Goal: Information Seeking & Learning: Check status

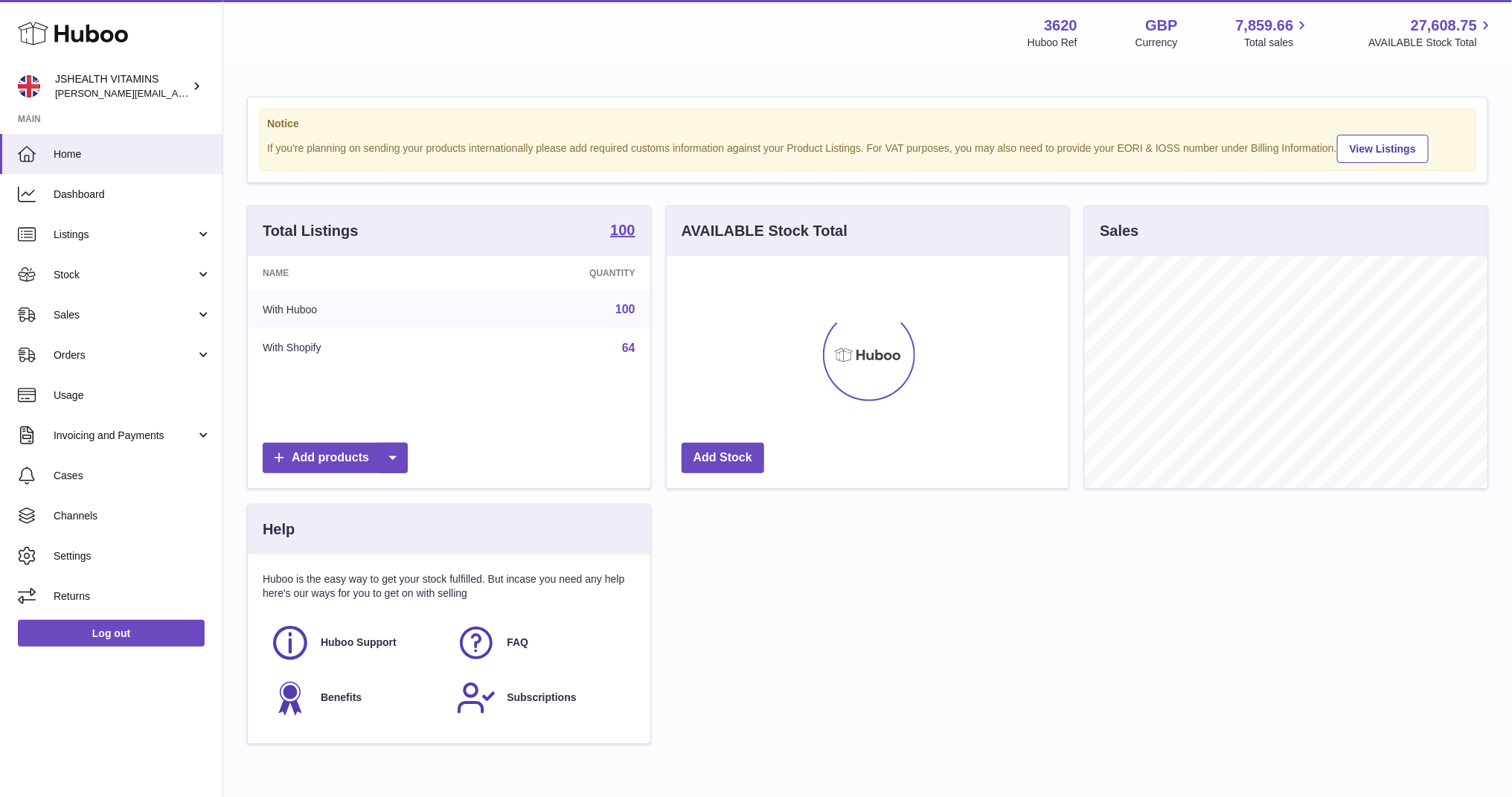
scroll to position [232, 402]
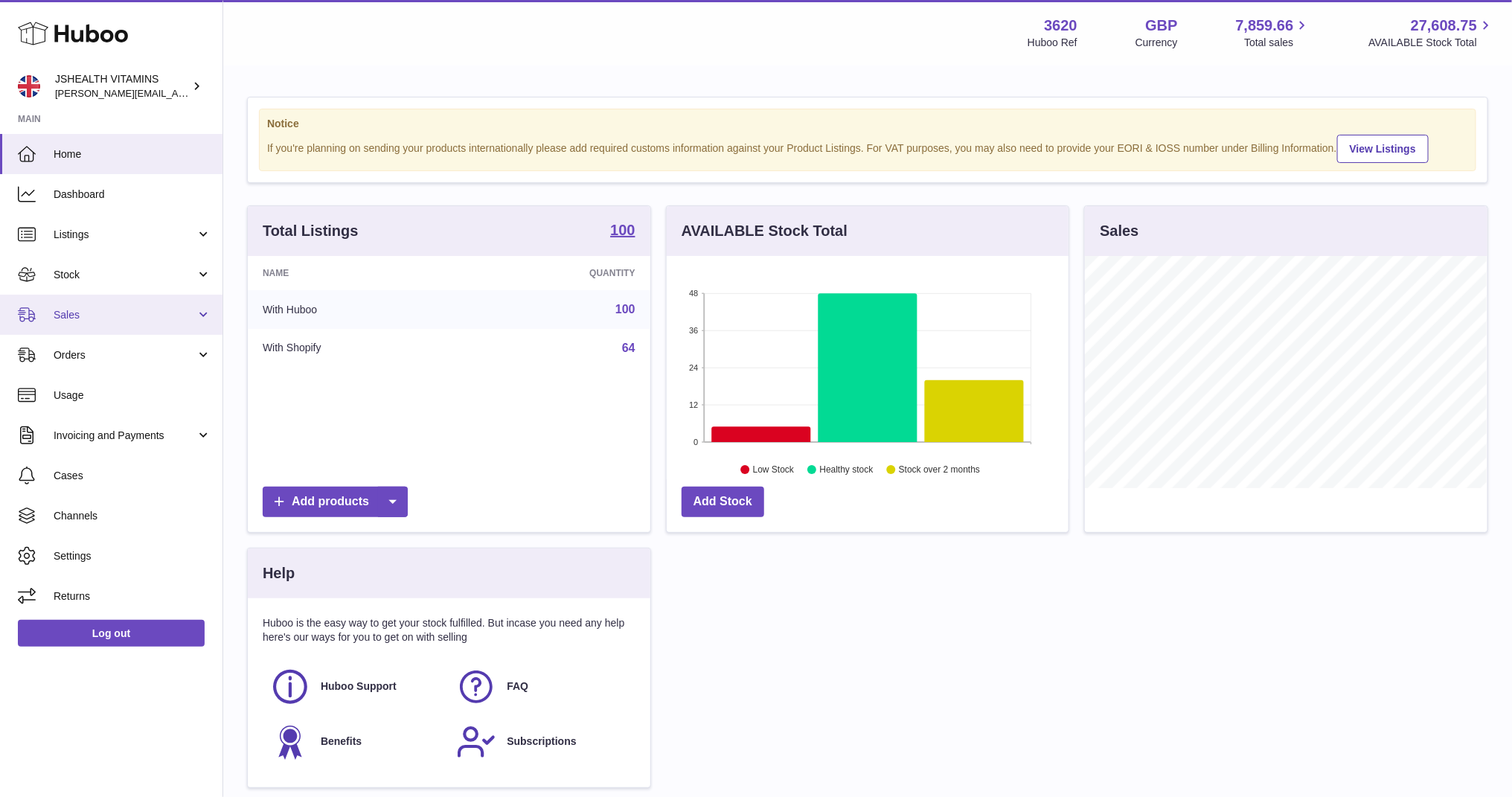
click at [86, 319] on span "Sales" at bounding box center [124, 315] width 142 height 14
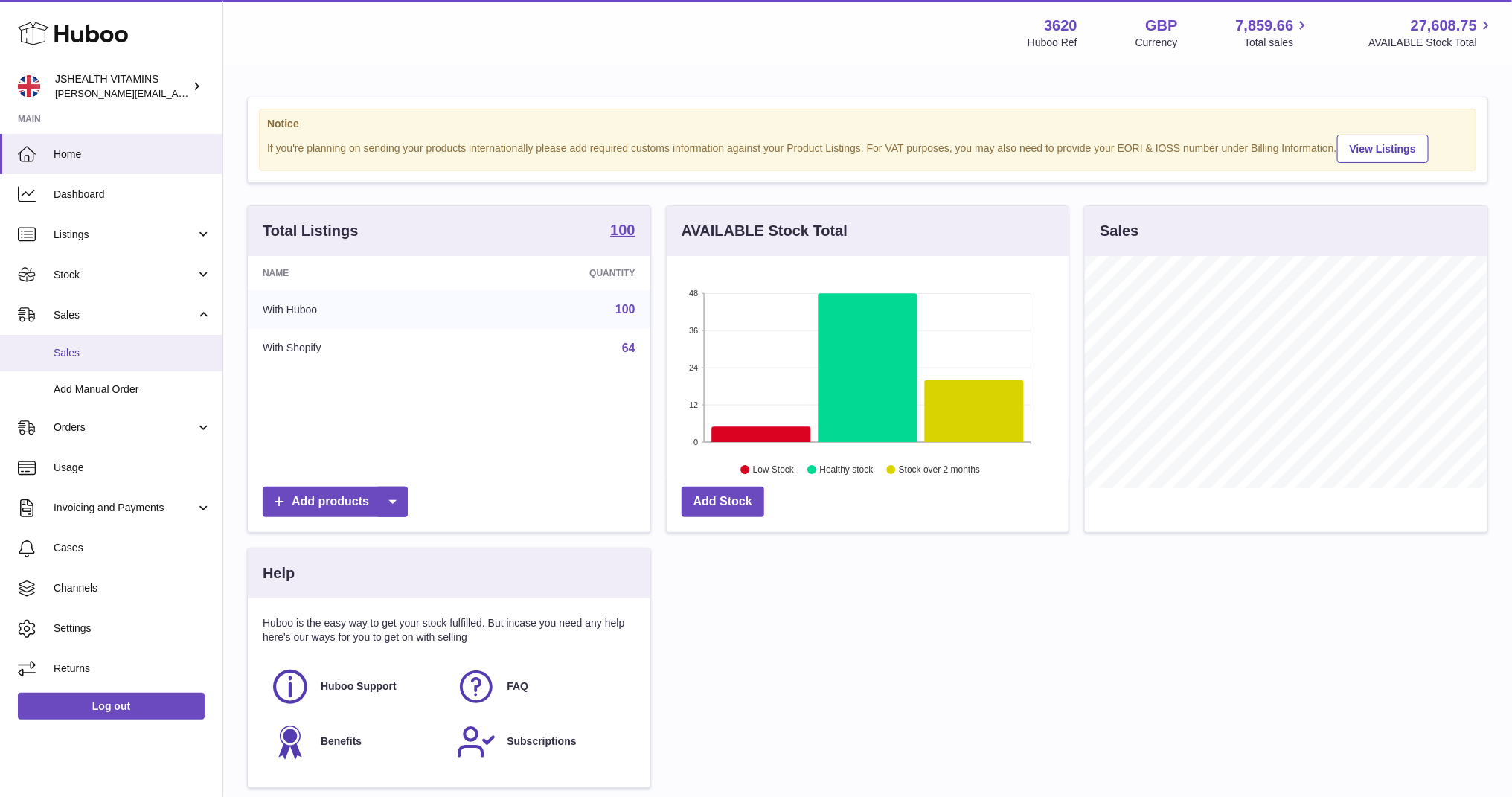
click at [81, 357] on span "Sales" at bounding box center [132, 353] width 158 height 14
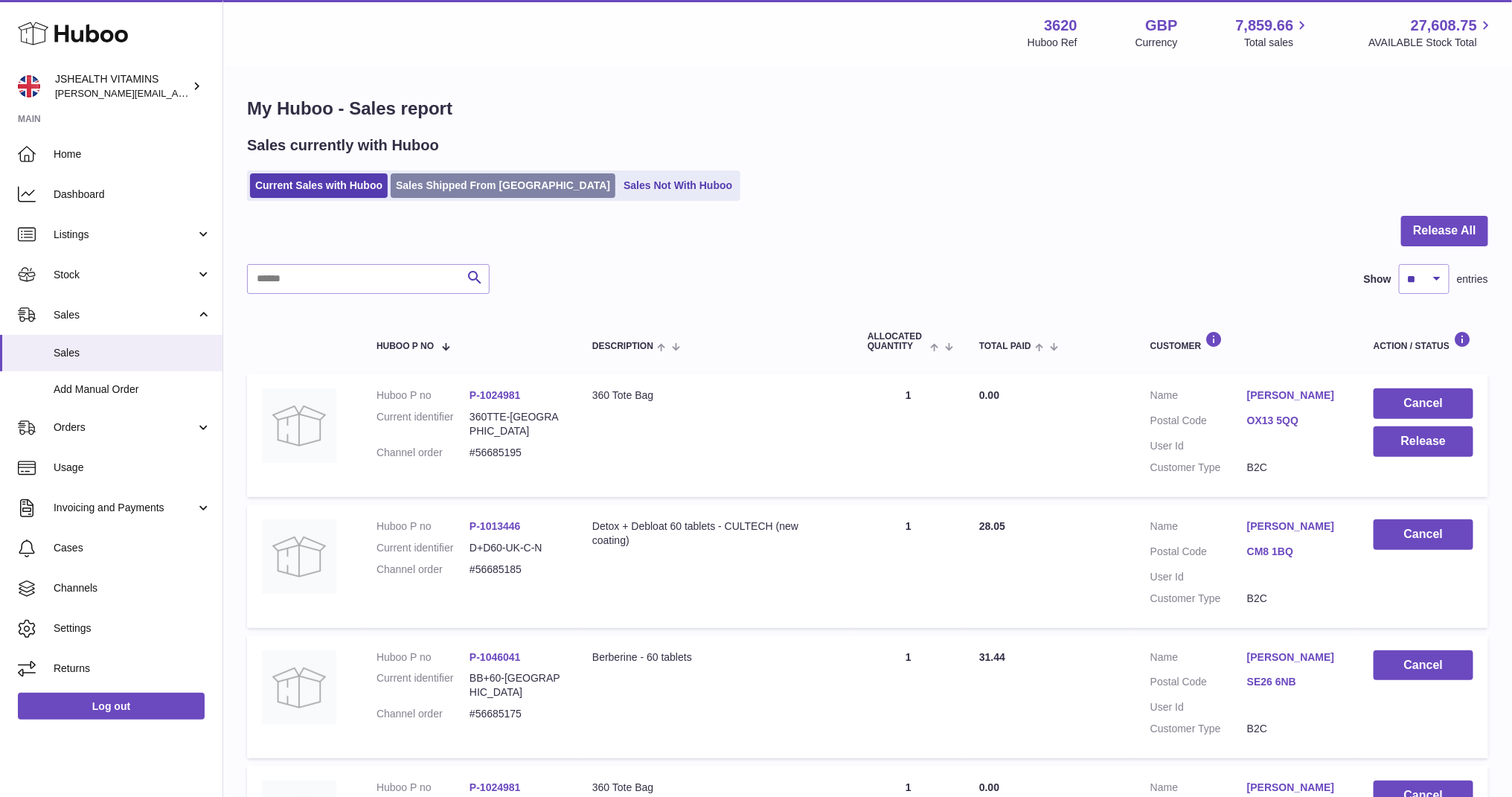
click at [515, 190] on link "Sales Shipped From Huboo" at bounding box center [503, 185] width 225 height 25
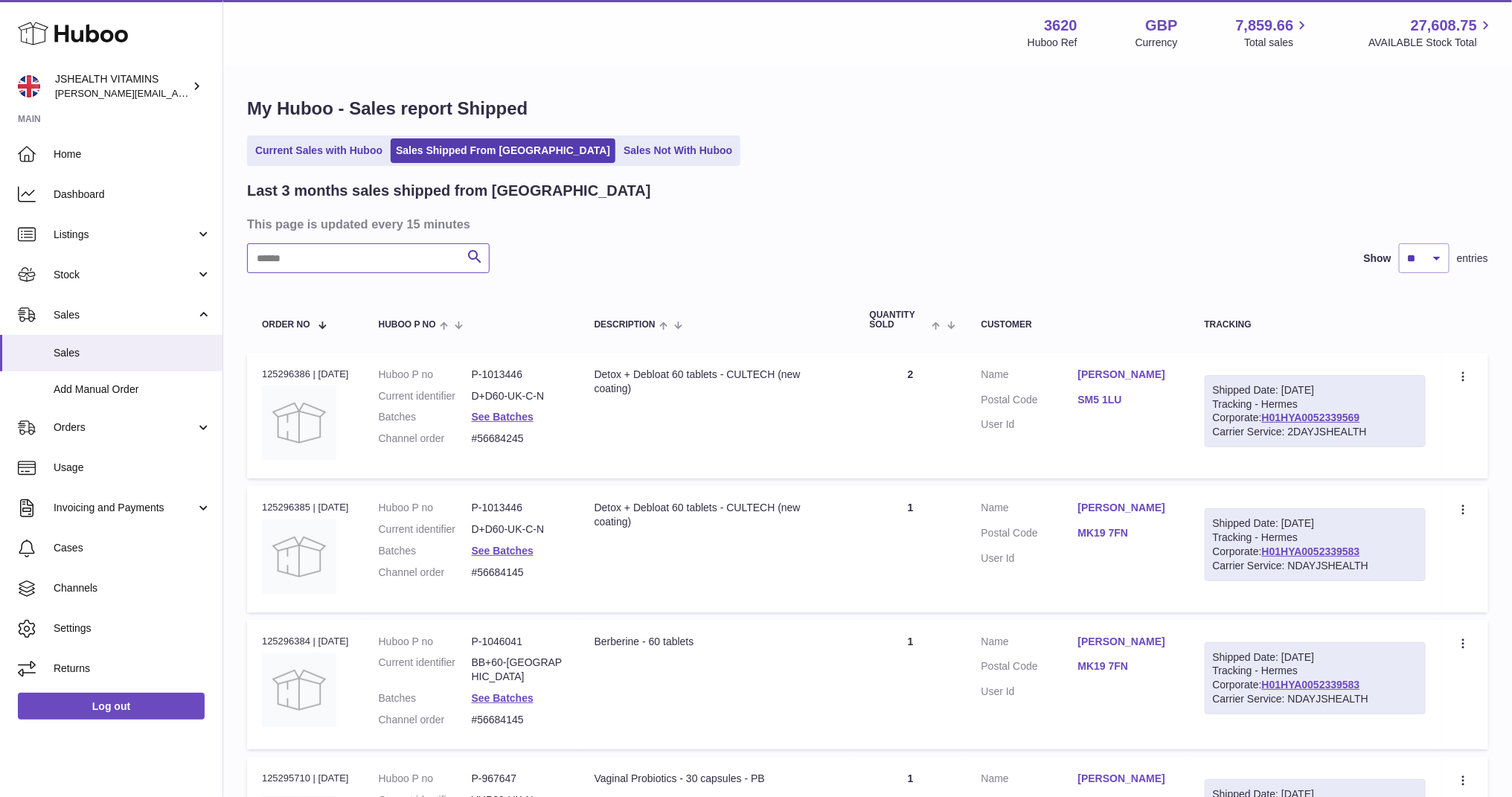
click at [321, 258] on input "text" at bounding box center [369, 258] width 243 height 30
type input "**********"
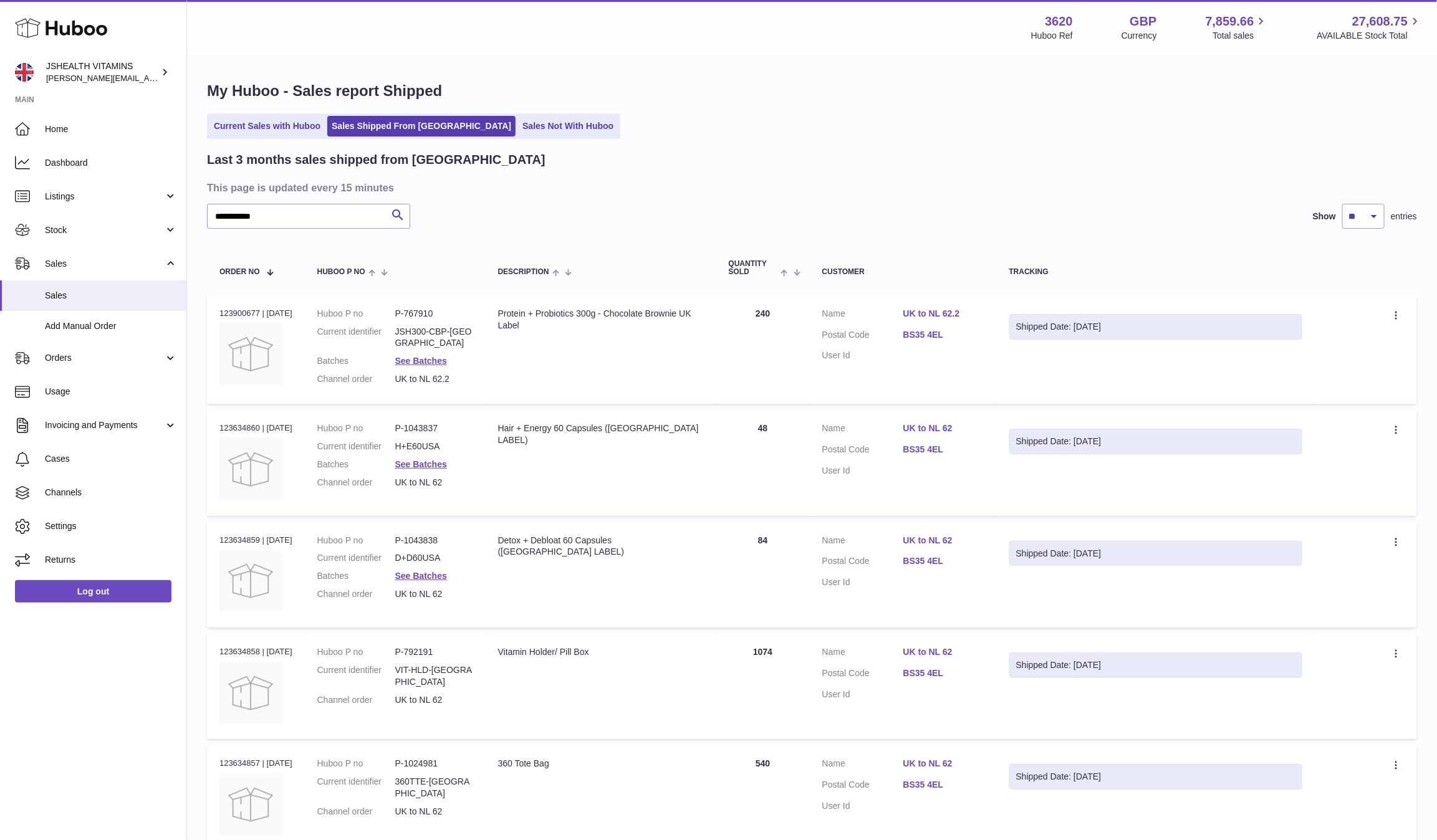
click at [455, 334] on dd "JSH300-CBP-UK" at bounding box center [434, 337] width 78 height 23
click at [420, 445] on dd "H+E60USA" at bounding box center [434, 446] width 78 height 12
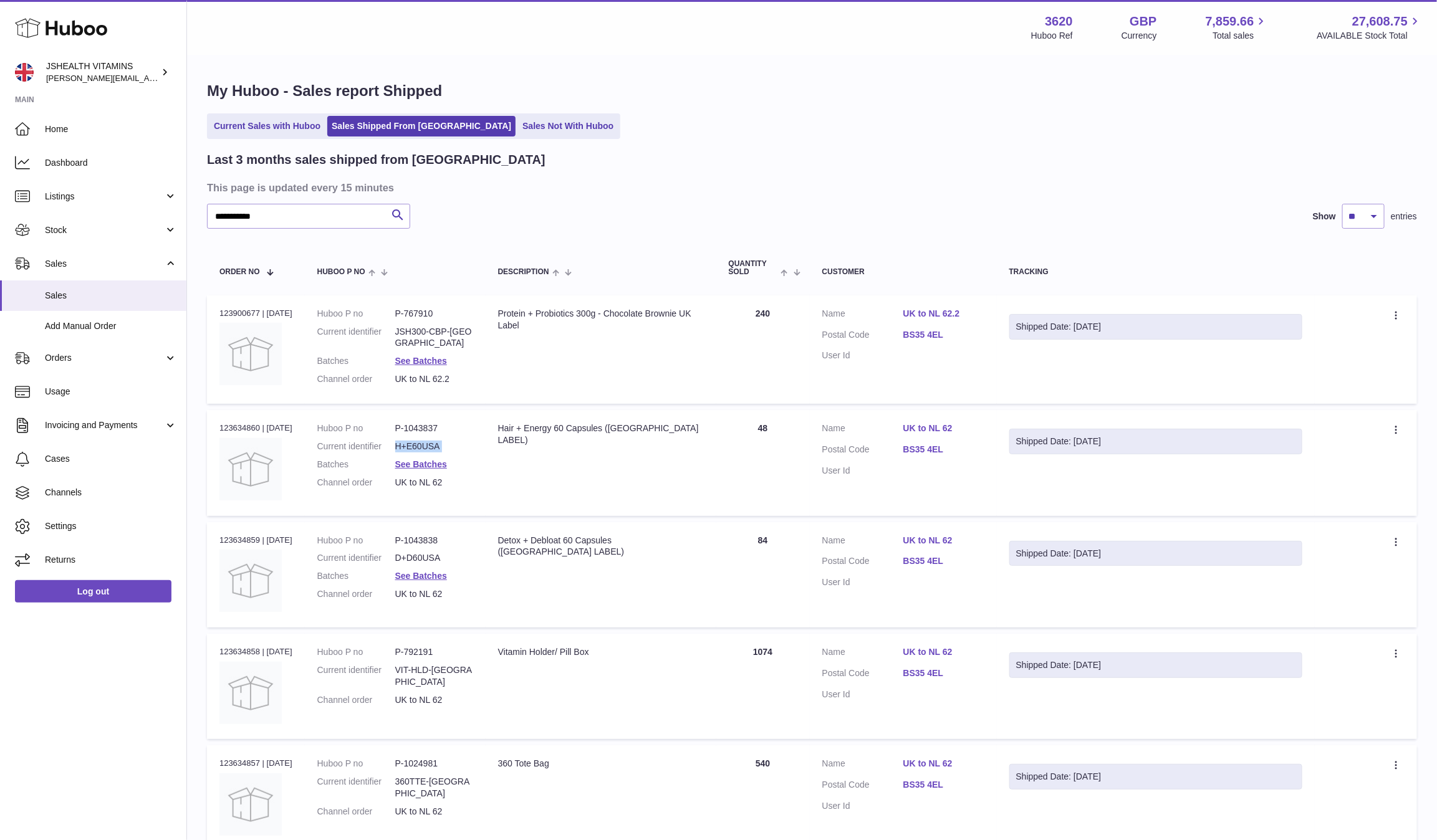
click at [420, 445] on dd "H+E60USA" at bounding box center [434, 446] width 78 height 12
click at [420, 560] on dl "Huboo P no P-1043838 Current identifier D+D60USA Batches See Batches Channel or…" at bounding box center [395, 571] width 156 height 72
copy dl "D+D60USA"
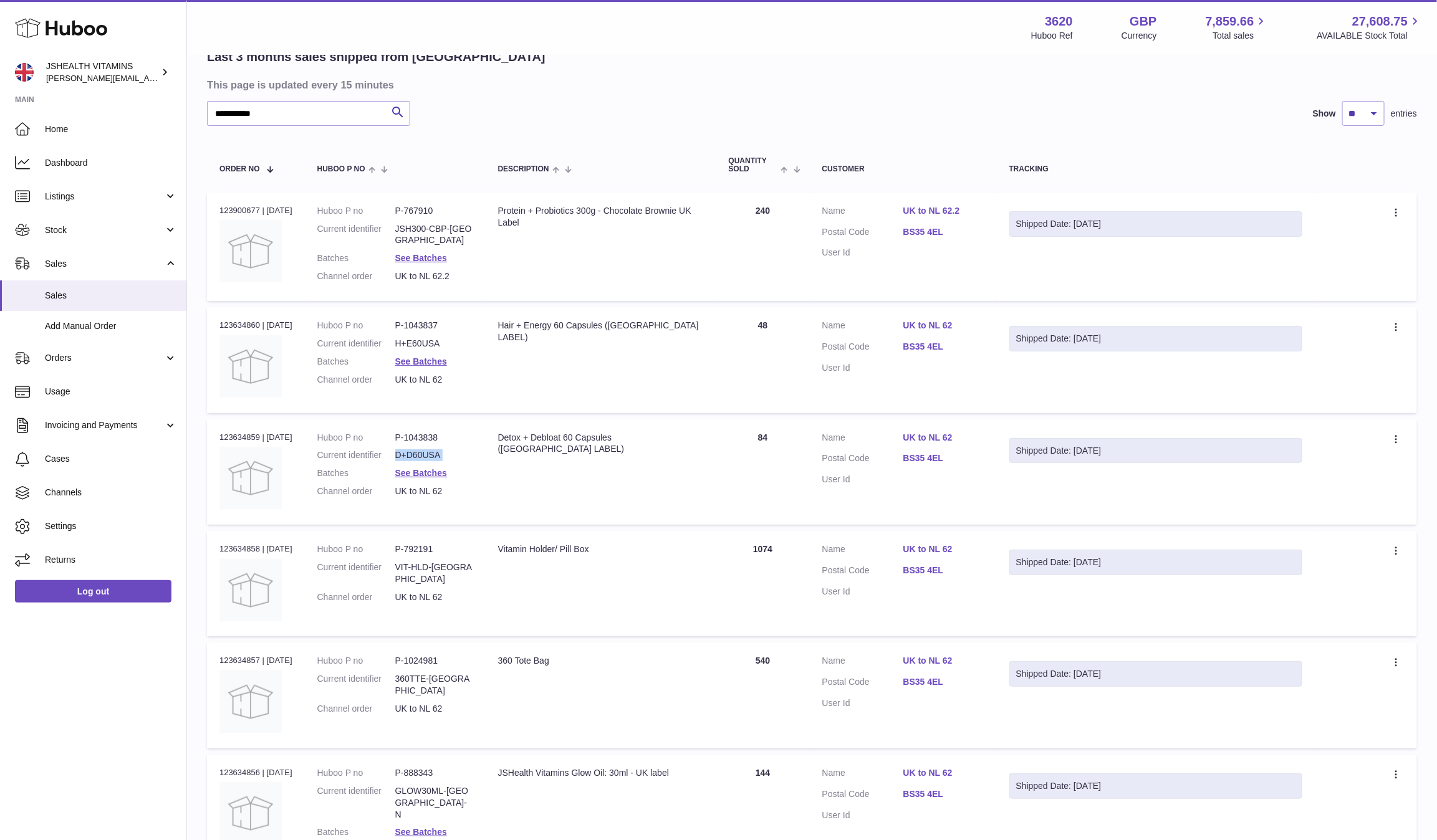
scroll to position [122, 0]
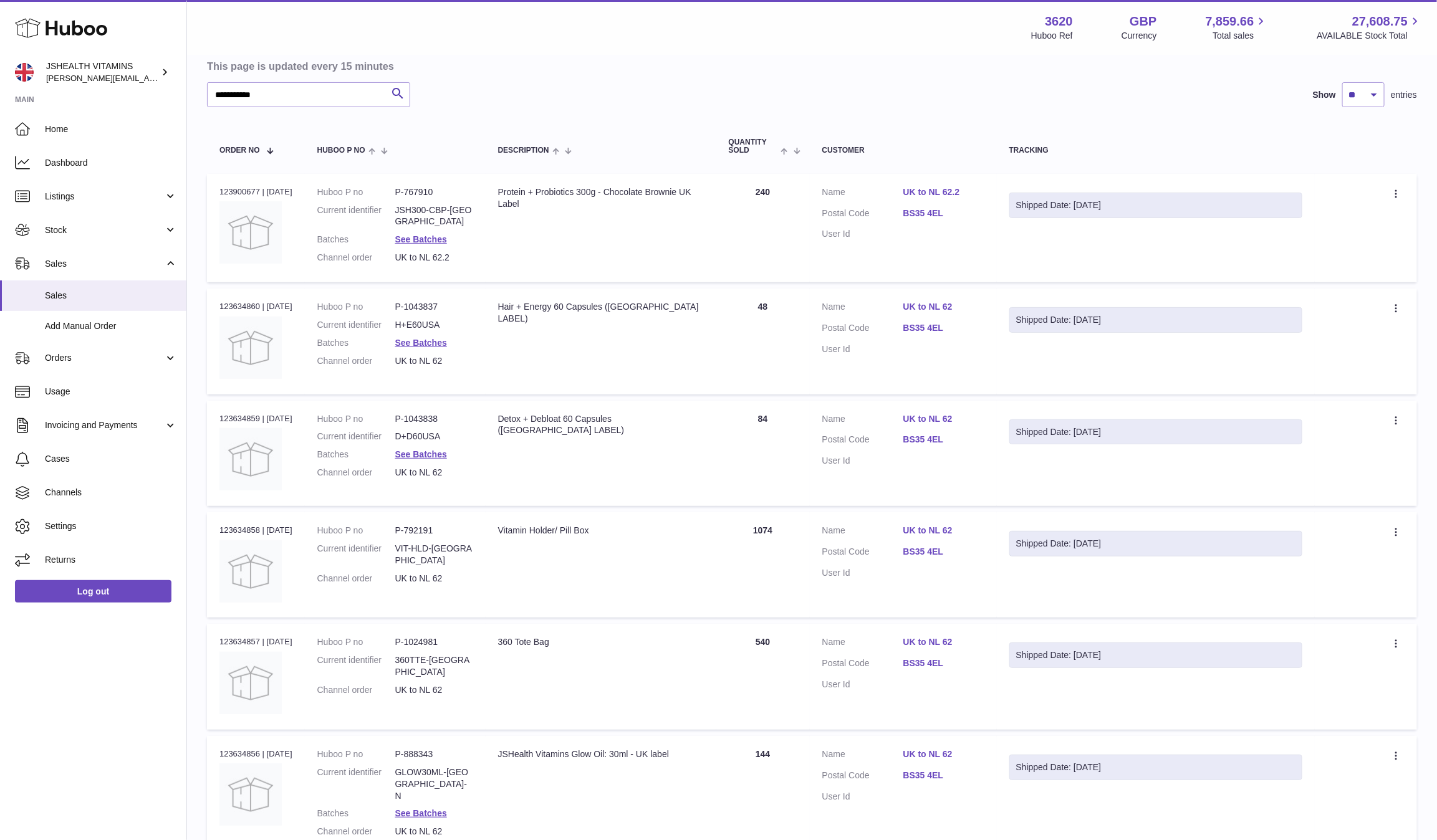
click at [434, 543] on dd "VIT-HLD-UK" at bounding box center [434, 554] width 78 height 23
copy dl "VIT-HLD-UK"
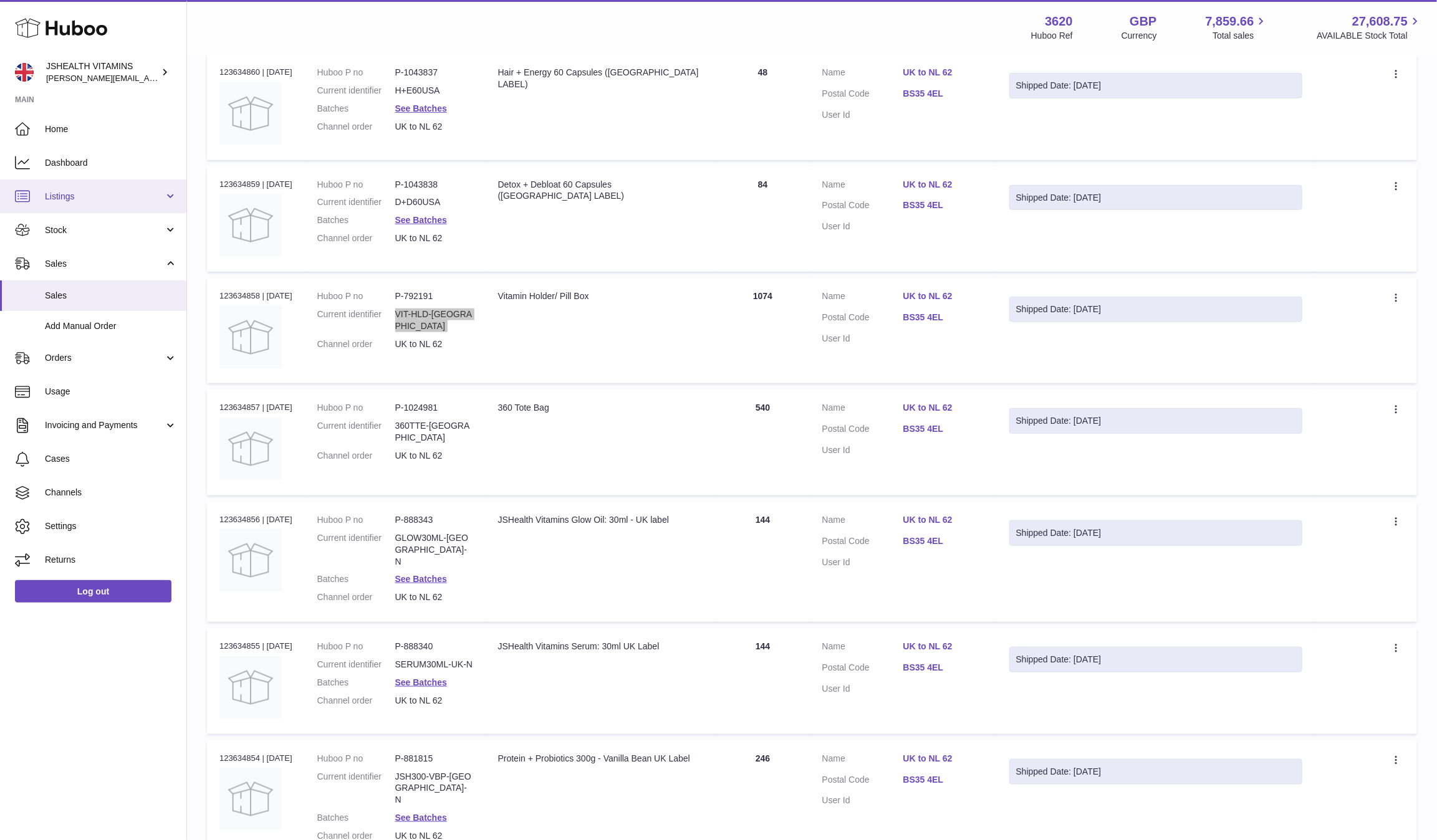
scroll to position [366, 0]
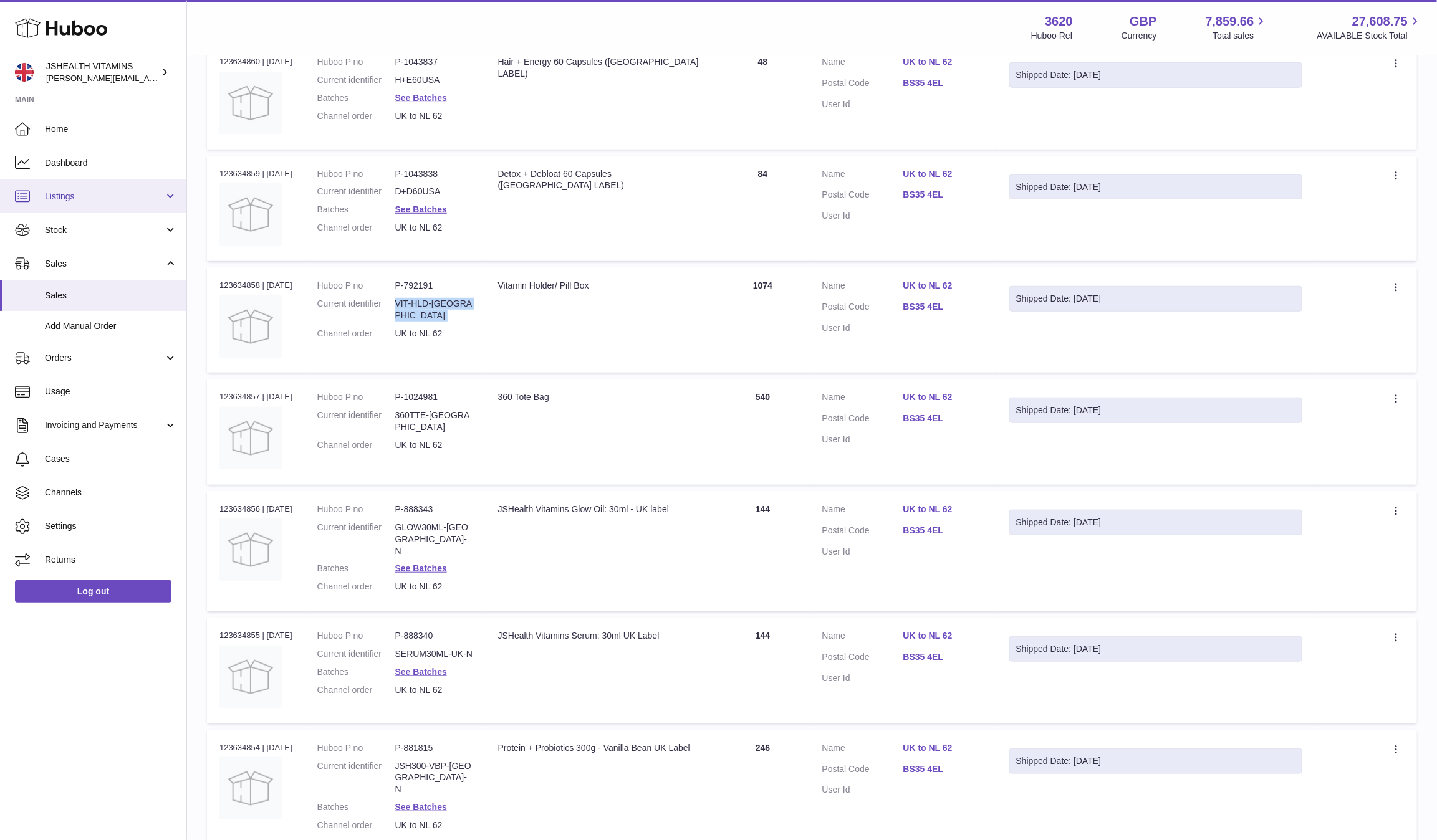
click at [429, 402] on dl "Huboo P no P-1024981 Current identifier 360TTE-UK Channel order UK to NL 62" at bounding box center [395, 424] width 156 height 66
copy dl "360TTE-UK"
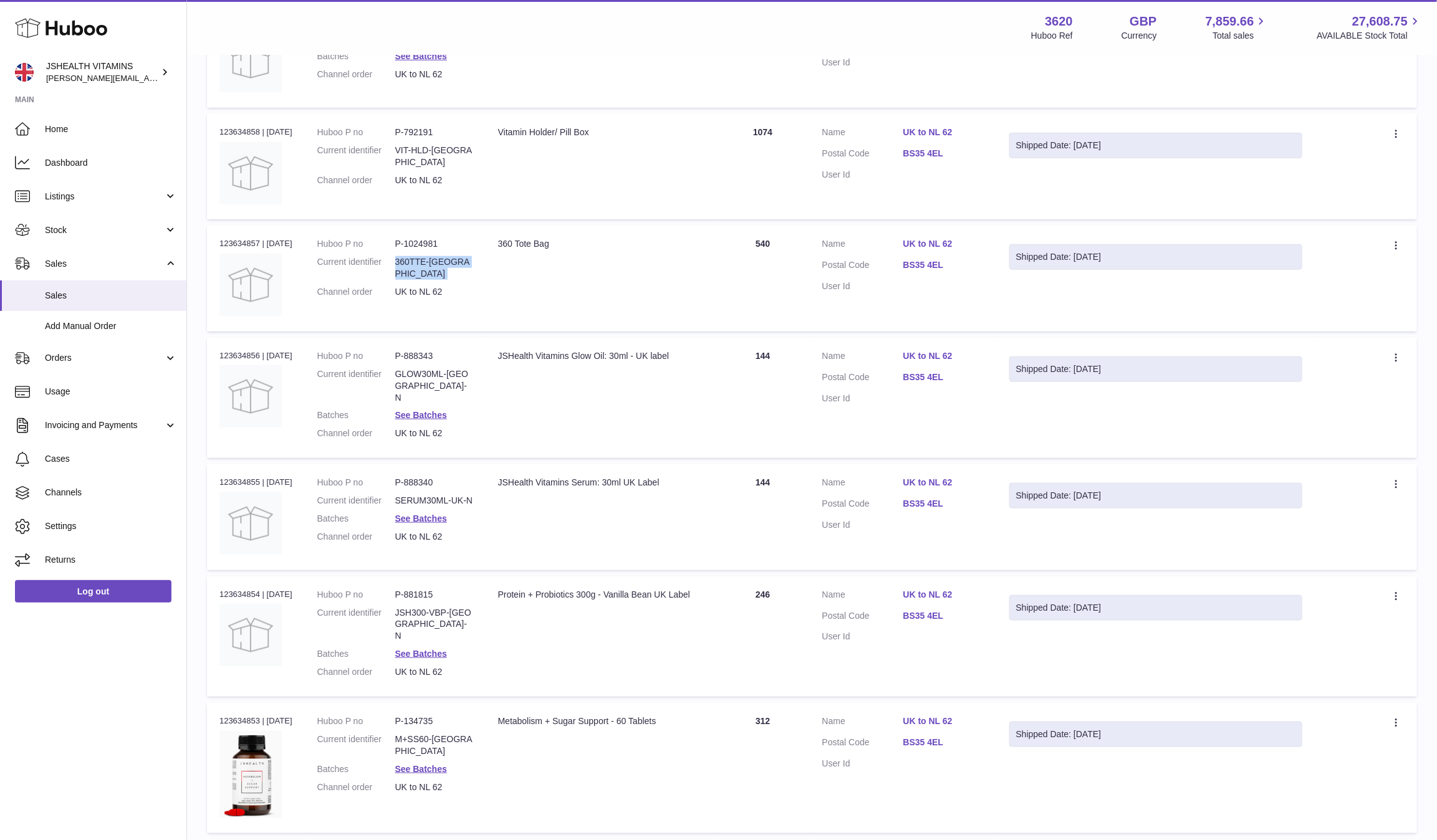
scroll to position [525, 0]
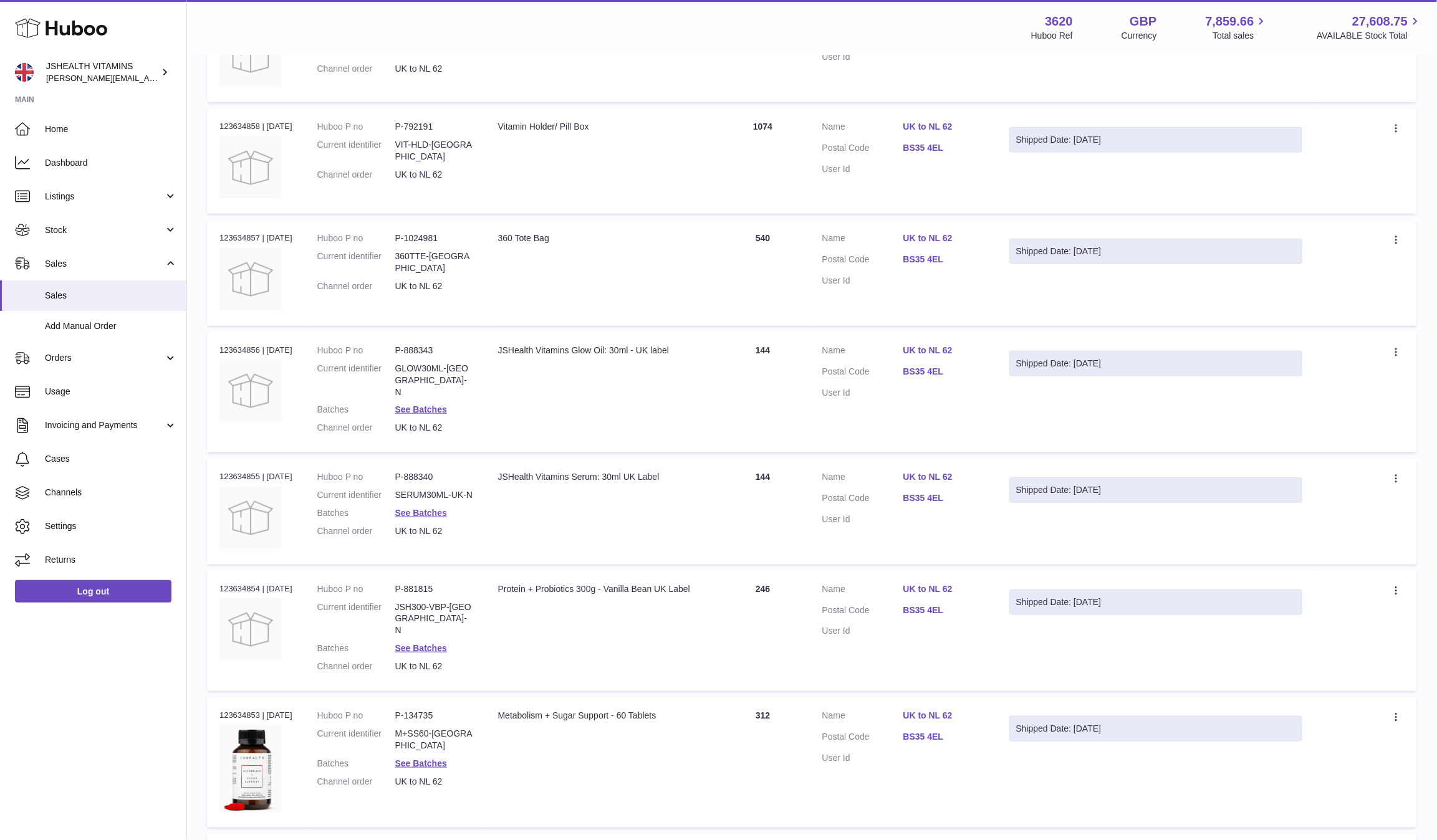
click at [440, 363] on dd "GLOW30ML-UK-N" at bounding box center [434, 380] width 78 height 35
copy dl "GLOW30ML-UK-N"
click at [444, 471] on dl "Huboo P no P-888340 Current identifier SERUM30ML-UK-N Batches See Batches Chann…" at bounding box center [395, 507] width 156 height 72
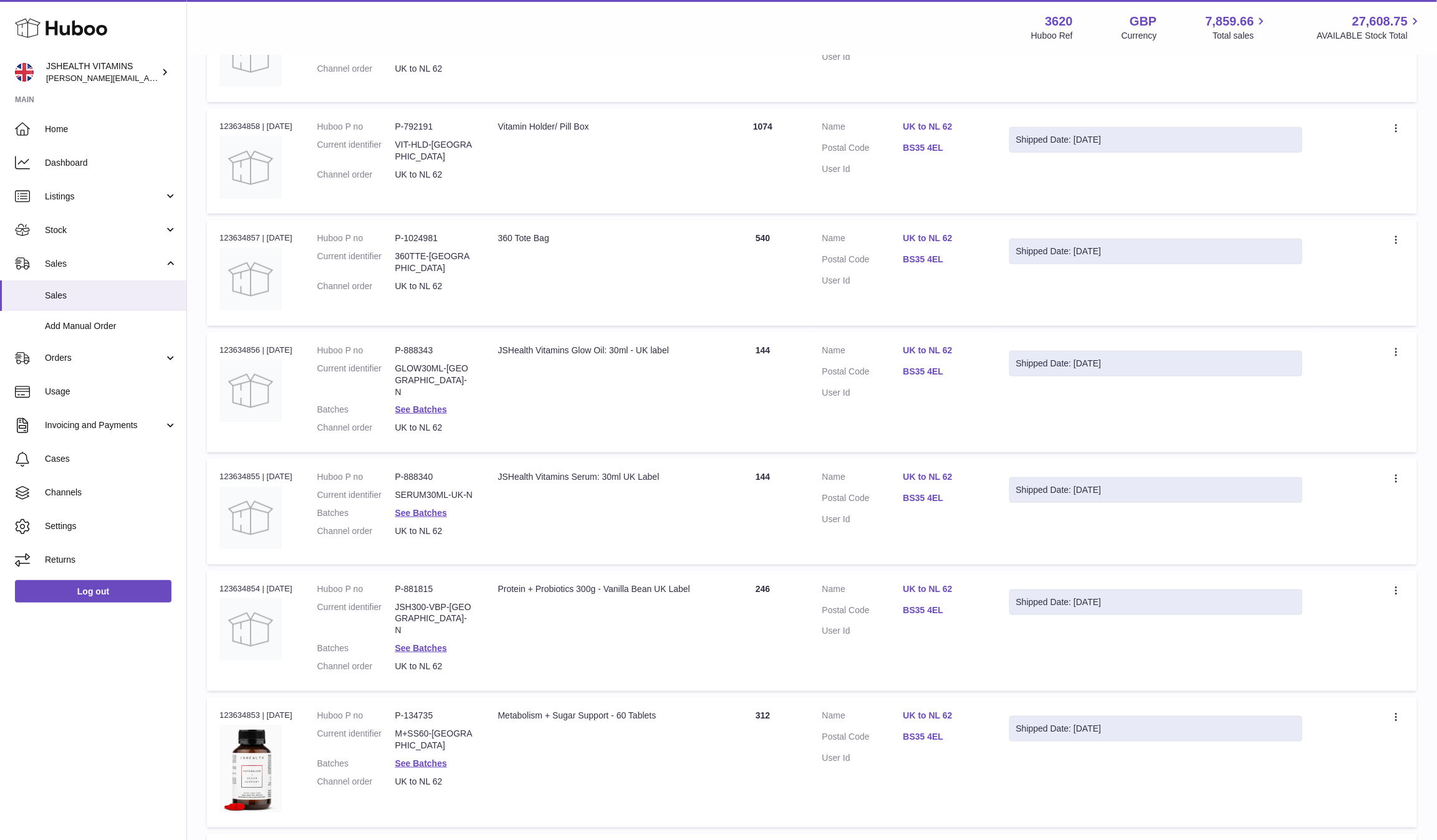
click at [444, 471] on dl "Huboo P no P-888340 Current identifier SERUM30ML-UK-N Batches See Batches Chann…" at bounding box center [395, 507] width 156 height 72
copy dl "P-888340"
click at [442, 471] on dl "Huboo P no P-888340 Current identifier SERUM30ML-UK-N Batches See Batches Chann…" at bounding box center [395, 507] width 156 height 72
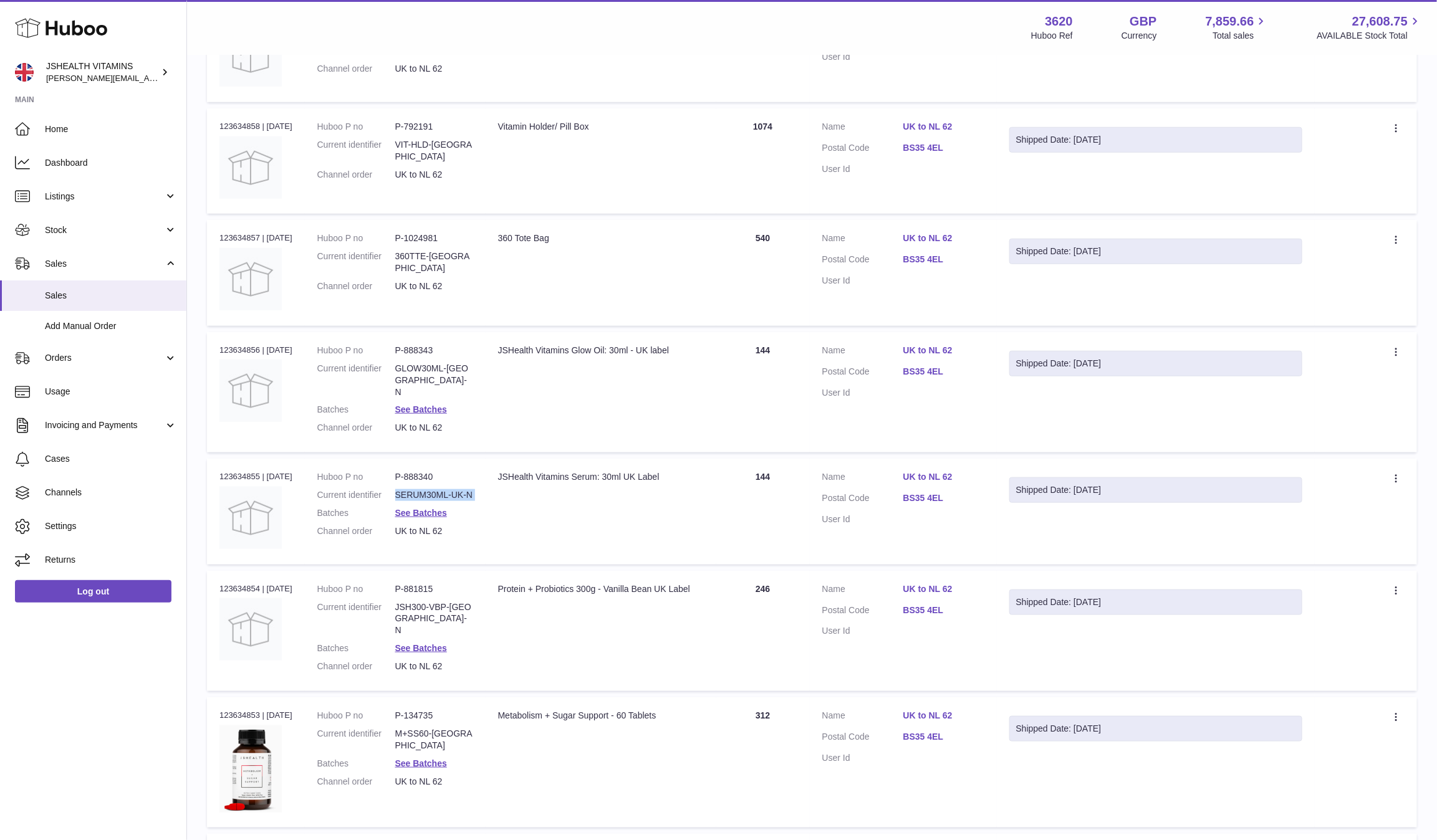
click at [442, 471] on dl "Huboo P no P-888340 Current identifier SERUM30ML-UK-N Batches See Batches Chann…" at bounding box center [395, 507] width 156 height 72
copy dl "SERUM30ML-UK-N"
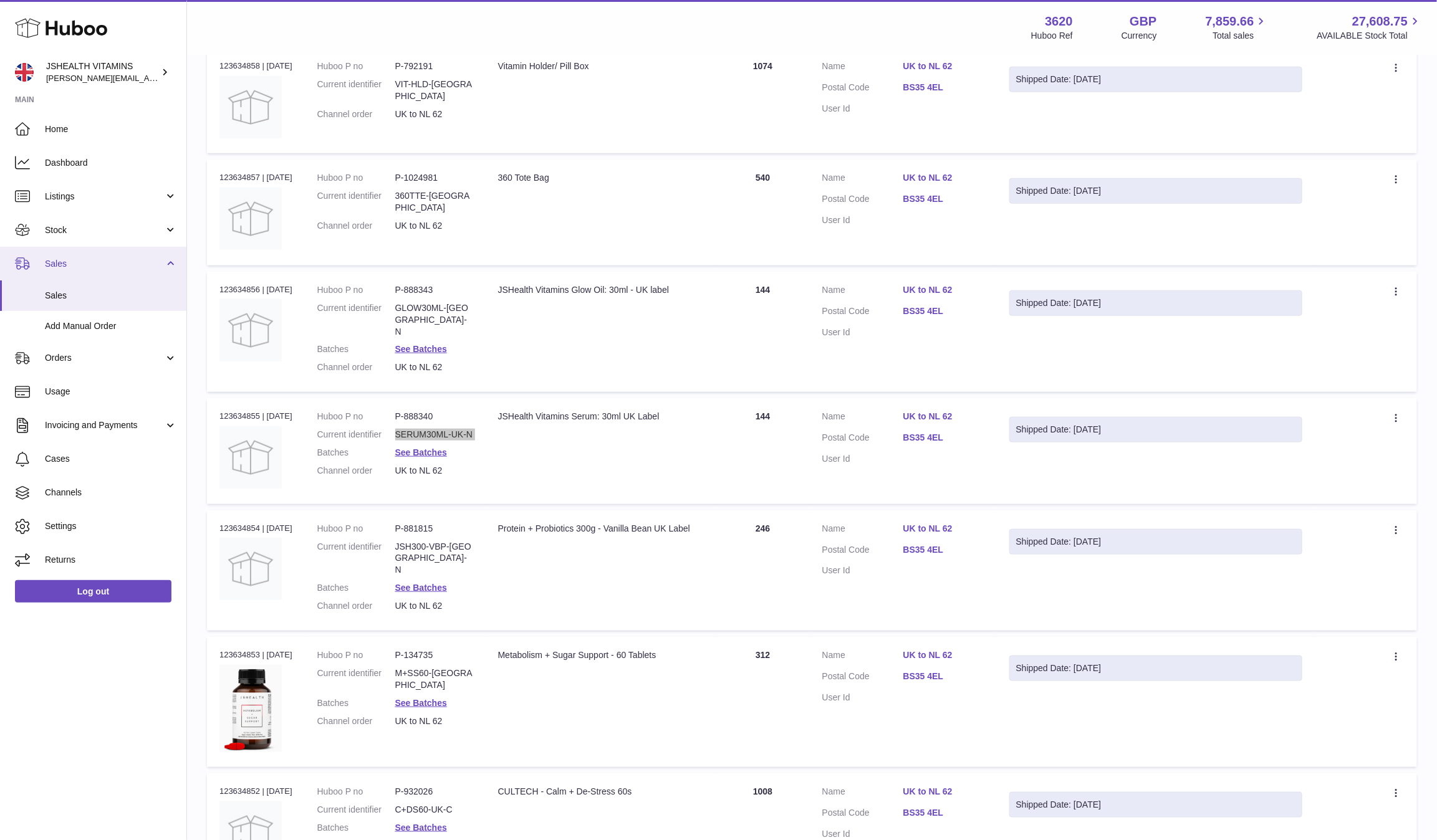
scroll to position [610, 0]
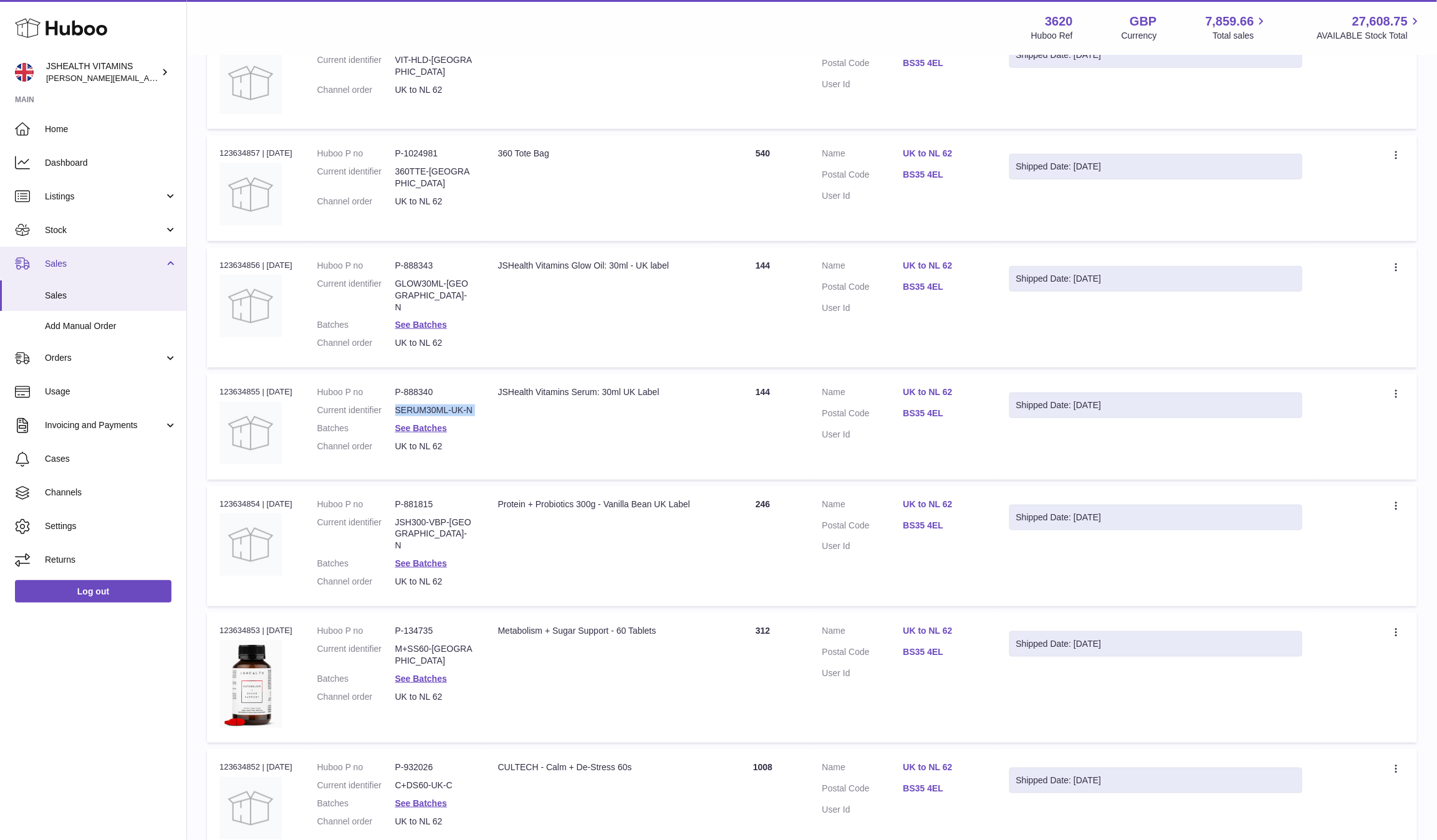
click at [429, 499] on dl "Huboo P no P-881815 Current identifier JSH300-VBP-UK-N Batches See Batches Chan…" at bounding box center [395, 546] width 156 height 96
copy dl "JSH300-VBP-UK-N"
click at [435, 644] on dd "M+SS60-UK" at bounding box center [434, 655] width 78 height 23
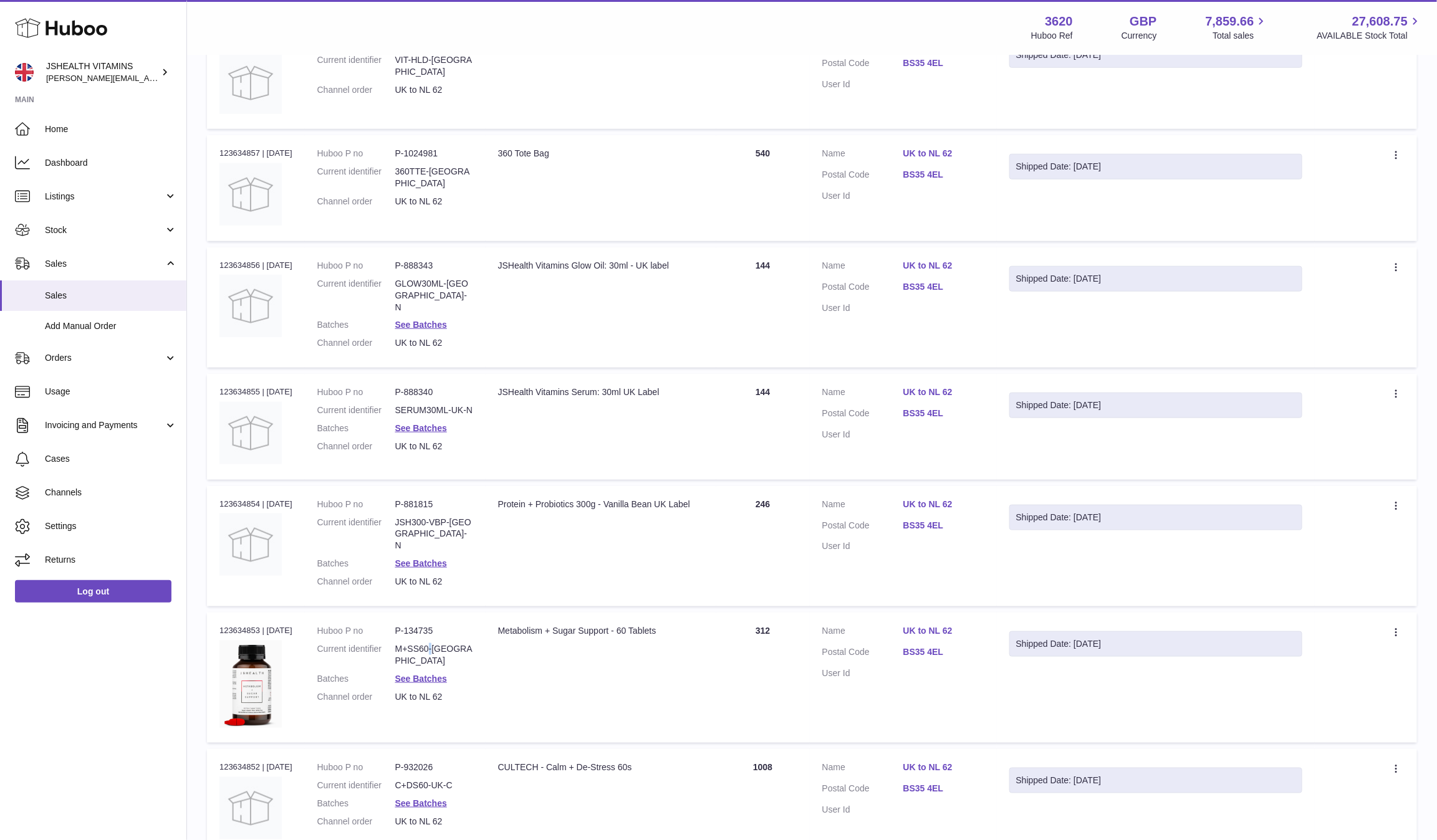
click at [435, 644] on dd "M+SS60-UK" at bounding box center [434, 655] width 78 height 23
copy dl "M+SS60-UK"
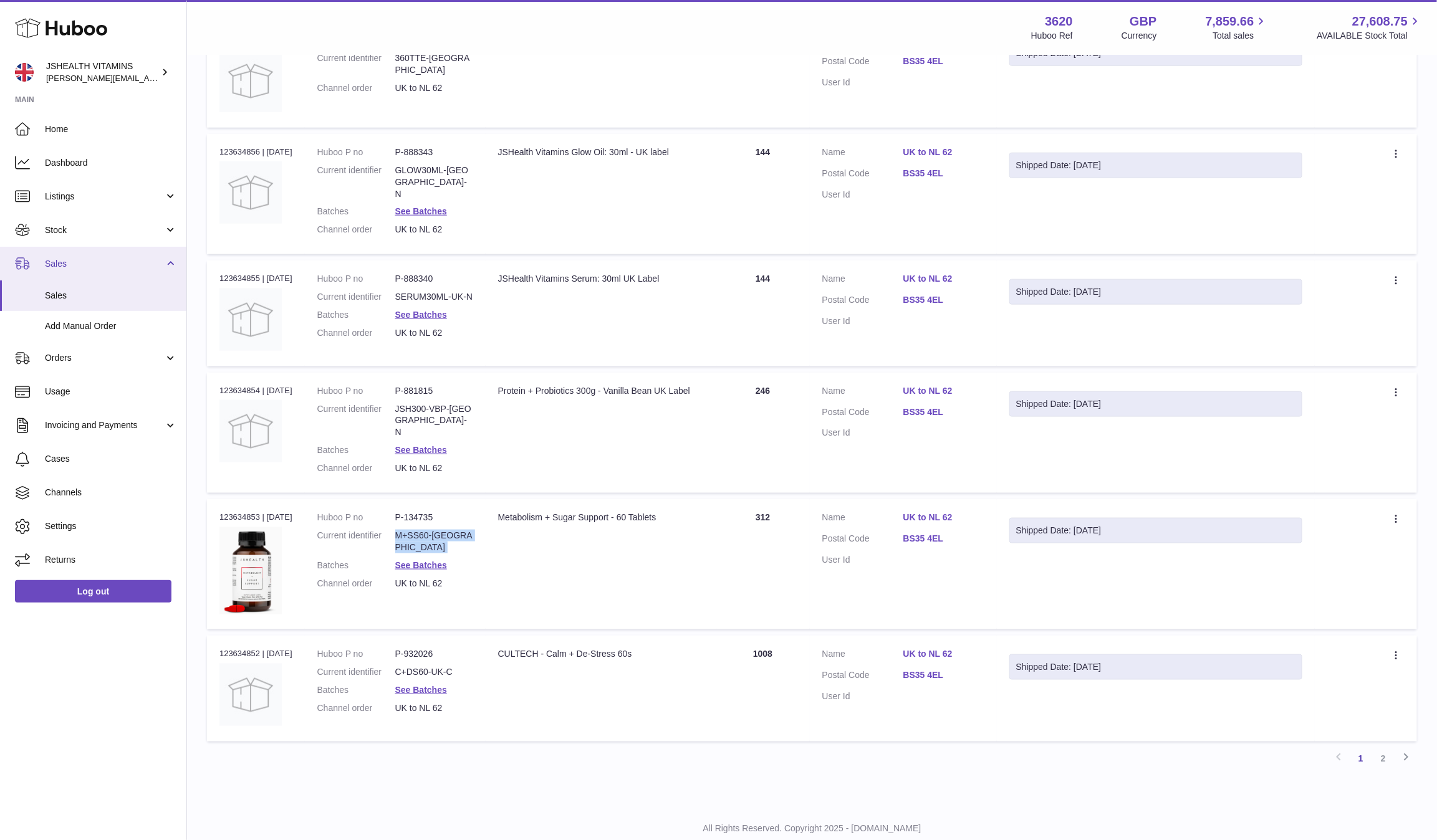
click at [408, 666] on dd "C+DS60-UK-C" at bounding box center [434, 672] width 78 height 12
copy dl "C+DS60-UK-C"
click at [1266, 667] on link "2" at bounding box center [1384, 759] width 23 height 23
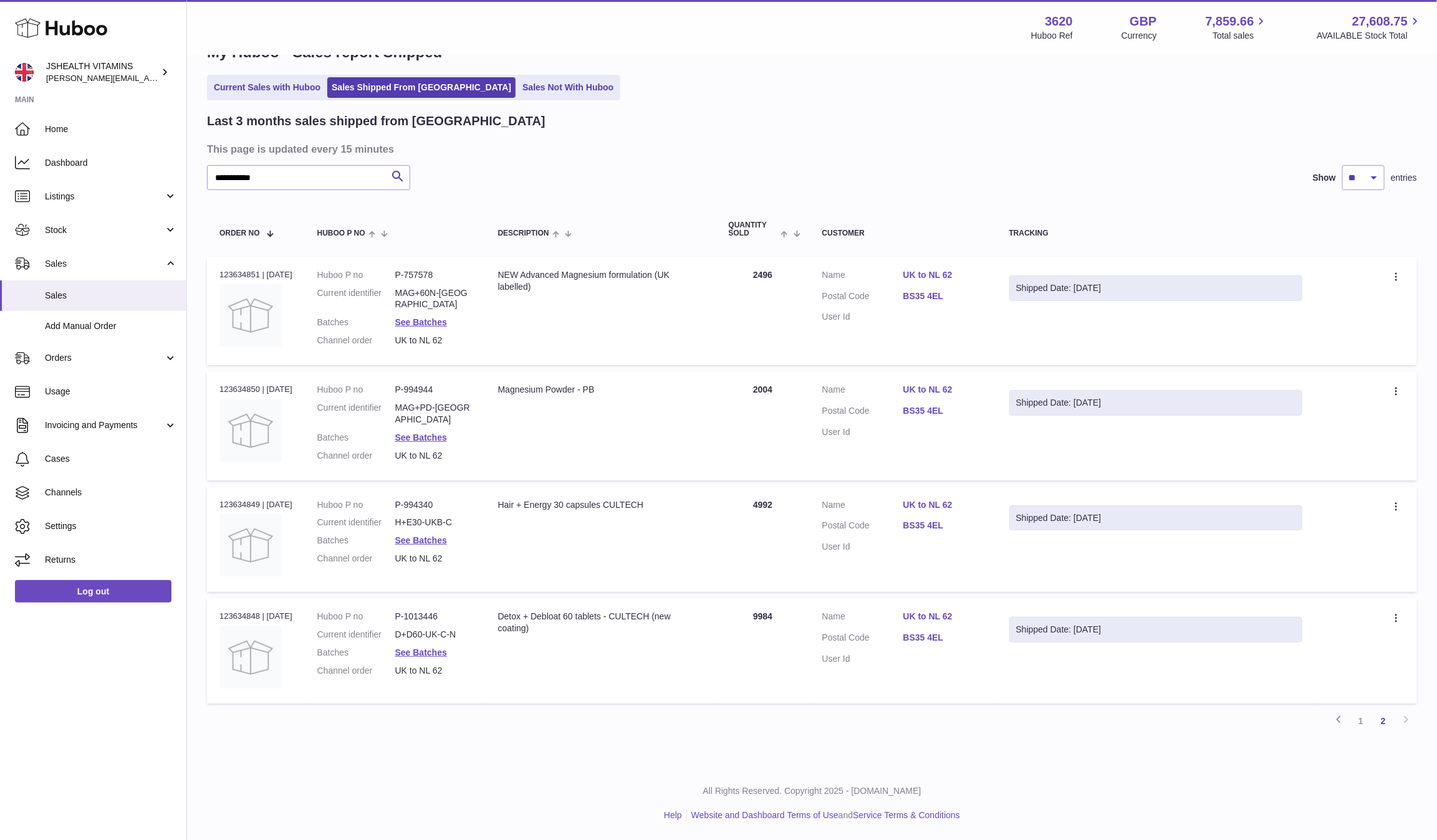
scroll to position [29, 0]
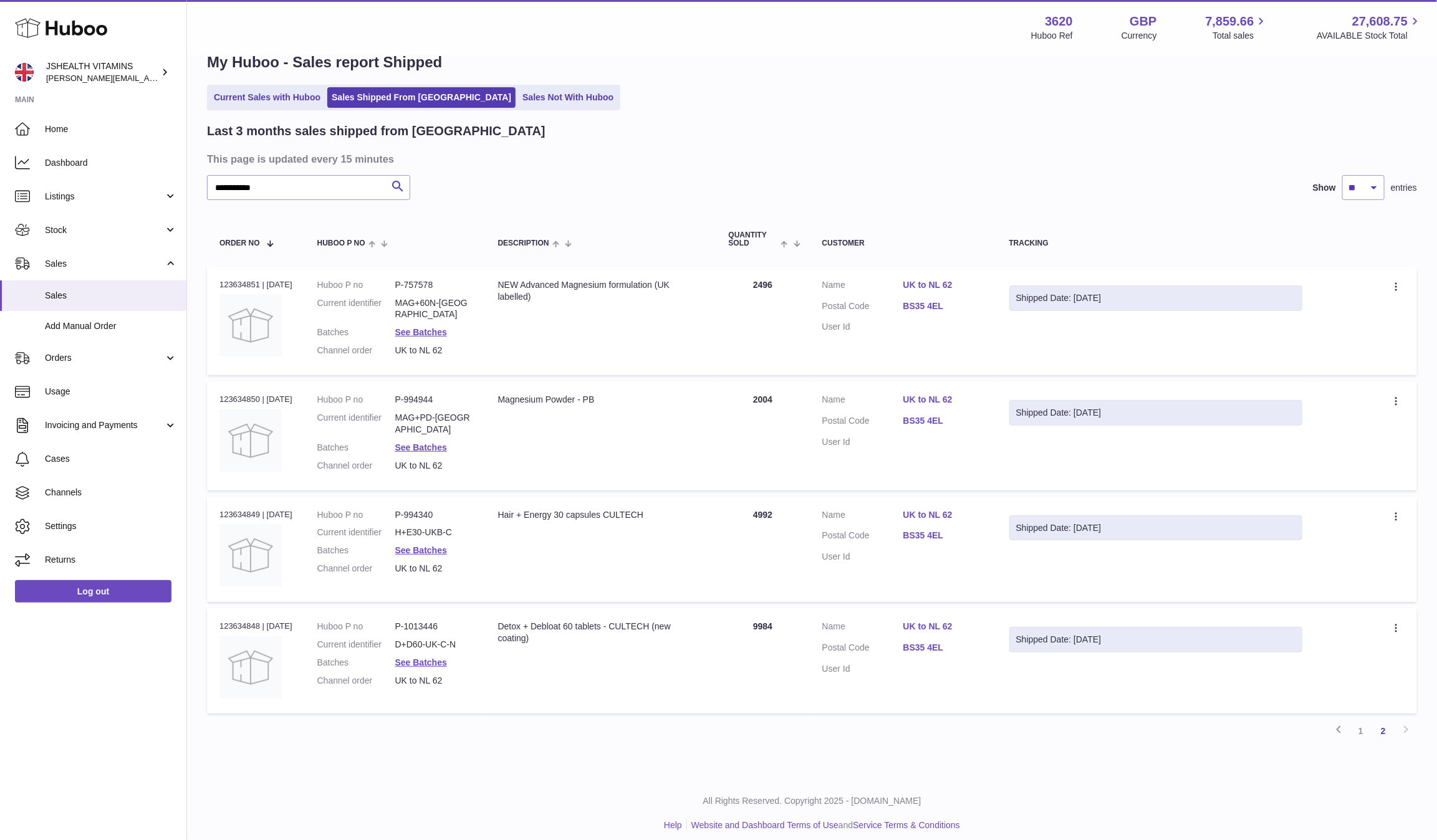
click at [433, 303] on dd "MAG+60N-UK" at bounding box center [434, 309] width 78 height 23
click at [438, 303] on dd "MAG+60N-UK" at bounding box center [434, 309] width 78 height 23
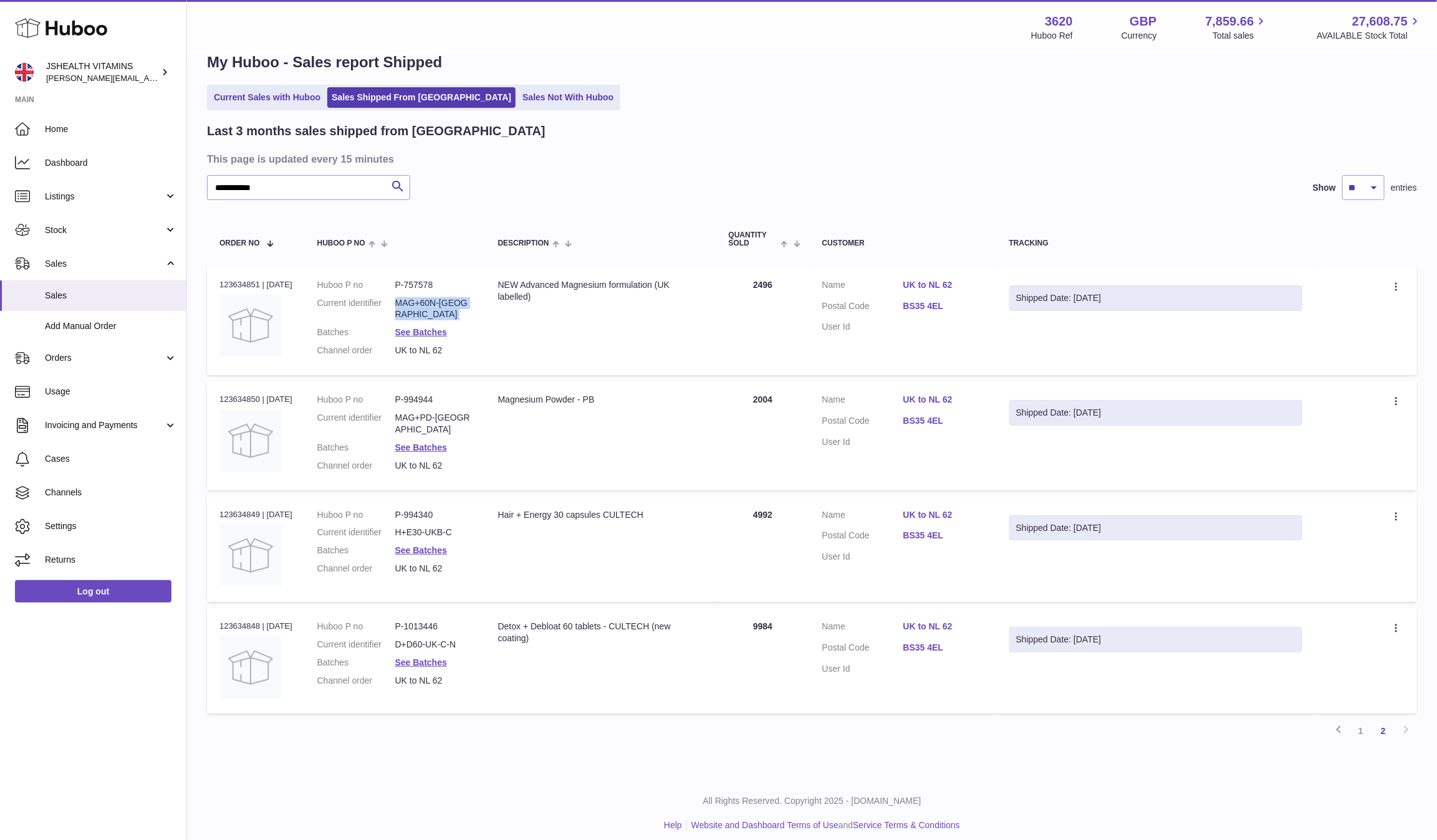
click at [438, 303] on dd "MAG+60N-UK" at bounding box center [434, 309] width 78 height 23
copy dl "MAG+60N-UK"
click at [432, 416] on dd "MAG+PD-UK" at bounding box center [434, 424] width 78 height 23
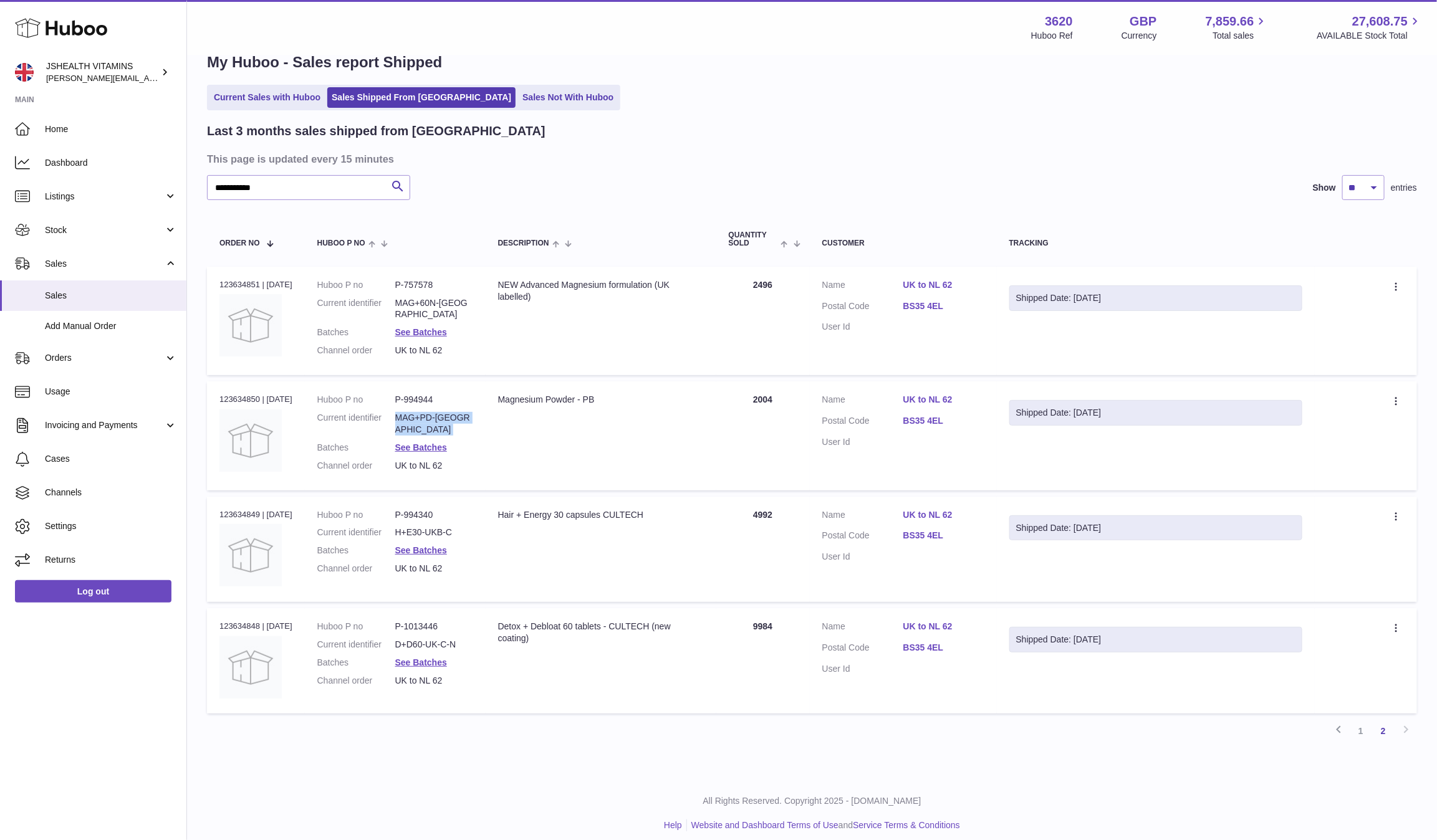
click at [427, 533] on dl "Huboo P no P-994340 Current identifier H+E30-UKB-C Batches See Batches Channel …" at bounding box center [395, 545] width 156 height 72
click at [427, 533] on dl "Huboo P no P-994340 Current identifier H+E30-UKB-C Batches See Batches Channel …" at bounding box center [395, 545] width 156 height 72
click at [422, 639] on dd "D+D60-UK-C-N" at bounding box center [434, 645] width 78 height 12
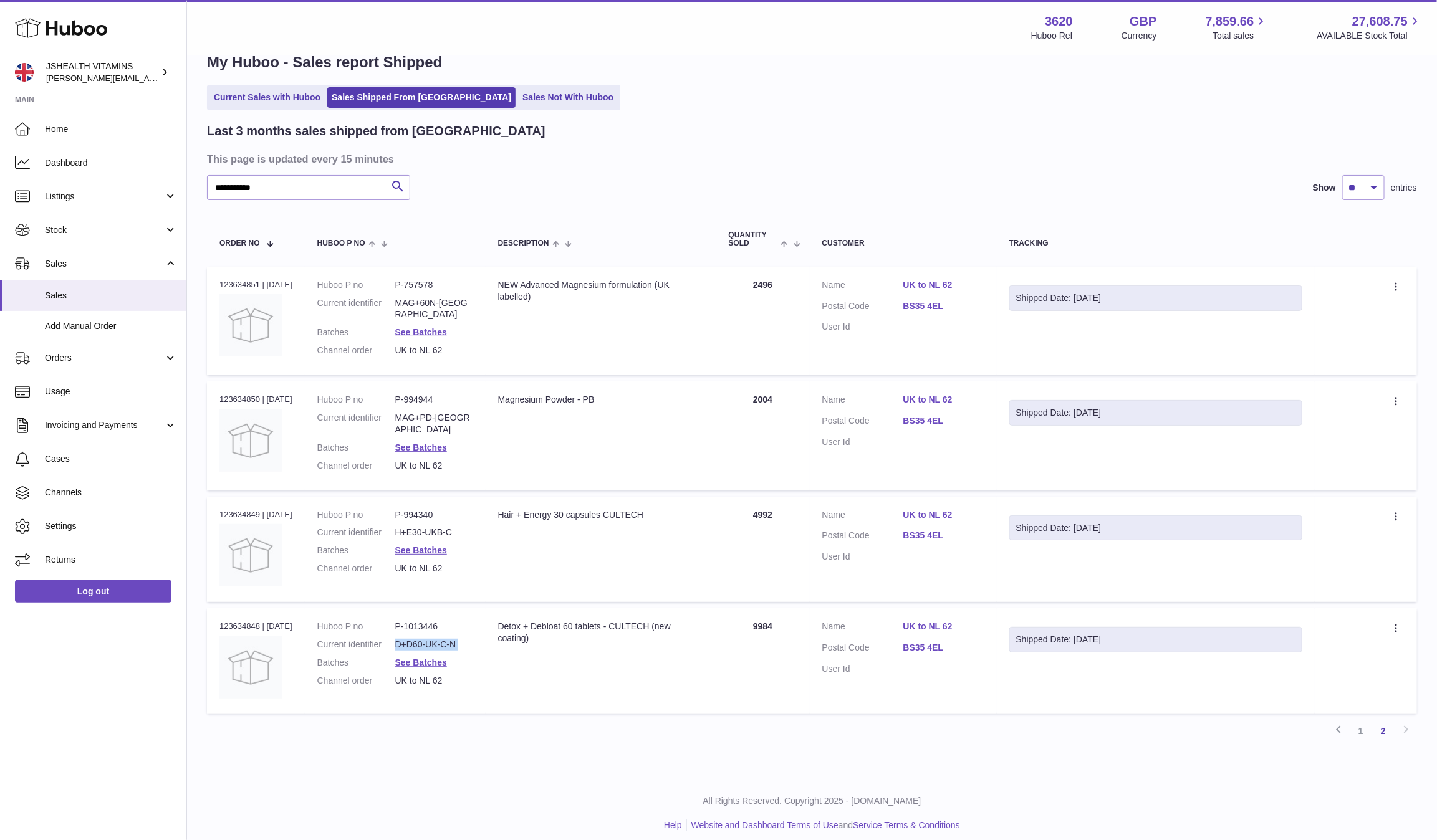
click at [422, 639] on dd "D+D60-UK-C-N" at bounding box center [434, 645] width 78 height 12
click at [758, 613] on td "Quantity 9984" at bounding box center [763, 661] width 94 height 106
click at [427, 639] on dd "D+D60-UK-C-N" at bounding box center [434, 645] width 78 height 12
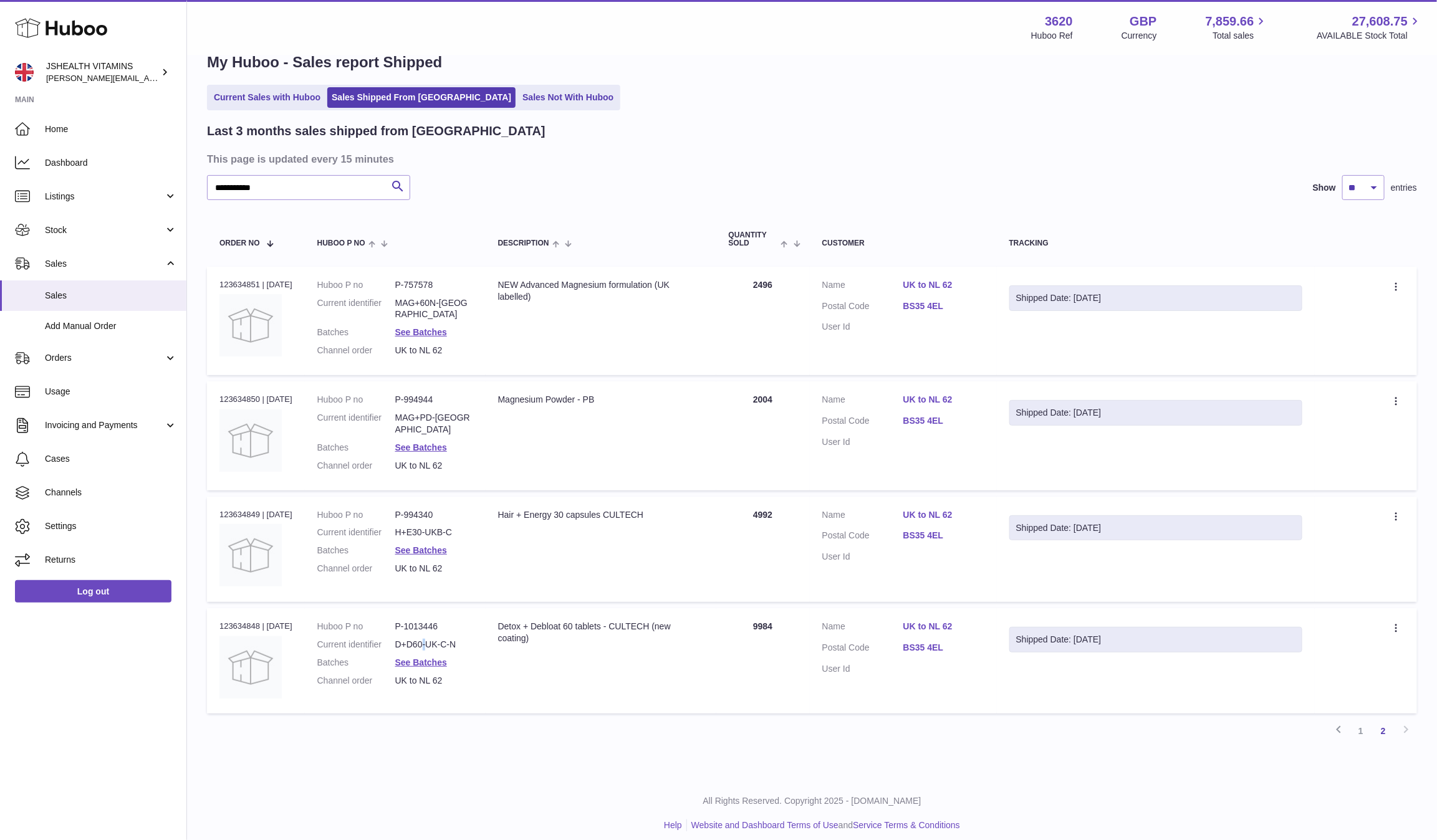
click at [427, 639] on dd "D+D60-UK-C-N" at bounding box center [434, 645] width 78 height 12
click at [1266, 667] on link "1" at bounding box center [1361, 731] width 23 height 23
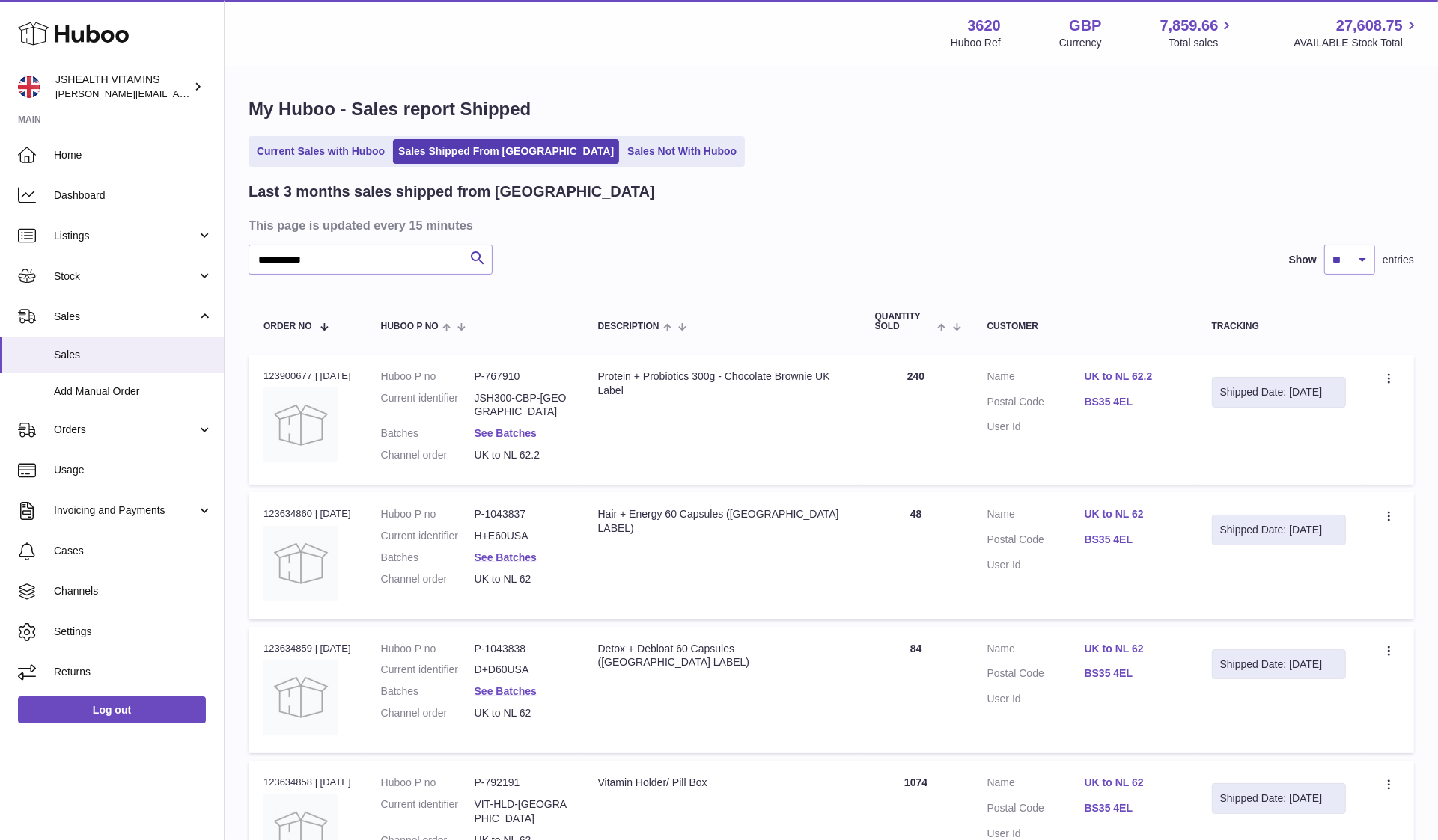
click at [510, 428] on link "See Batches" at bounding box center [505, 433] width 62 height 12
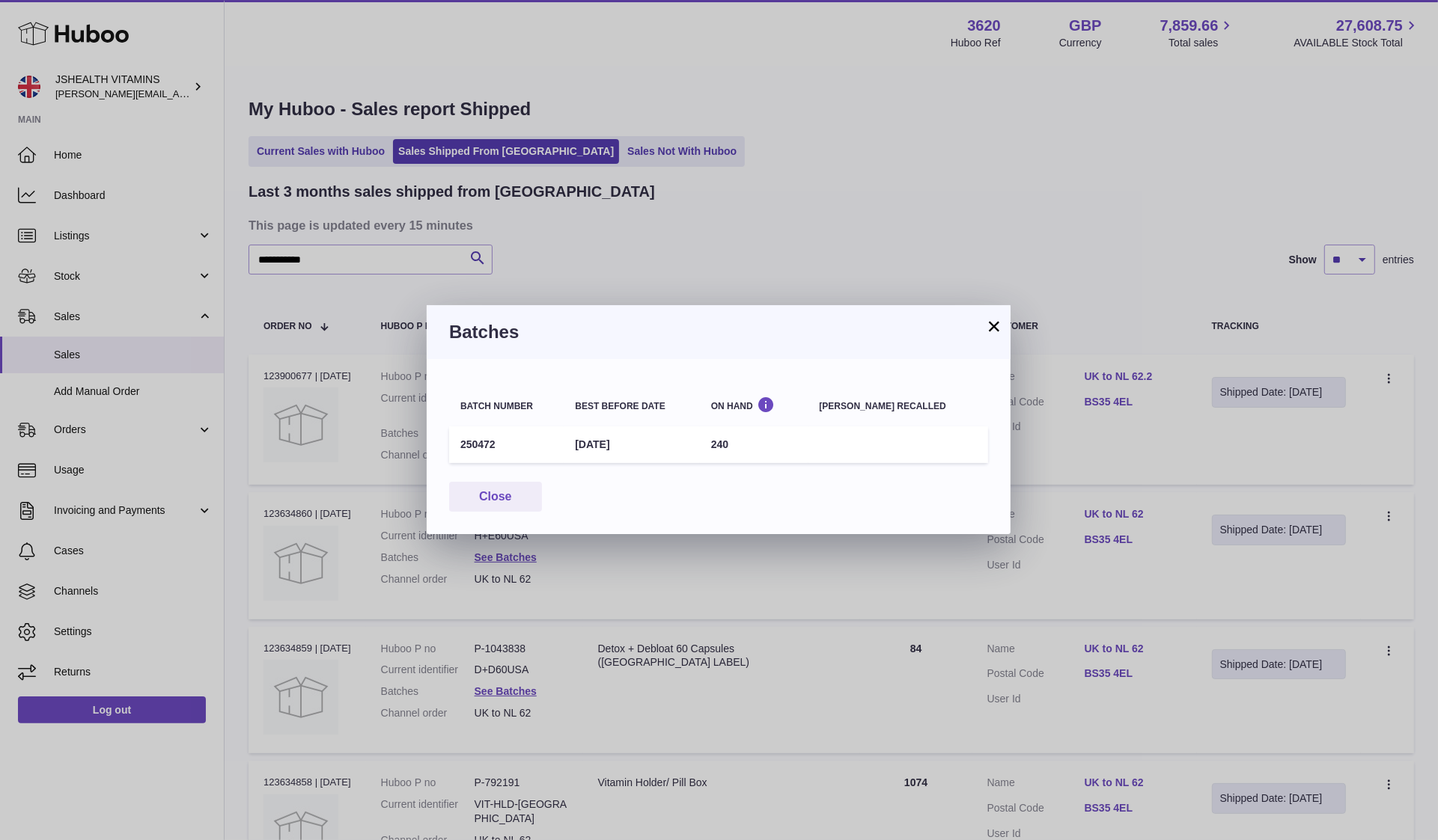
click at [467, 446] on td "250472" at bounding box center [506, 445] width 115 height 37
click at [746, 444] on td "240" at bounding box center [754, 445] width 108 height 37
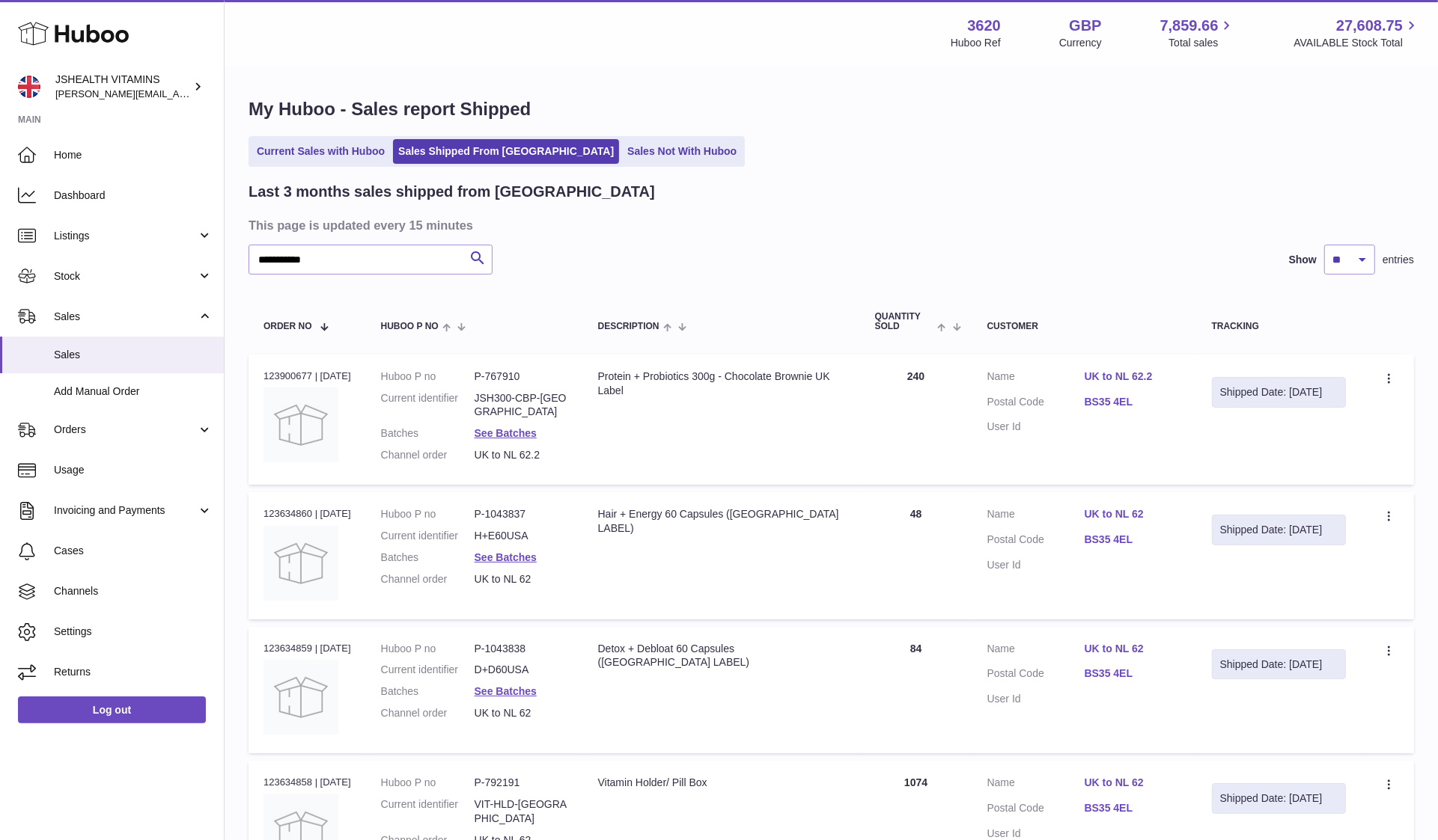
click at [603, 536] on div at bounding box center [719, 420] width 1438 height 840
click at [525, 551] on link "See Batches" at bounding box center [505, 557] width 62 height 12
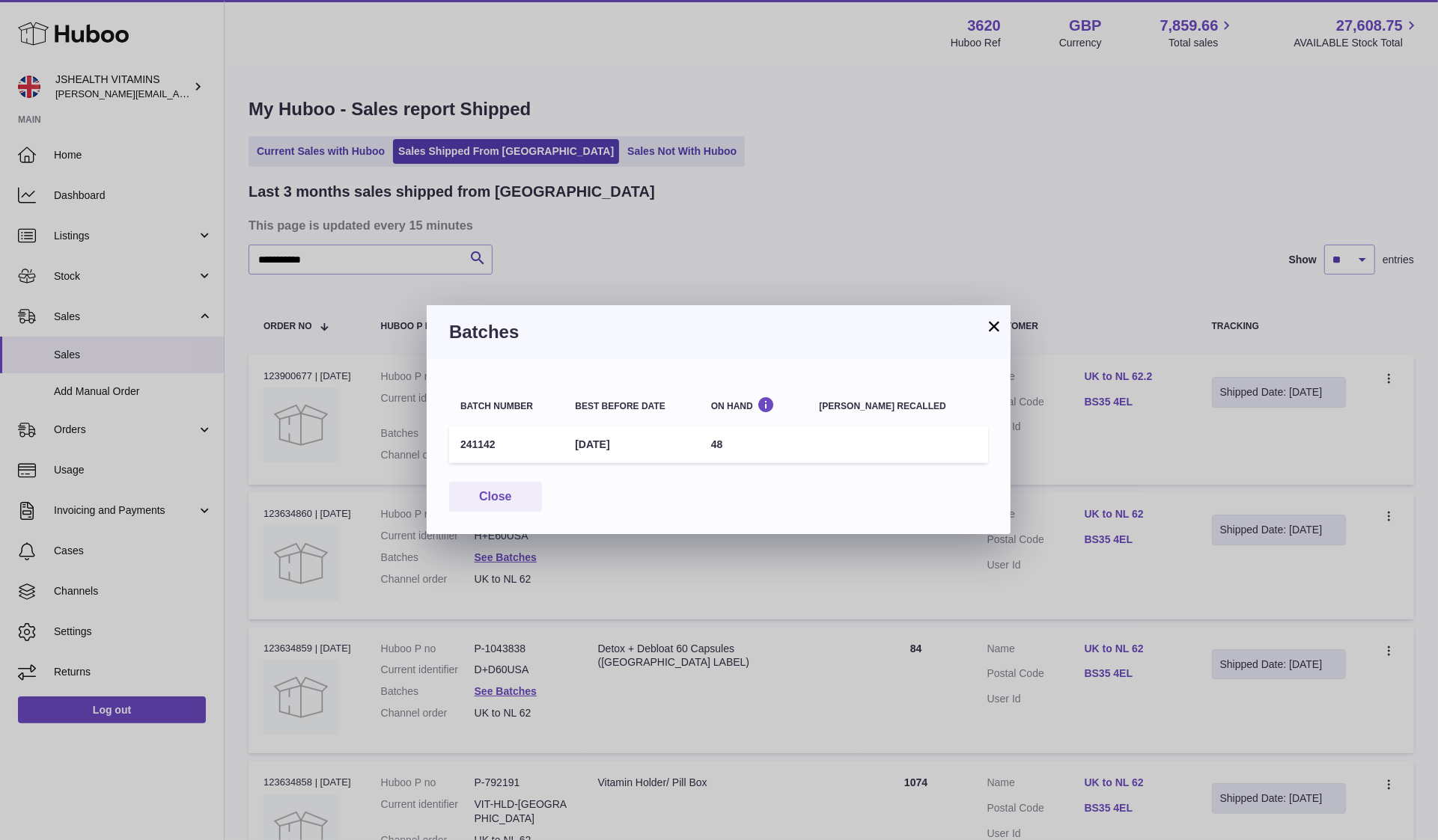
click at [470, 444] on td "241142" at bounding box center [506, 445] width 115 height 37
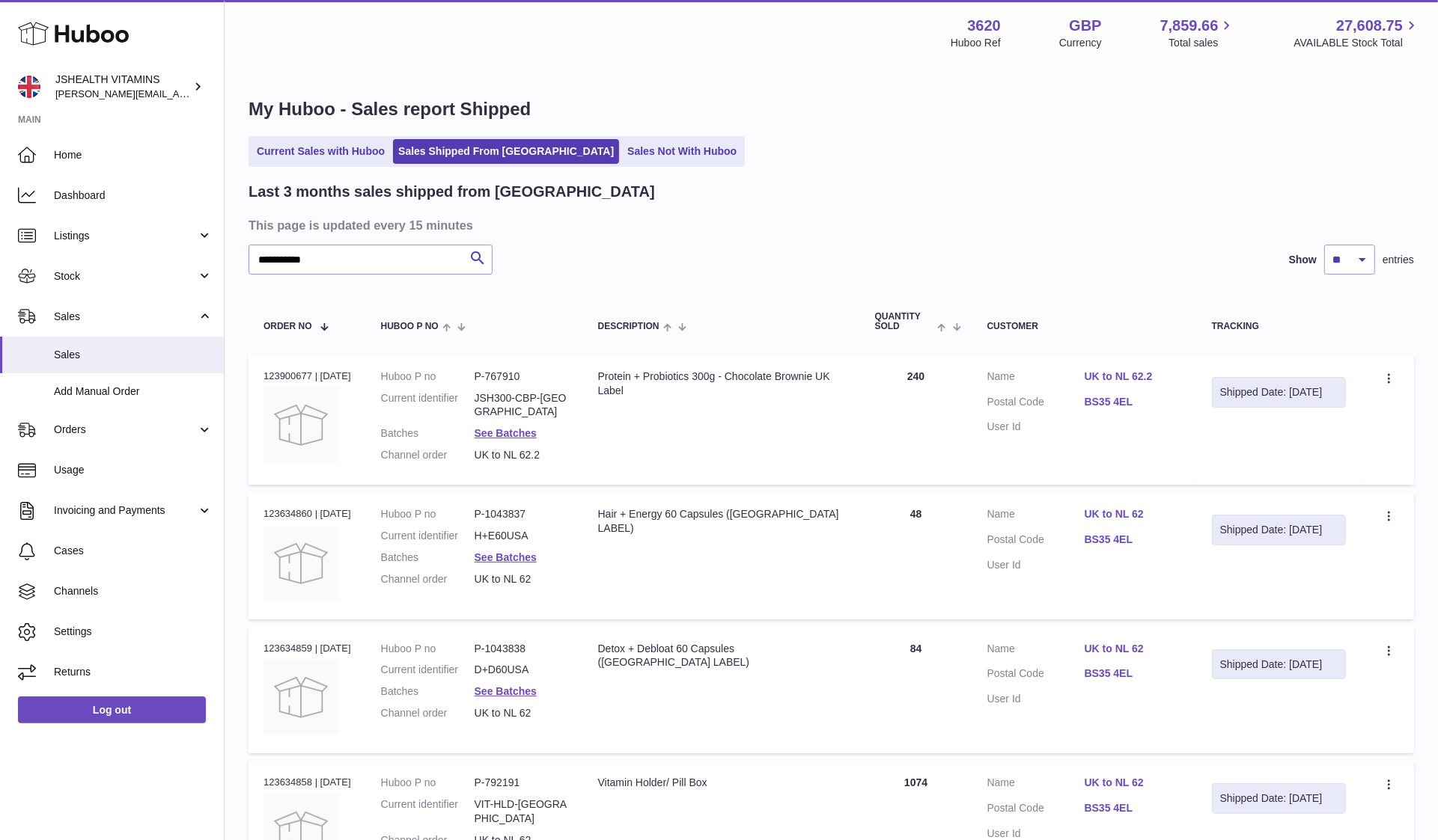
click at [497, 639] on div "× Batches Batch number Best before date On Hand Batch recalled 241142 29th Aug …" at bounding box center [719, 420] width 1438 height 840
click at [496, 685] on link "See Batches" at bounding box center [505, 691] width 62 height 12
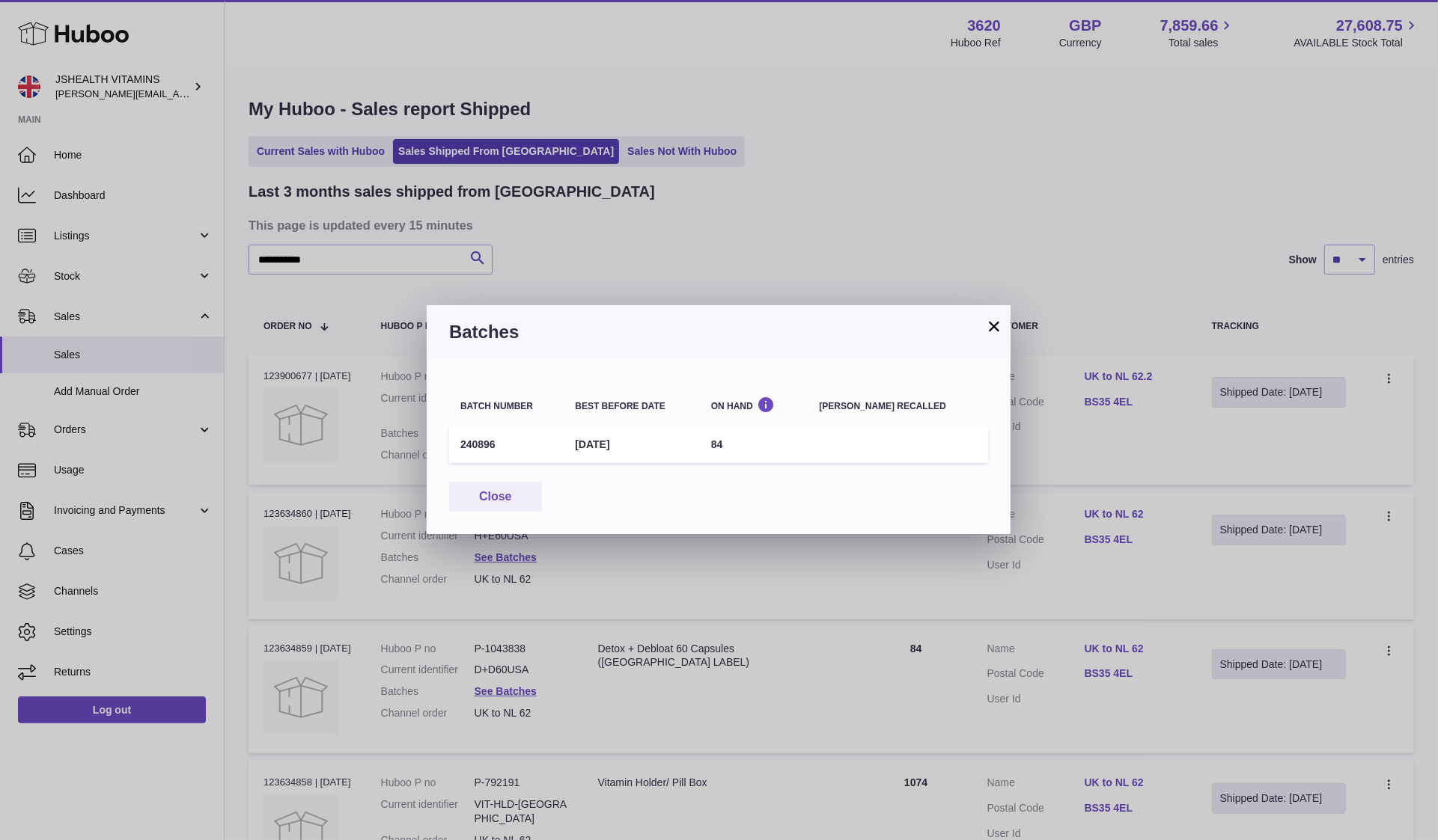
click at [481, 432] on td "240896" at bounding box center [506, 445] width 115 height 37
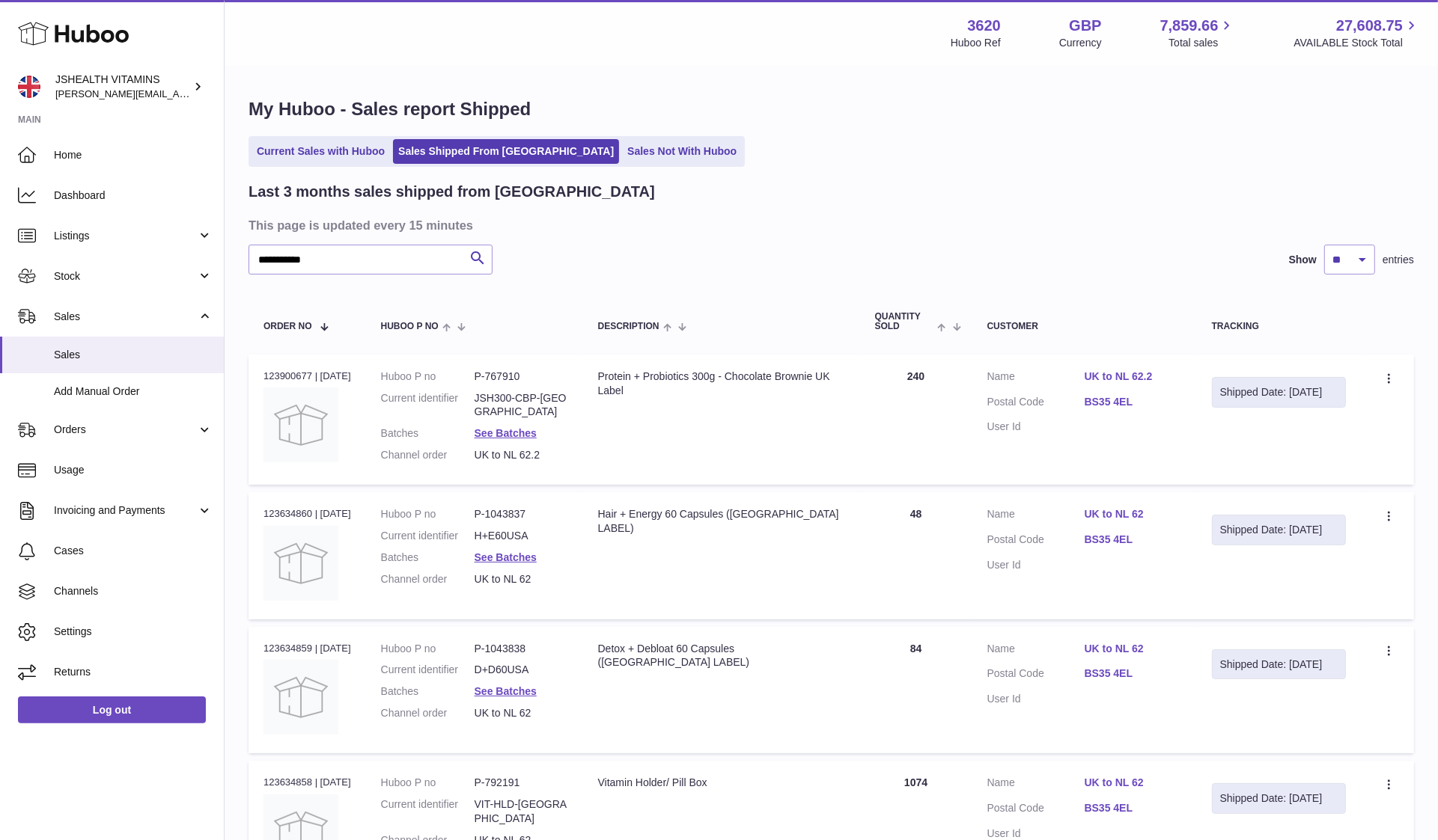
click at [617, 688] on div at bounding box center [719, 420] width 1438 height 840
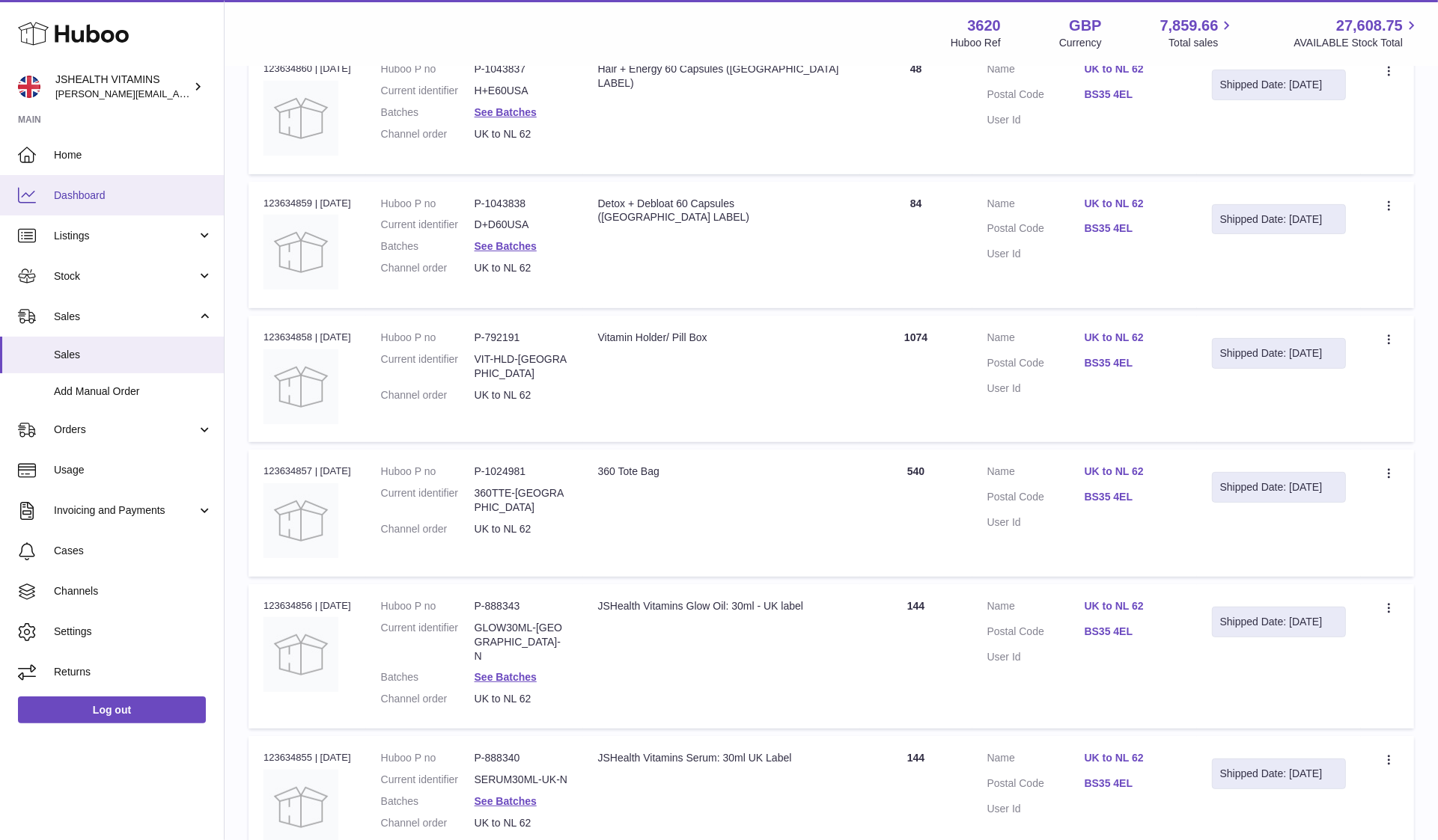
scroll to position [446, 0]
click at [507, 671] on link "See Batches" at bounding box center [505, 676] width 62 height 12
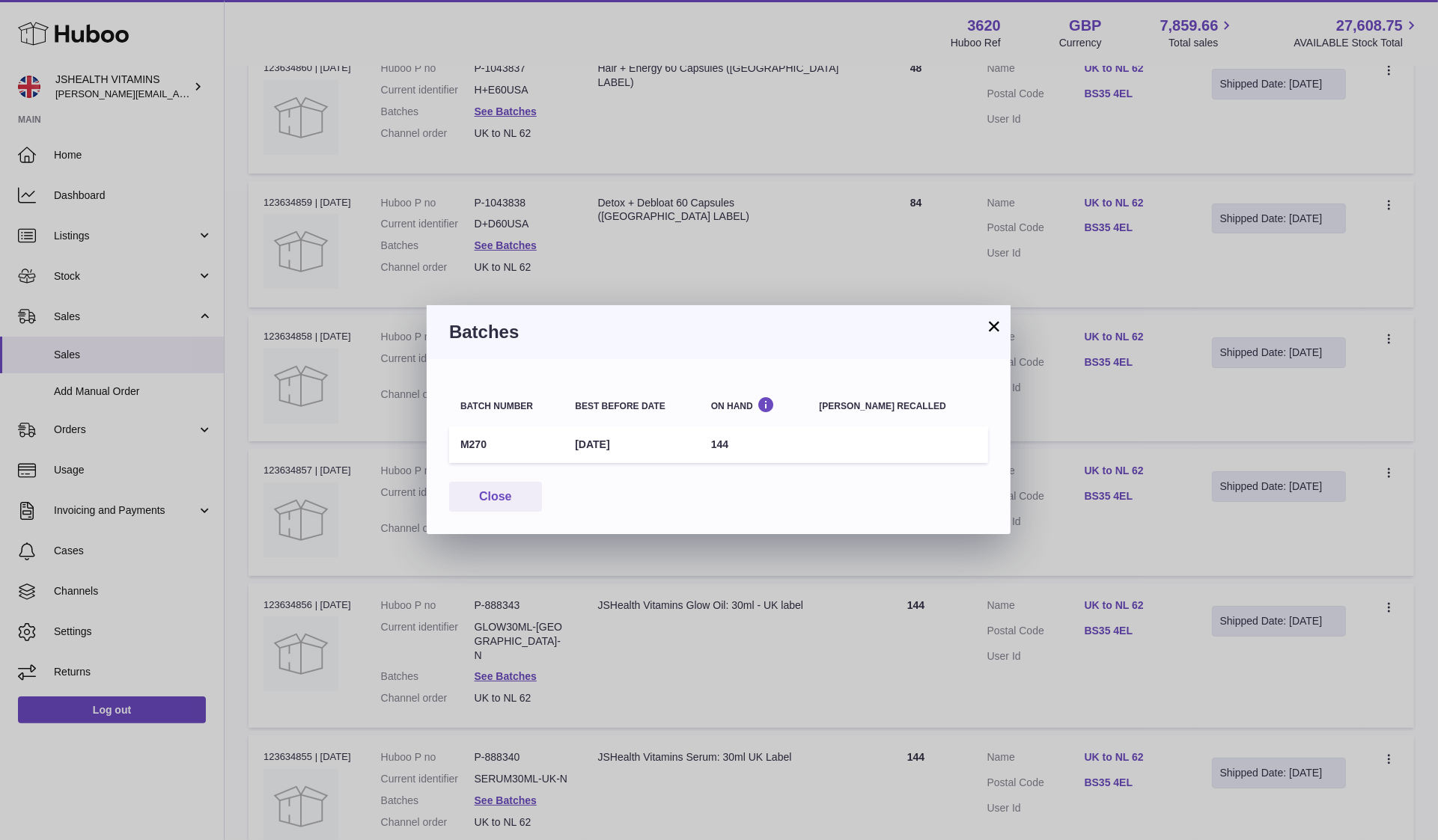
click at [470, 448] on td "M270" at bounding box center [506, 445] width 115 height 37
click at [551, 615] on div "× Batches Batch number Best before date On Hand Batch recalled M270 31st May 20…" at bounding box center [719, 420] width 1438 height 840
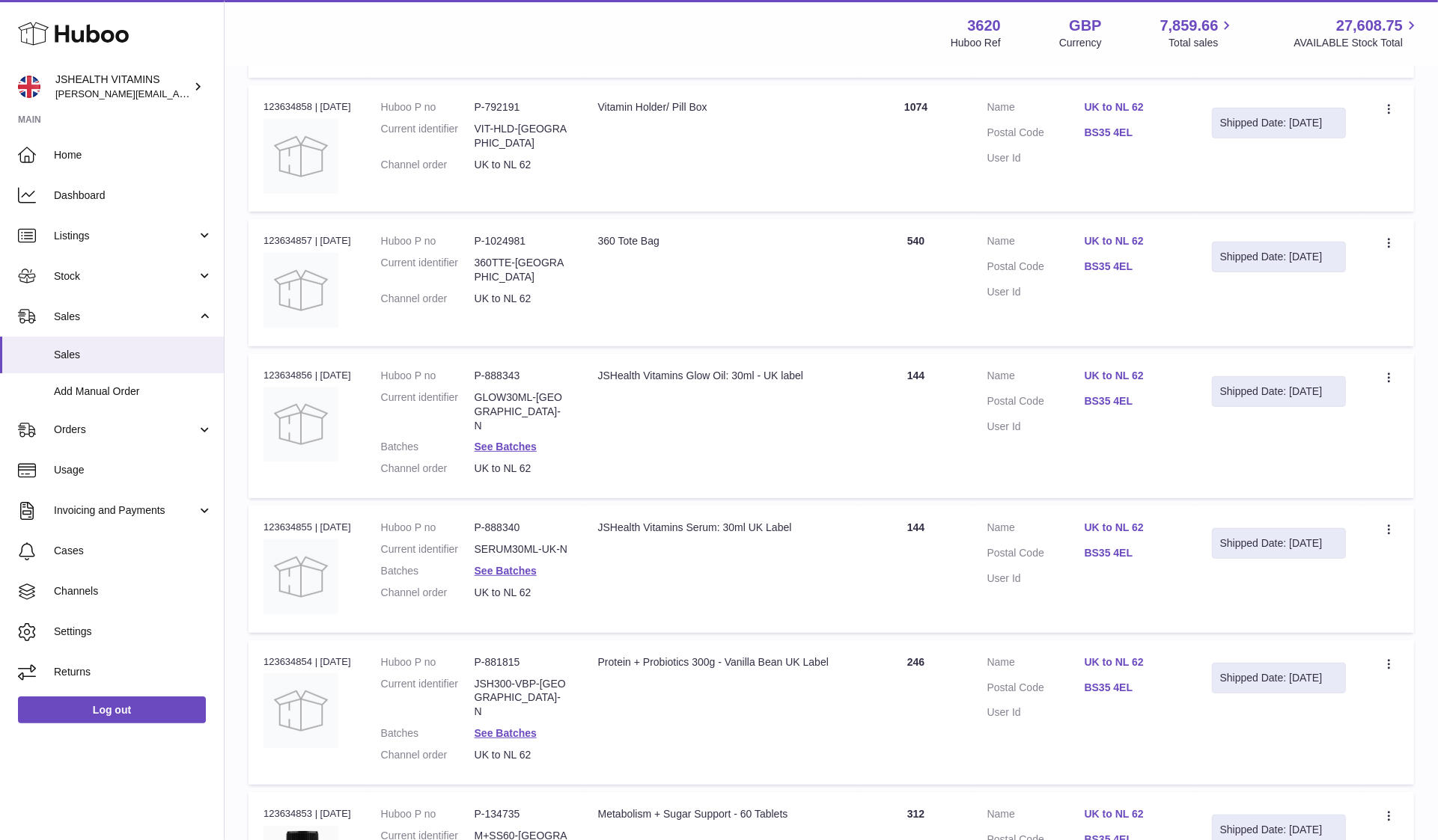
scroll to position [695, 0]
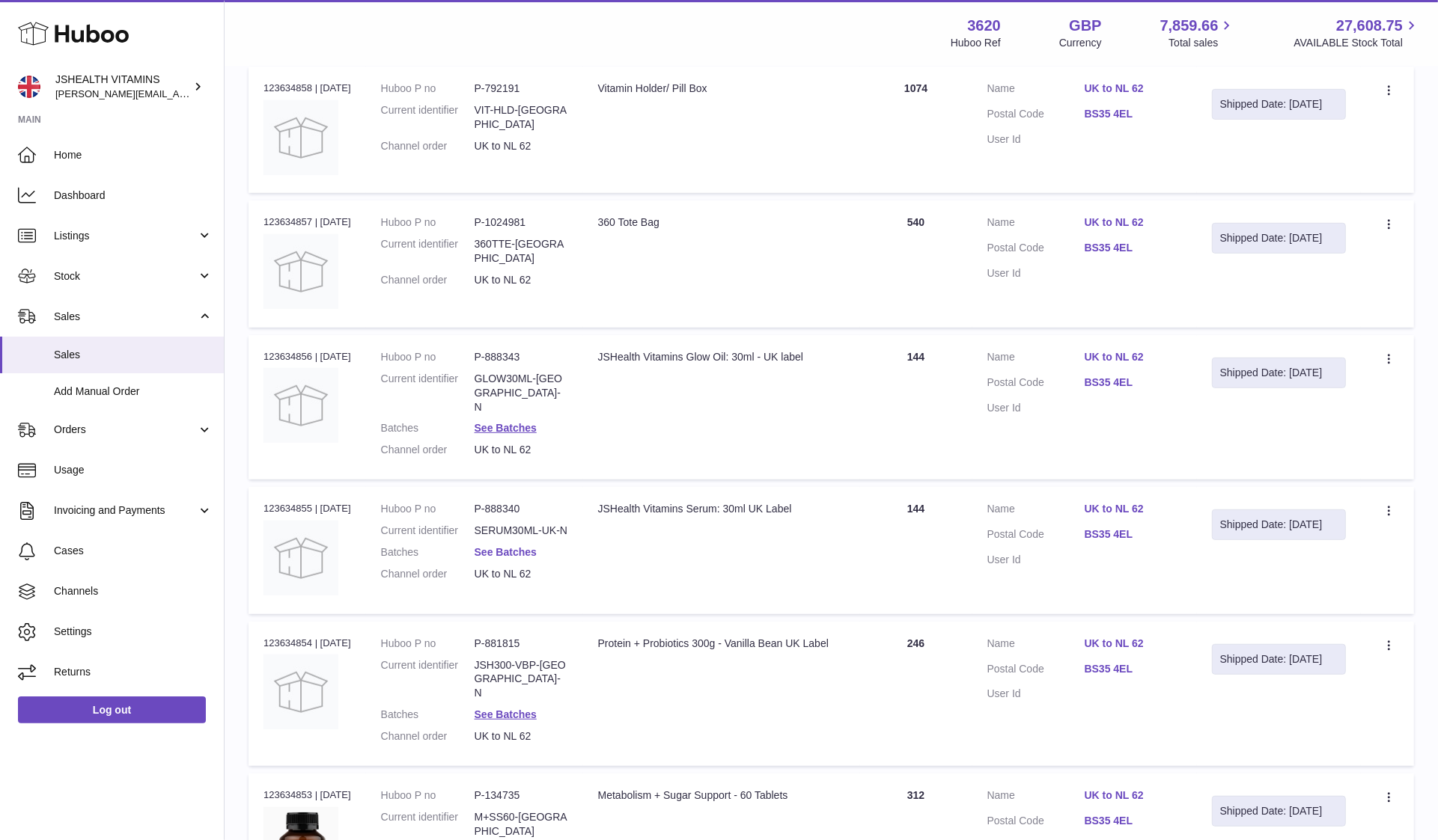
click at [521, 546] on link "See Batches" at bounding box center [505, 552] width 62 height 12
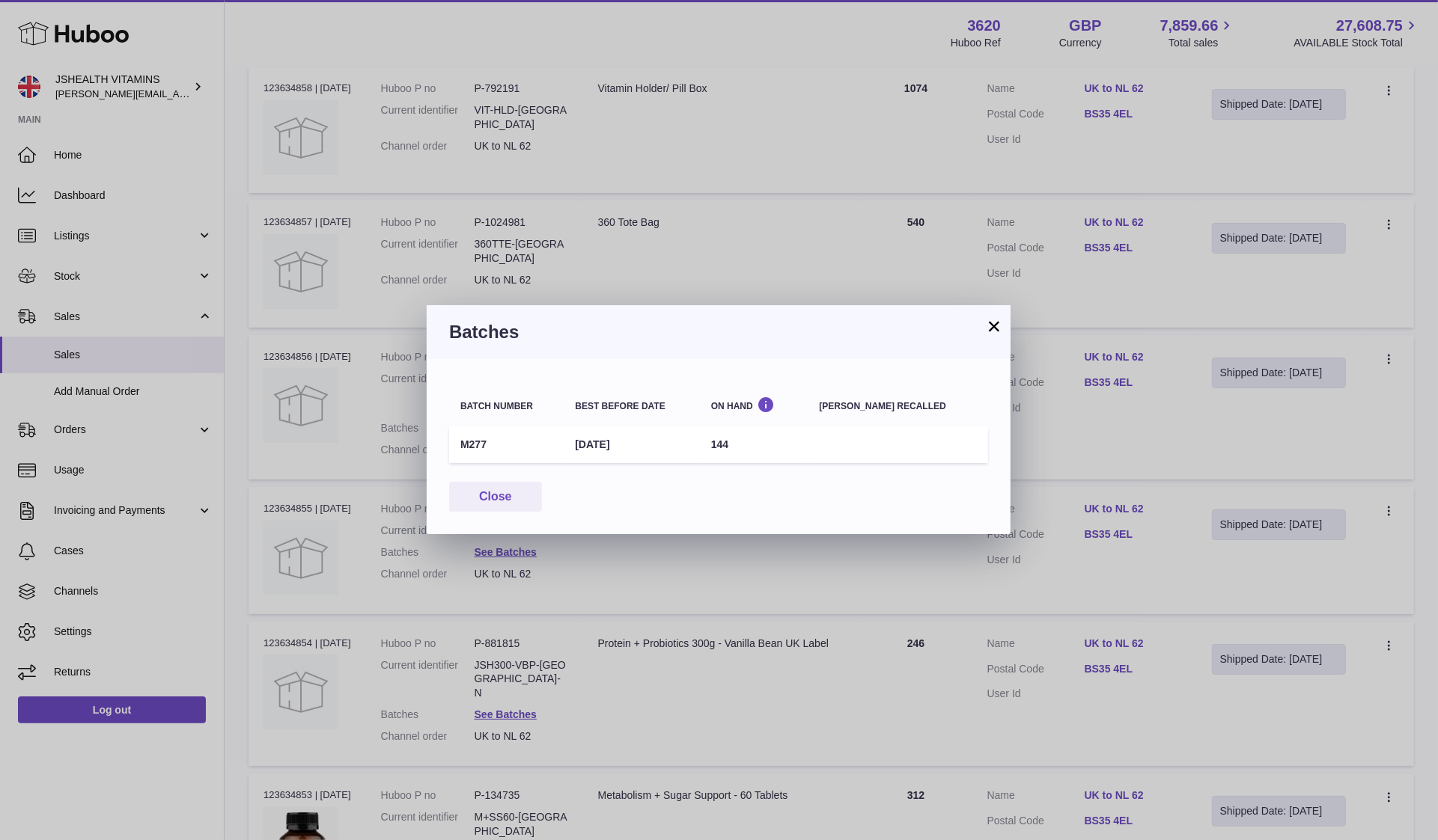
click at [477, 436] on td "M277" at bounding box center [506, 445] width 115 height 37
click at [372, 510] on div "× Batches Batch number Best before date On Hand Batch recalled M277 31st May 20…" at bounding box center [719, 420] width 1438 height 840
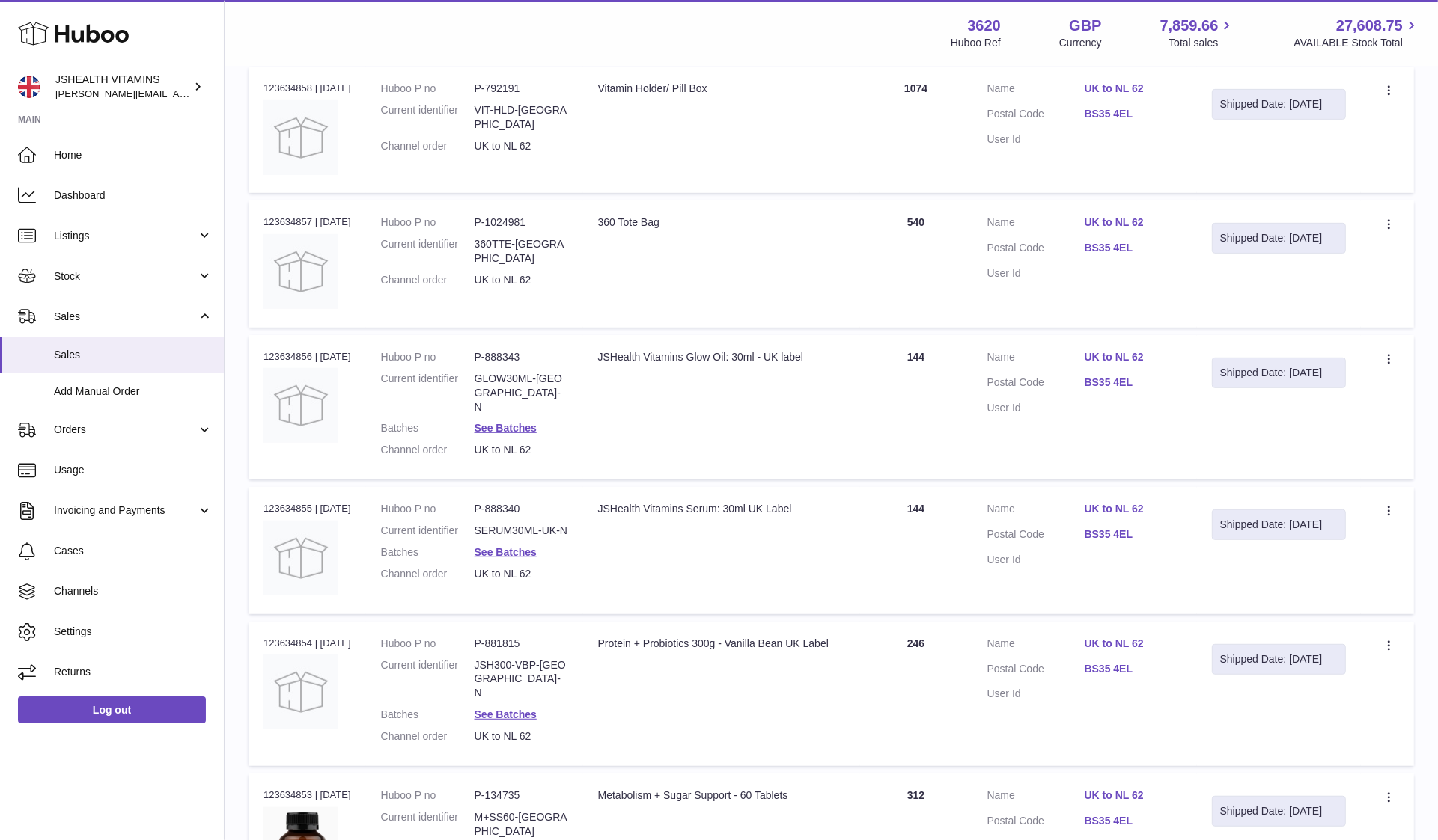
click at [514, 524] on dd "SERUM30ML-UK-N" at bounding box center [521, 531] width 94 height 14
click at [498, 540] on dl "Huboo P no P-888340 Current identifier SERUM30ML-UK-N Batches See Batches Chann…" at bounding box center [474, 546] width 187 height 87
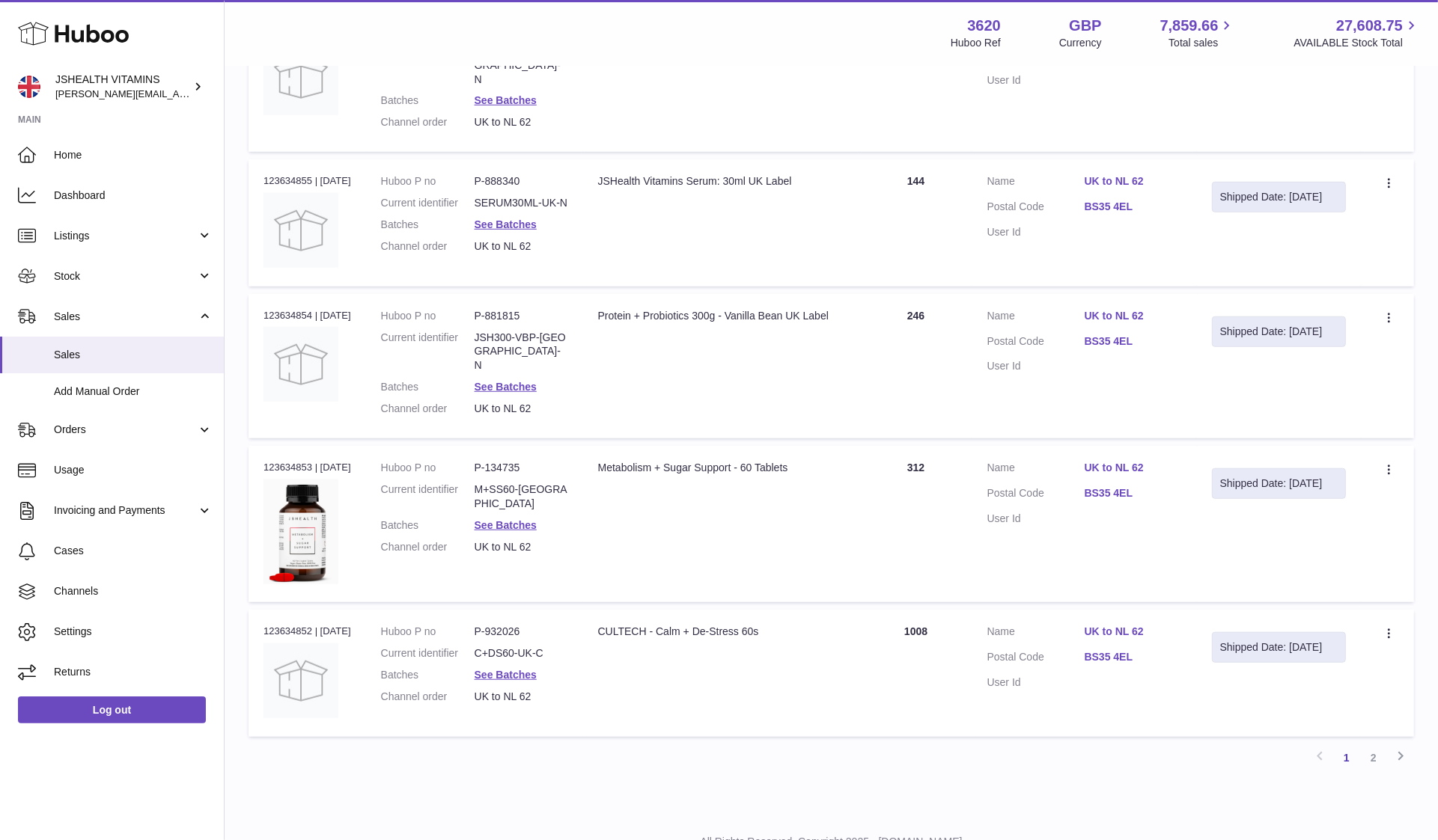
scroll to position [1026, 0]
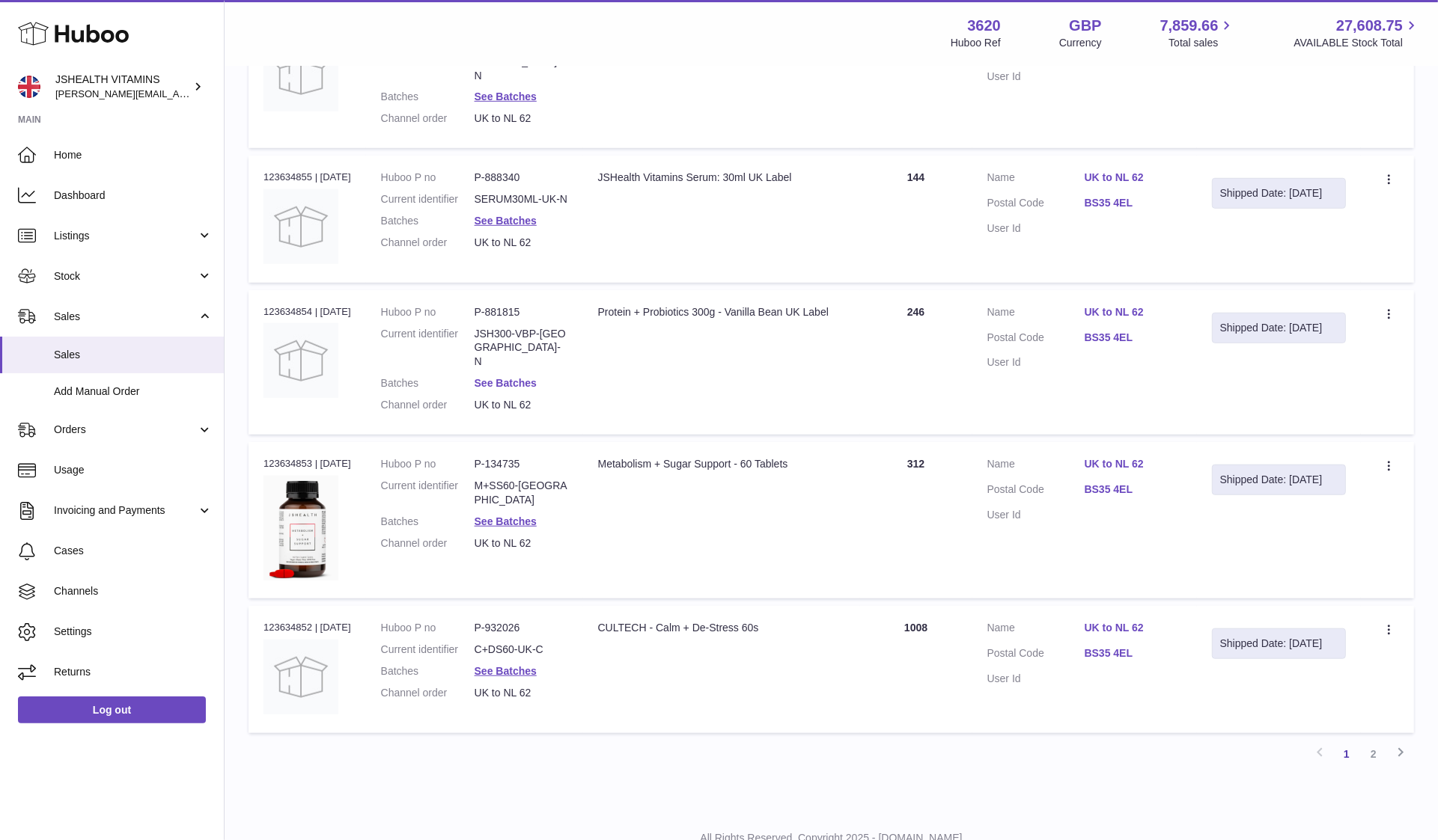
click at [506, 377] on link "See Batches" at bounding box center [505, 383] width 62 height 12
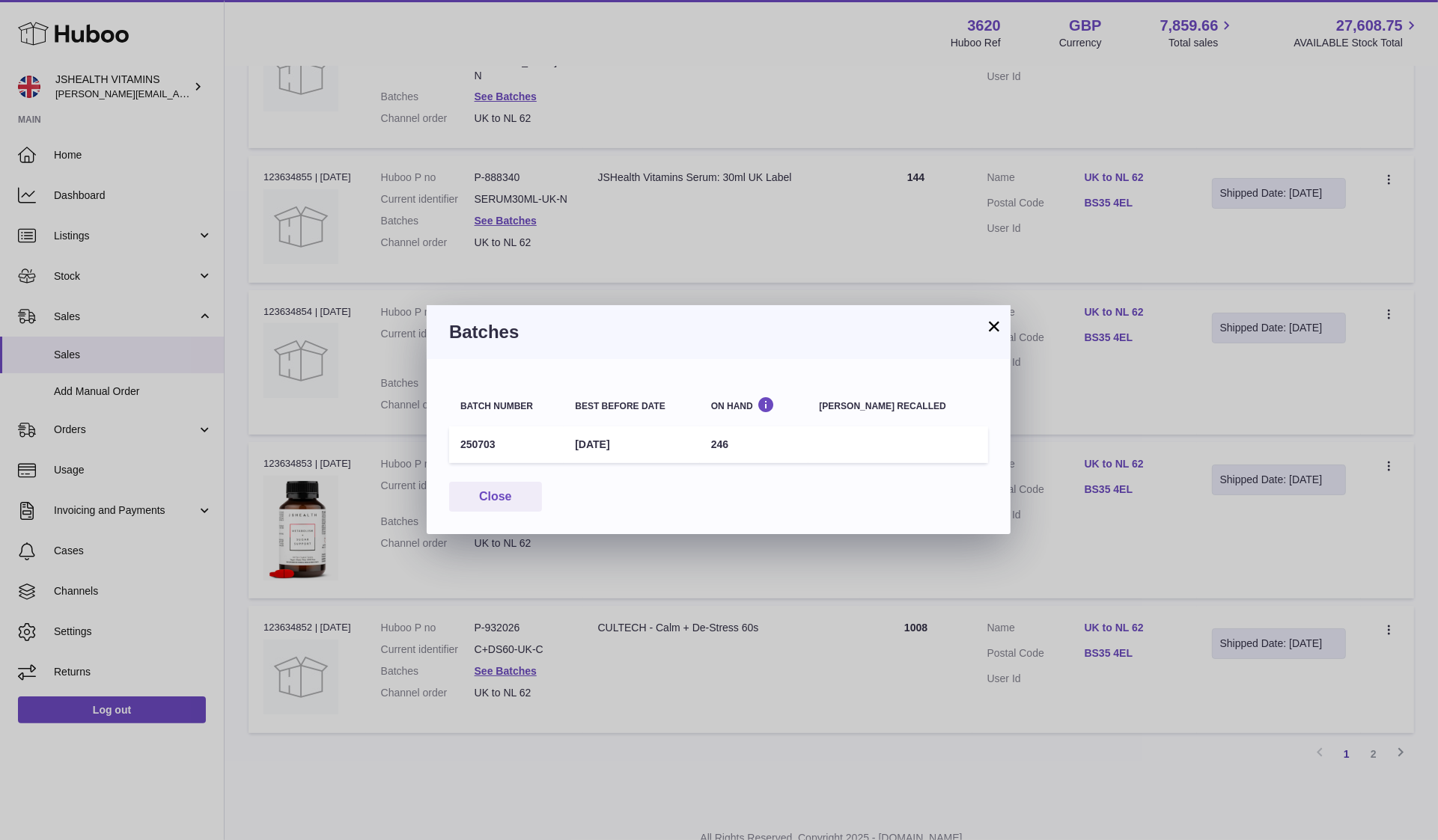
click at [479, 440] on td "250703" at bounding box center [506, 445] width 115 height 37
click at [528, 598] on div "× Batches Batch number Best before date On Hand Batch recalled 250703 31st May …" at bounding box center [719, 420] width 1438 height 840
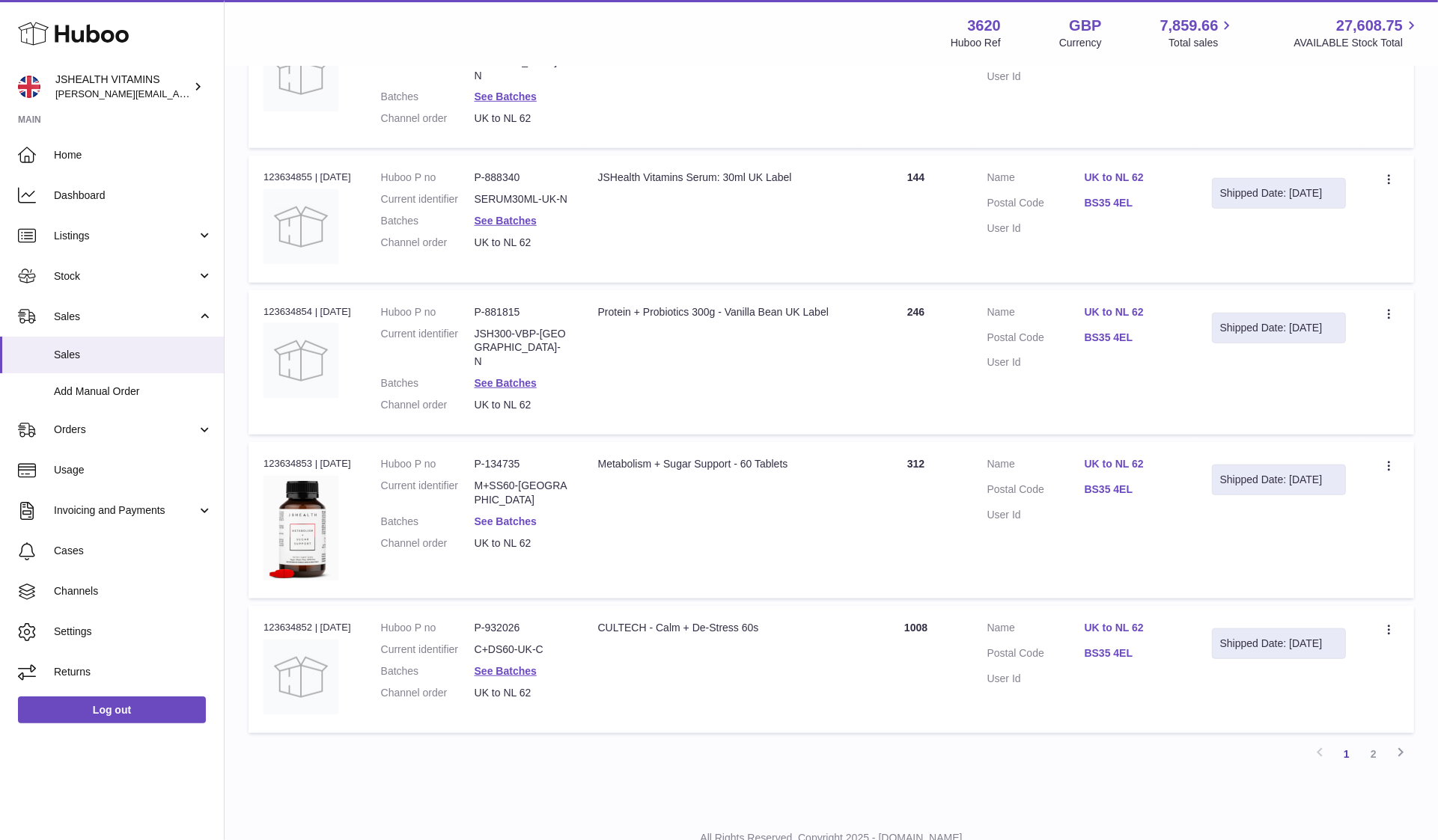
click at [510, 516] on link "See Batches" at bounding box center [505, 521] width 62 height 12
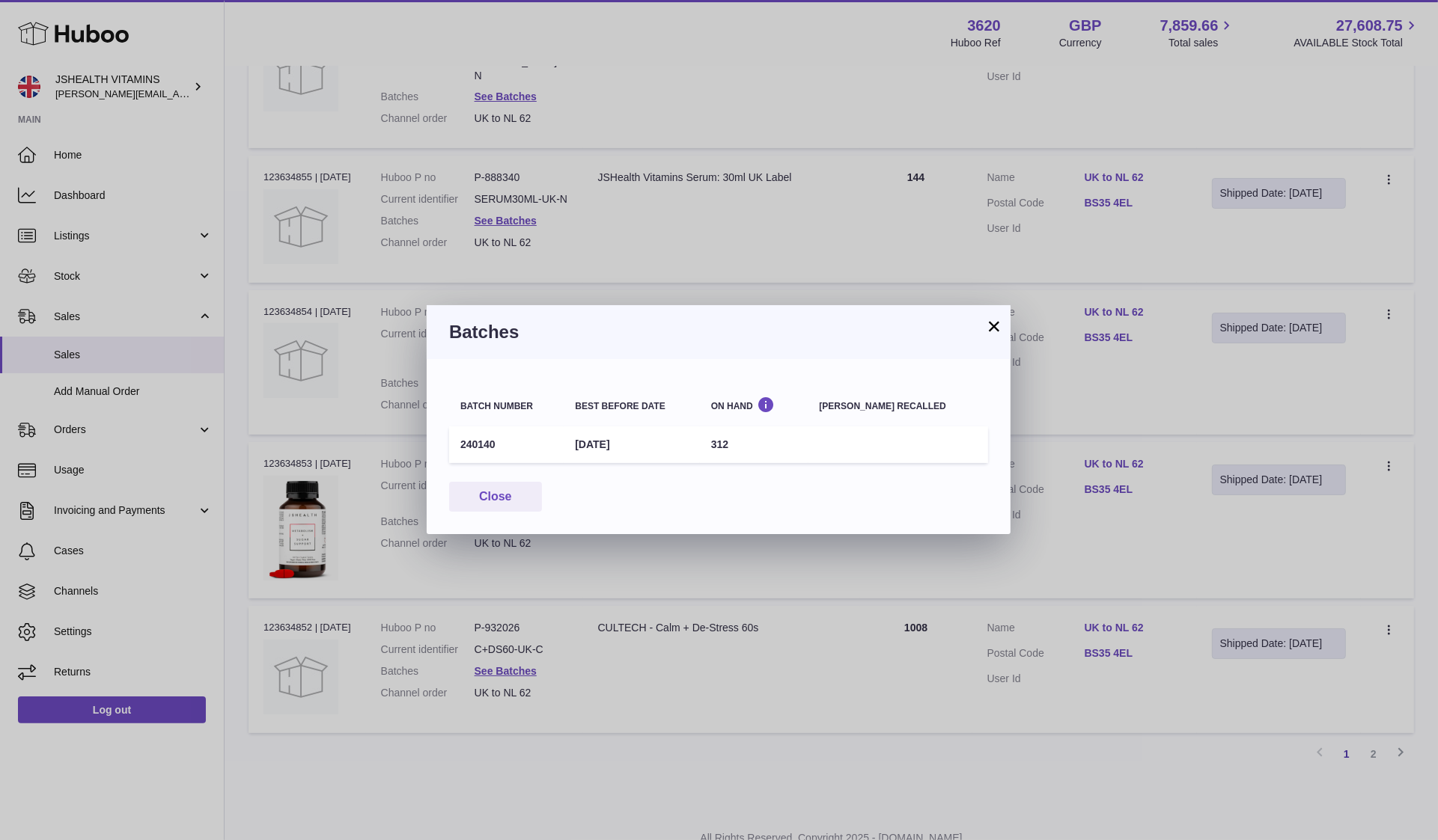
click at [466, 445] on td "240140" at bounding box center [506, 445] width 115 height 37
click at [521, 570] on div "× Batches Batch number Best before date On Hand Batch recalled 240140 23rd Nov …" at bounding box center [719, 420] width 1438 height 840
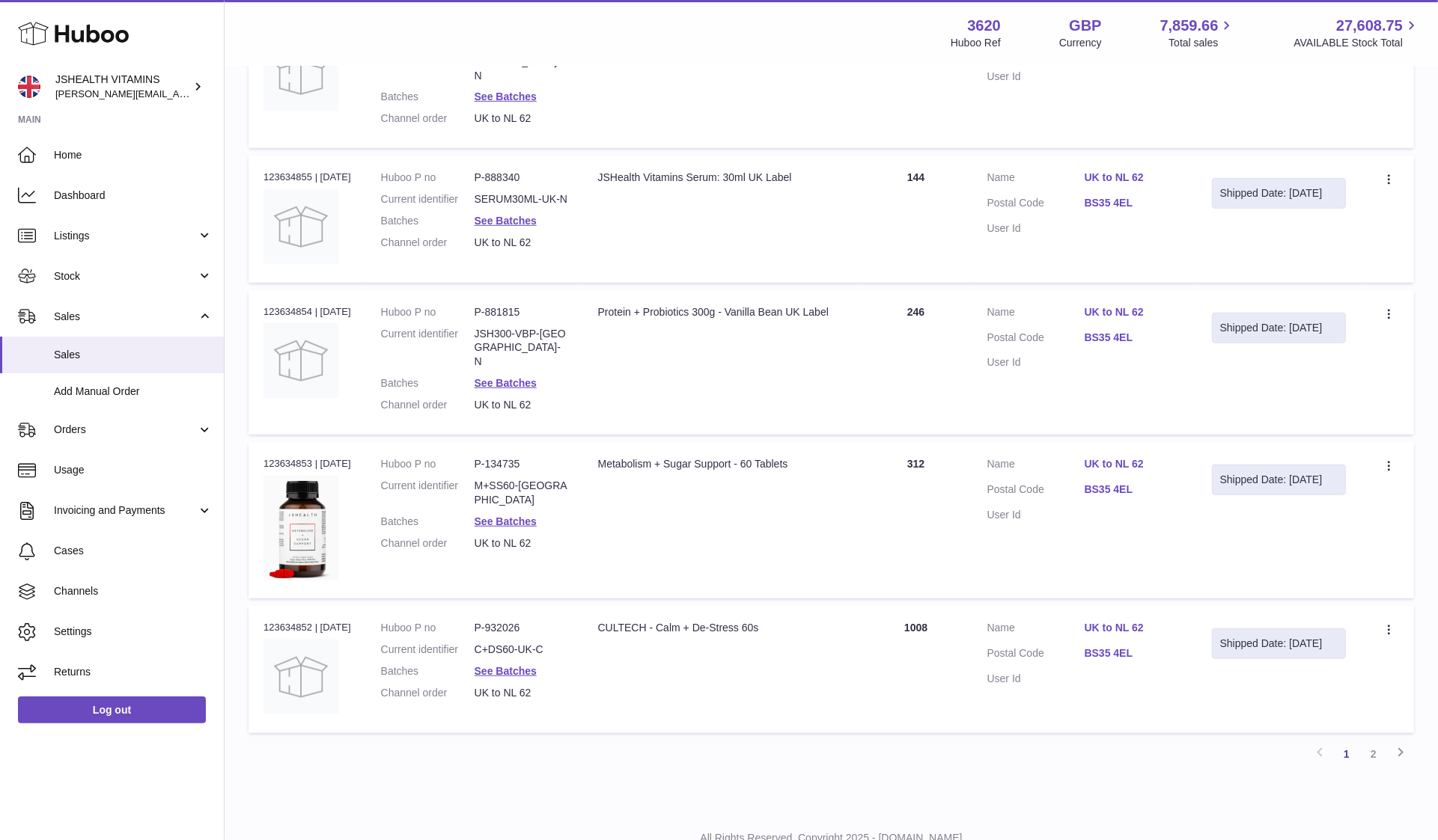
click at [517, 643] on dd "C+DS60-UK-C" at bounding box center [521, 650] width 94 height 14
click at [516, 665] on link "See Batches" at bounding box center [505, 671] width 62 height 12
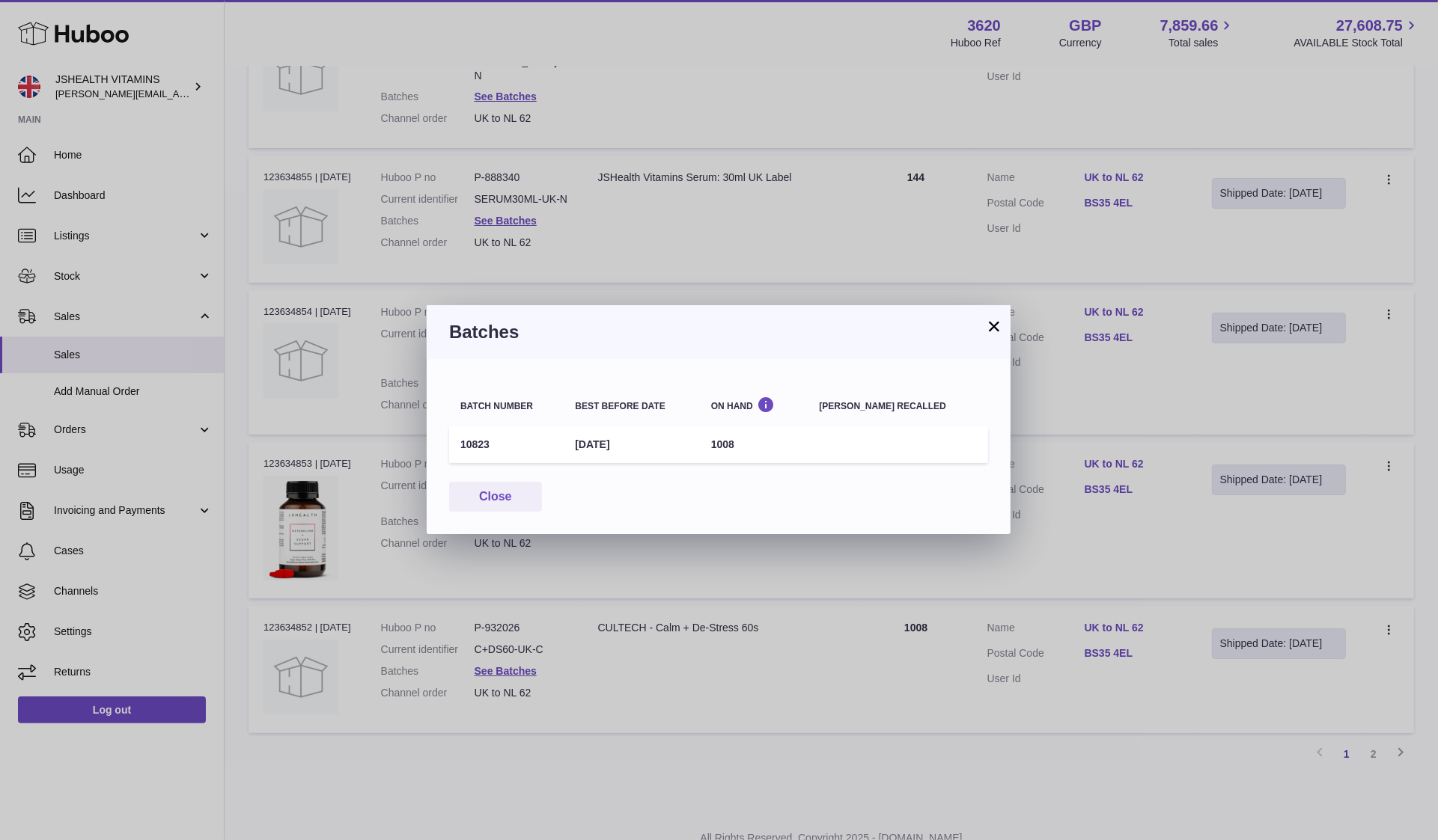
click at [478, 453] on td "10823" at bounding box center [506, 445] width 115 height 37
click at [473, 443] on td "10823" at bounding box center [506, 445] width 115 height 37
click at [491, 492] on button "Close" at bounding box center [496, 497] width 93 height 30
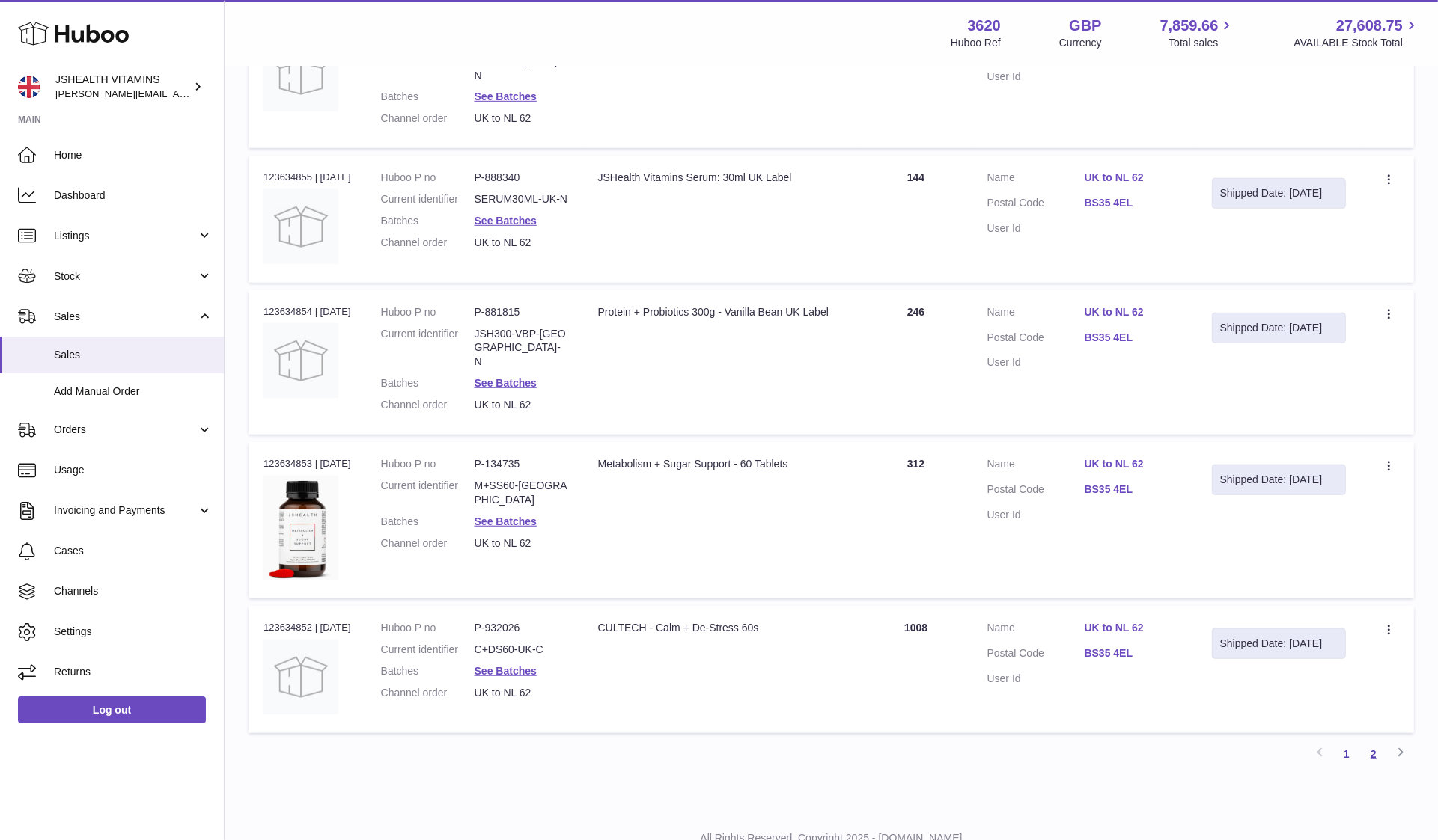
click at [1375, 741] on link "2" at bounding box center [1374, 754] width 27 height 27
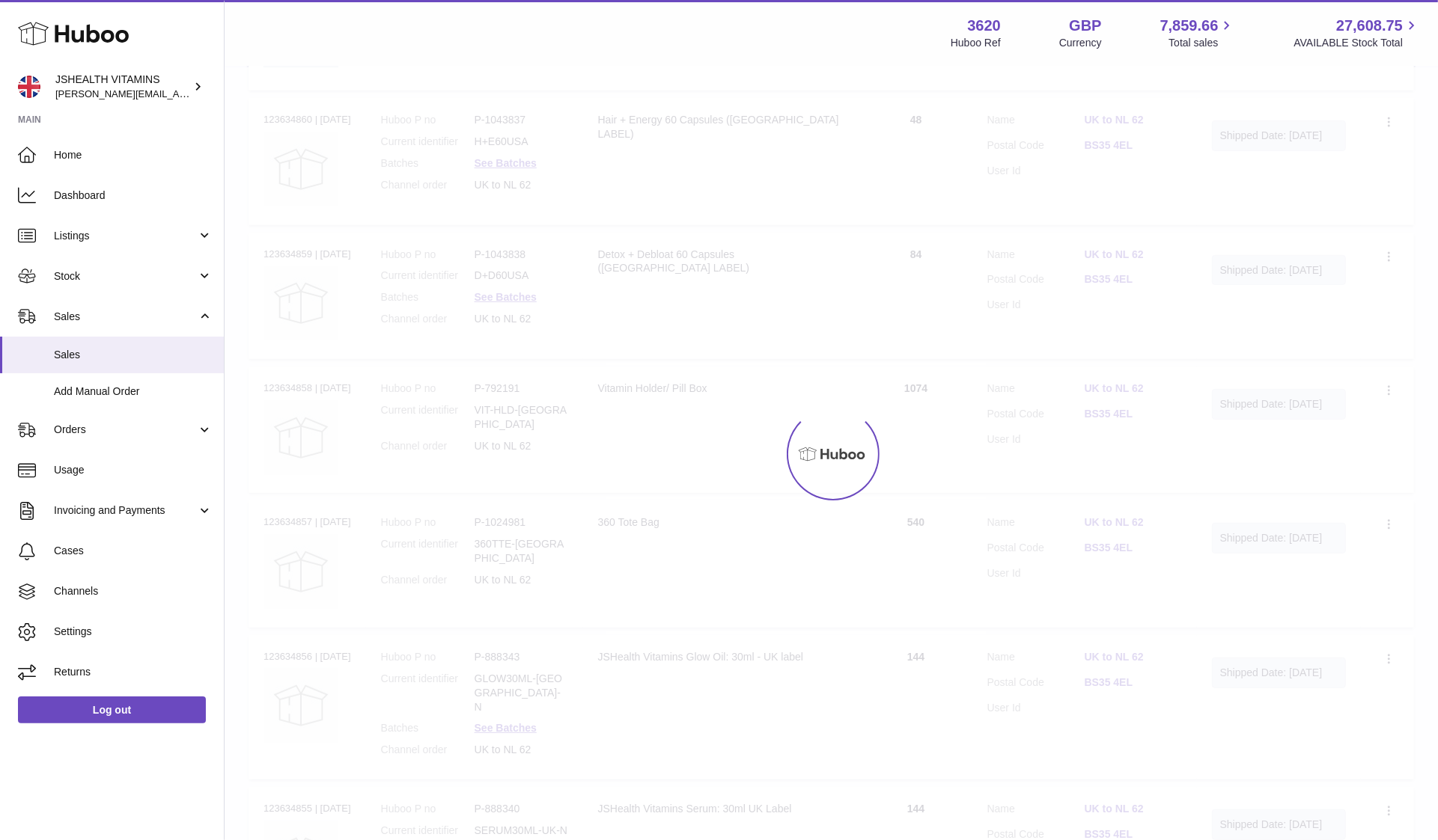
scroll to position [67, 0]
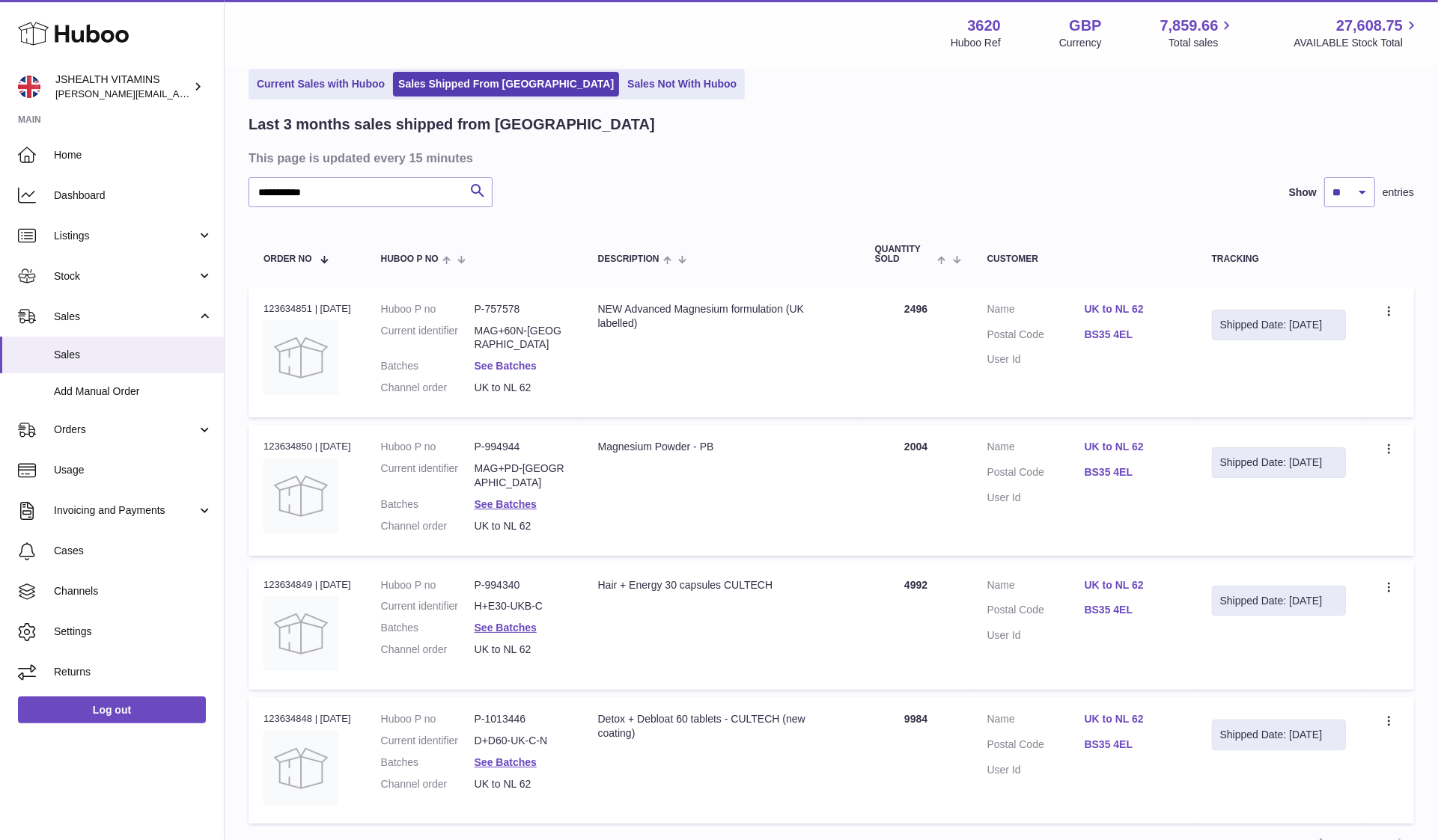
click at [537, 360] on link "See Batches" at bounding box center [505, 366] width 62 height 12
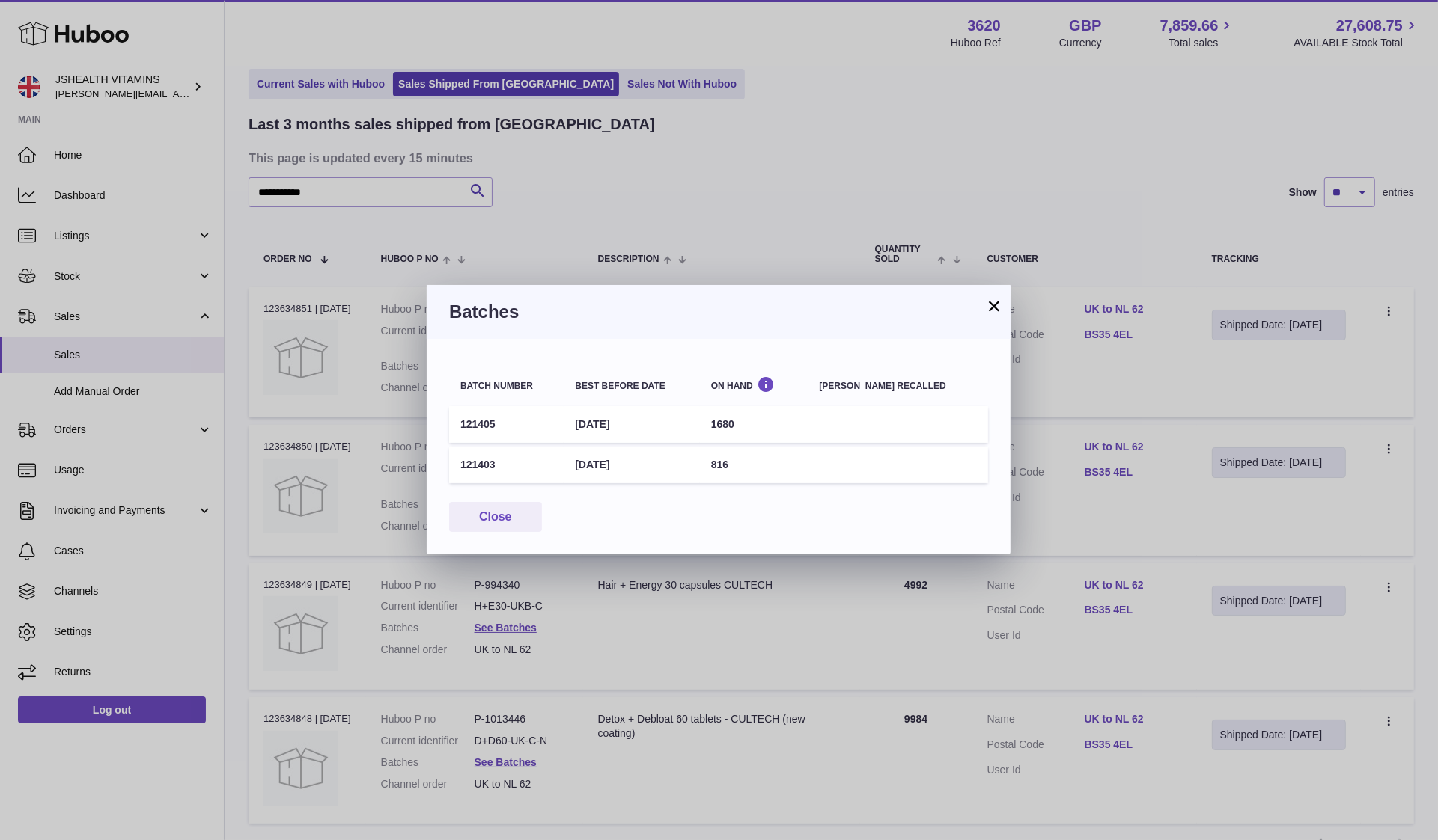
click at [478, 435] on td "121405" at bounding box center [506, 424] width 115 height 37
click at [478, 428] on td "121405" at bounding box center [506, 424] width 115 height 37
click at [465, 468] on td "121403" at bounding box center [506, 465] width 115 height 37
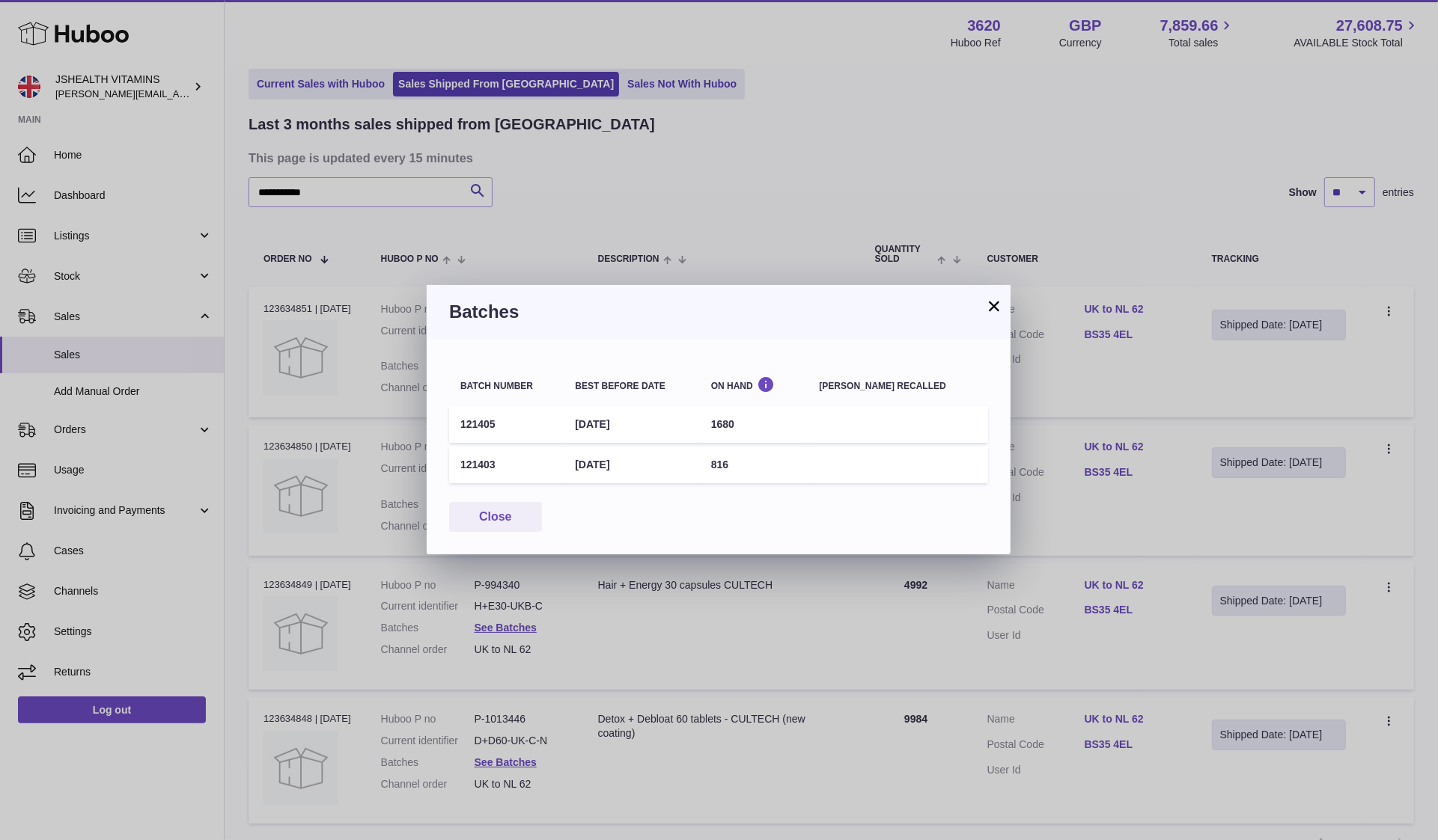
click at [465, 468] on td "121403" at bounding box center [506, 465] width 115 height 37
click at [552, 629] on div "× Batches Batch number Best before date On Hand Batch recalled 121405 31st May …" at bounding box center [719, 420] width 1438 height 840
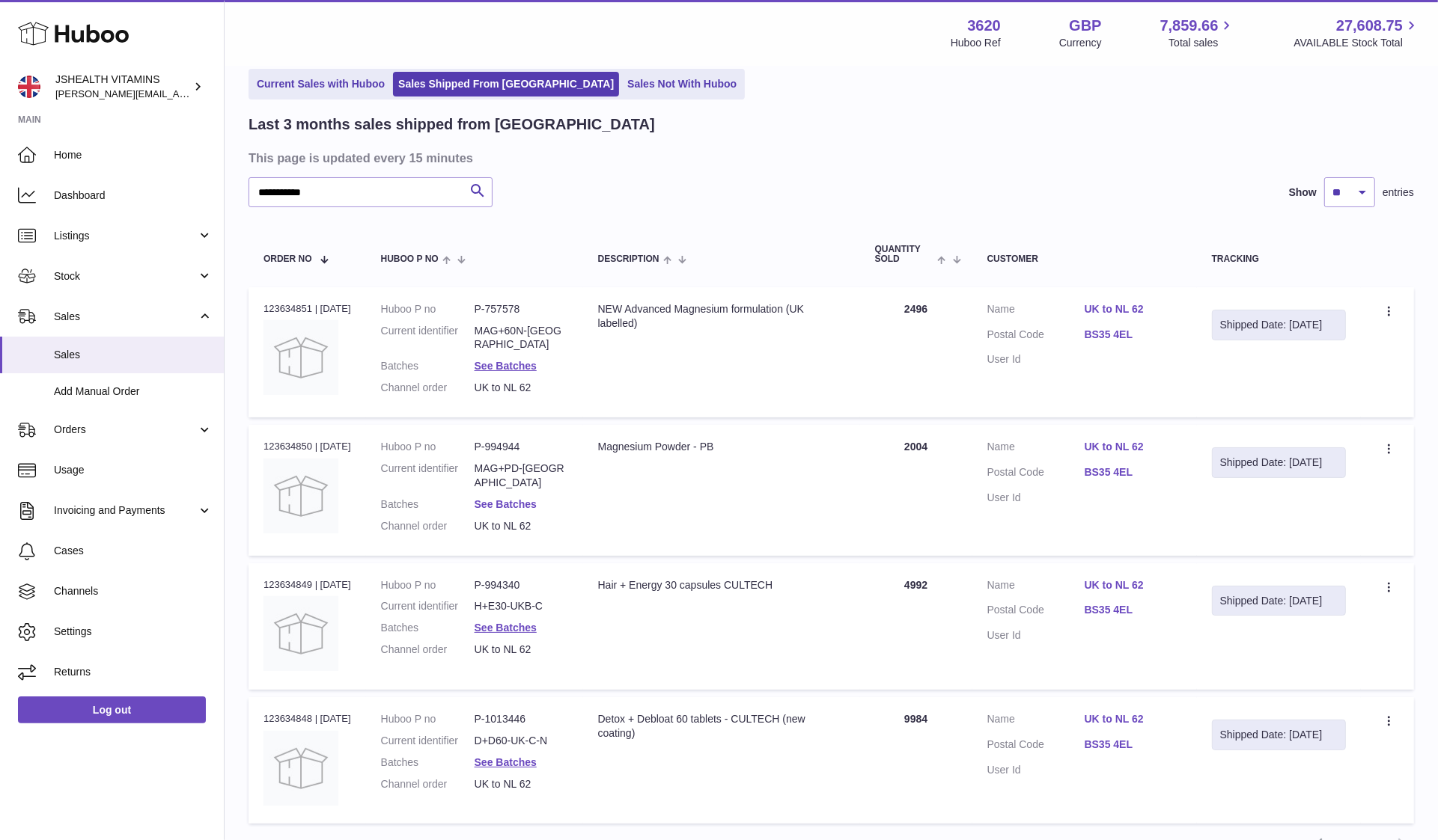
click at [510, 498] on link "See Batches" at bounding box center [505, 504] width 62 height 12
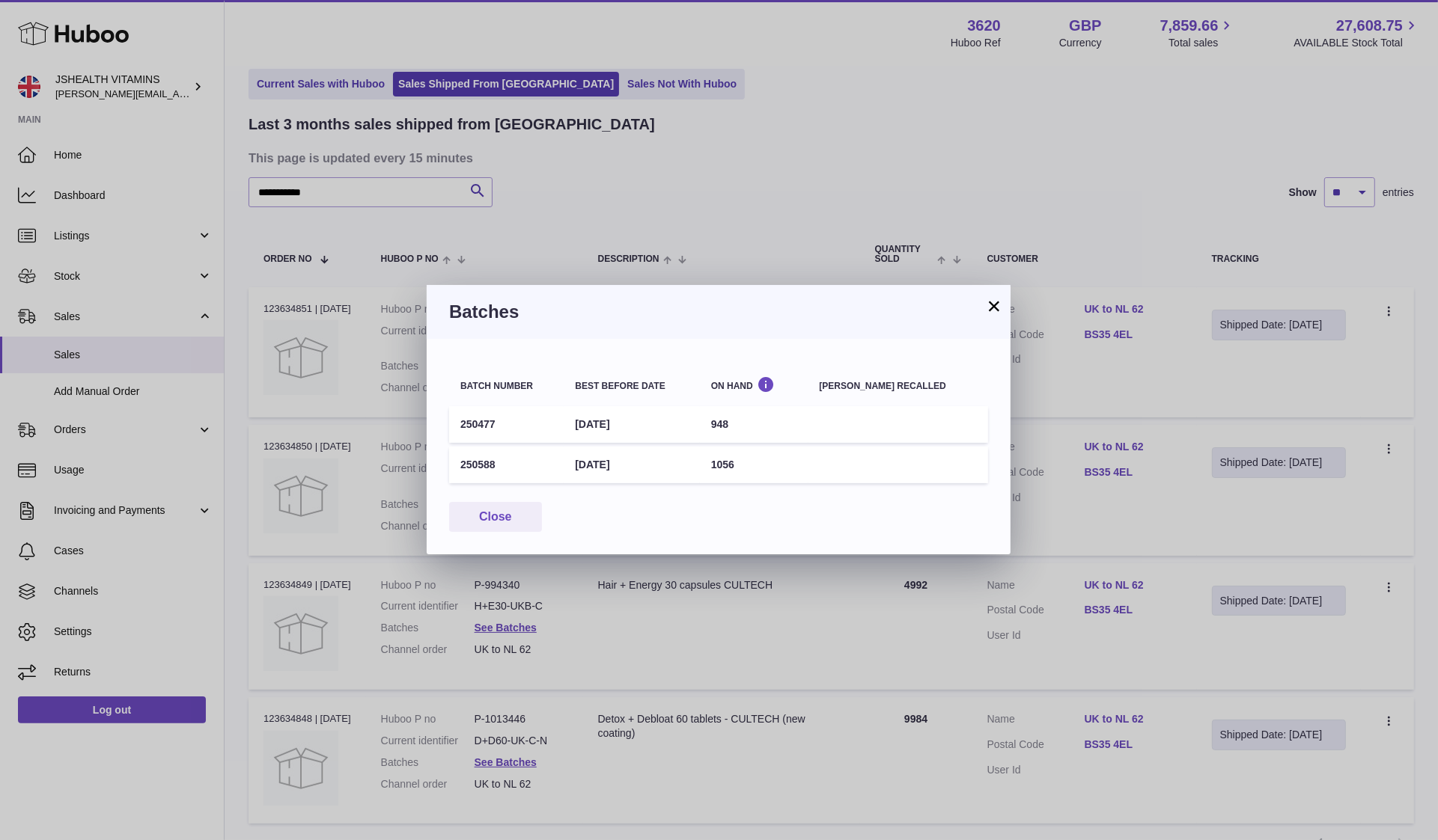
click at [473, 426] on td "250477" at bounding box center [506, 424] width 115 height 37
click at [461, 465] on td "250588" at bounding box center [506, 465] width 115 height 37
click at [347, 483] on div "× Batches Batch number Best before date On Hand Batch recalled 250477 30th Apr …" at bounding box center [719, 420] width 1438 height 840
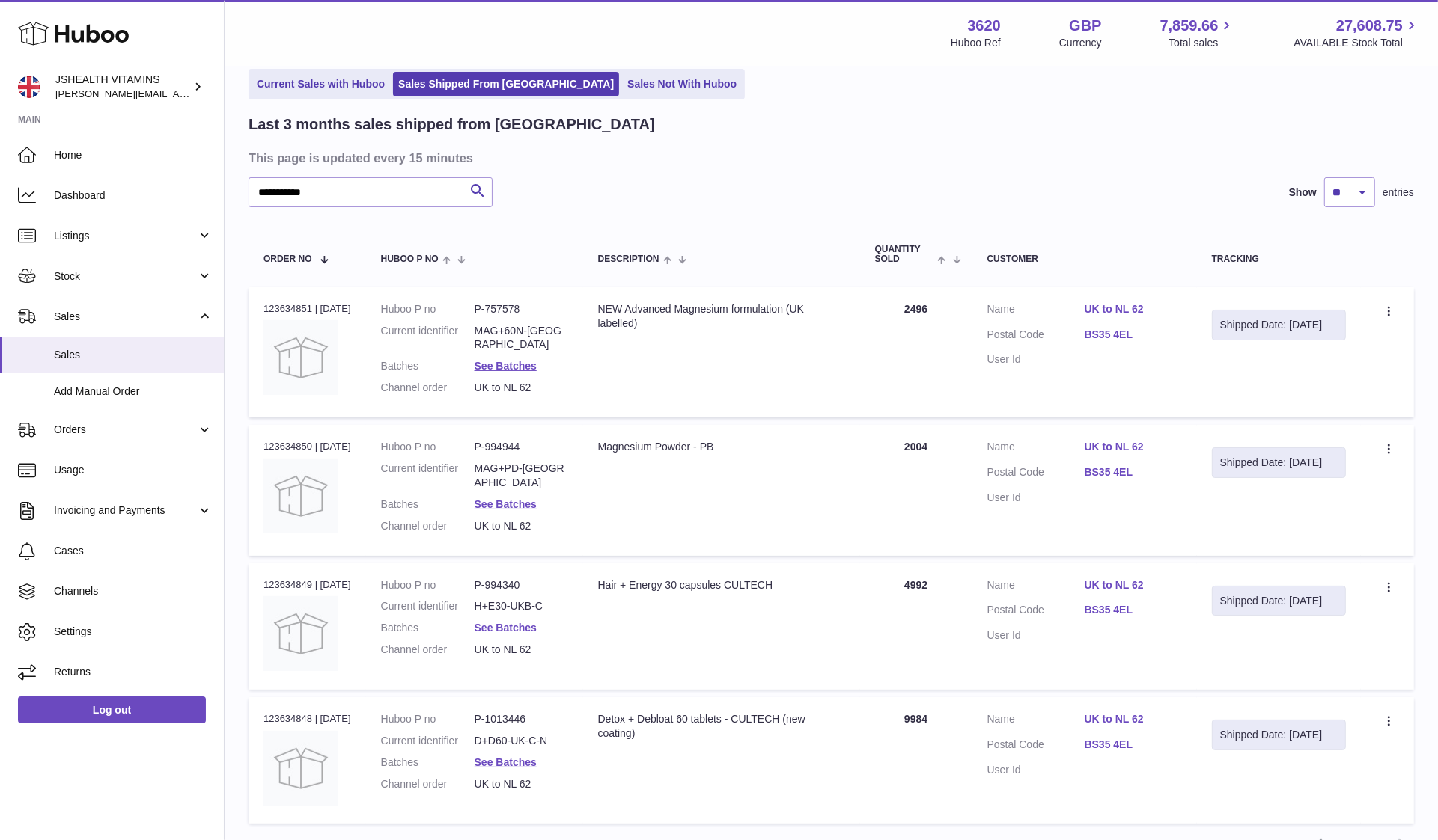
click at [487, 622] on link "See Batches" at bounding box center [505, 627] width 62 height 12
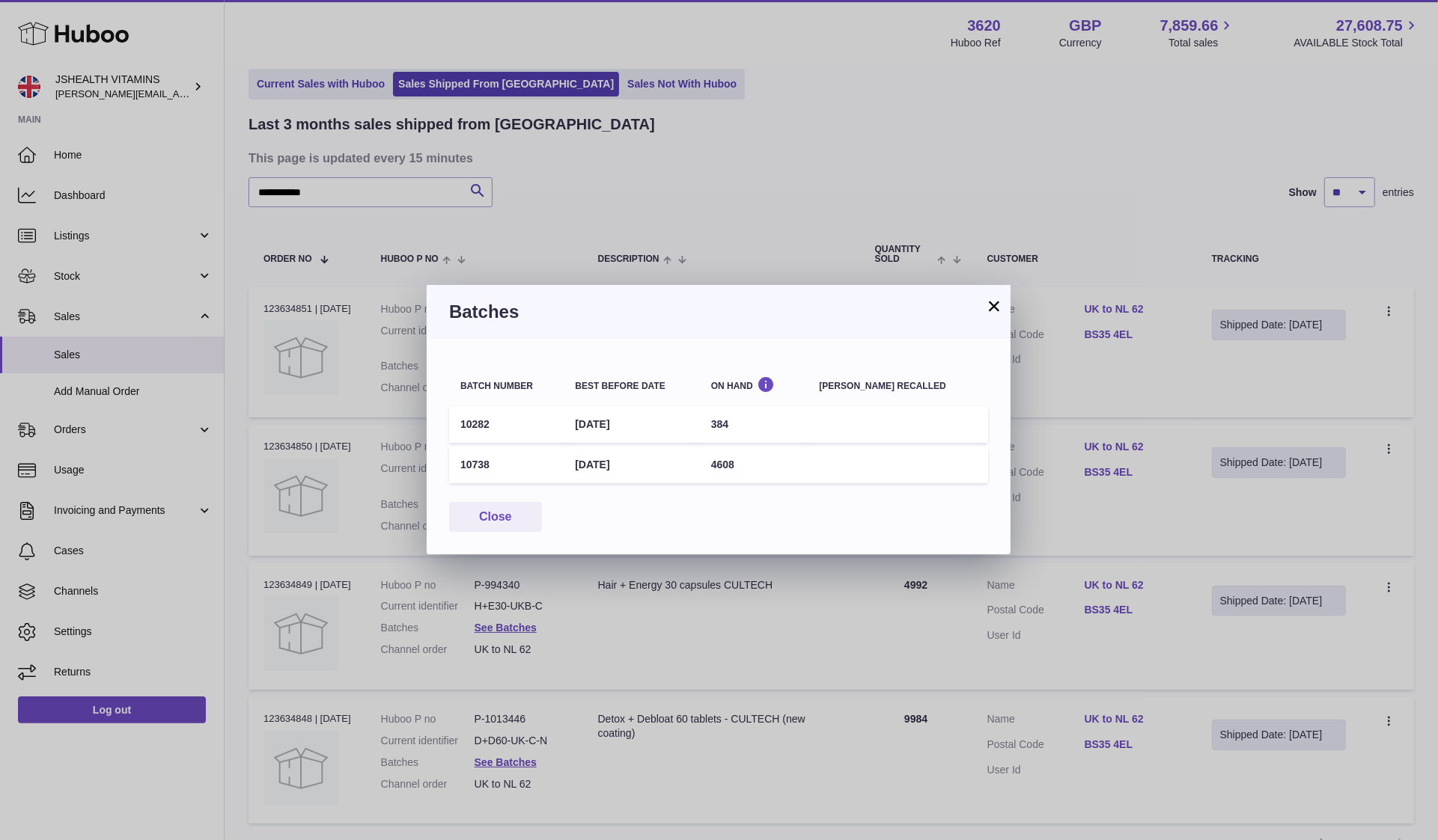
click at [469, 428] on td "10282" at bounding box center [506, 424] width 115 height 37
click at [465, 458] on td "10738" at bounding box center [506, 465] width 115 height 37
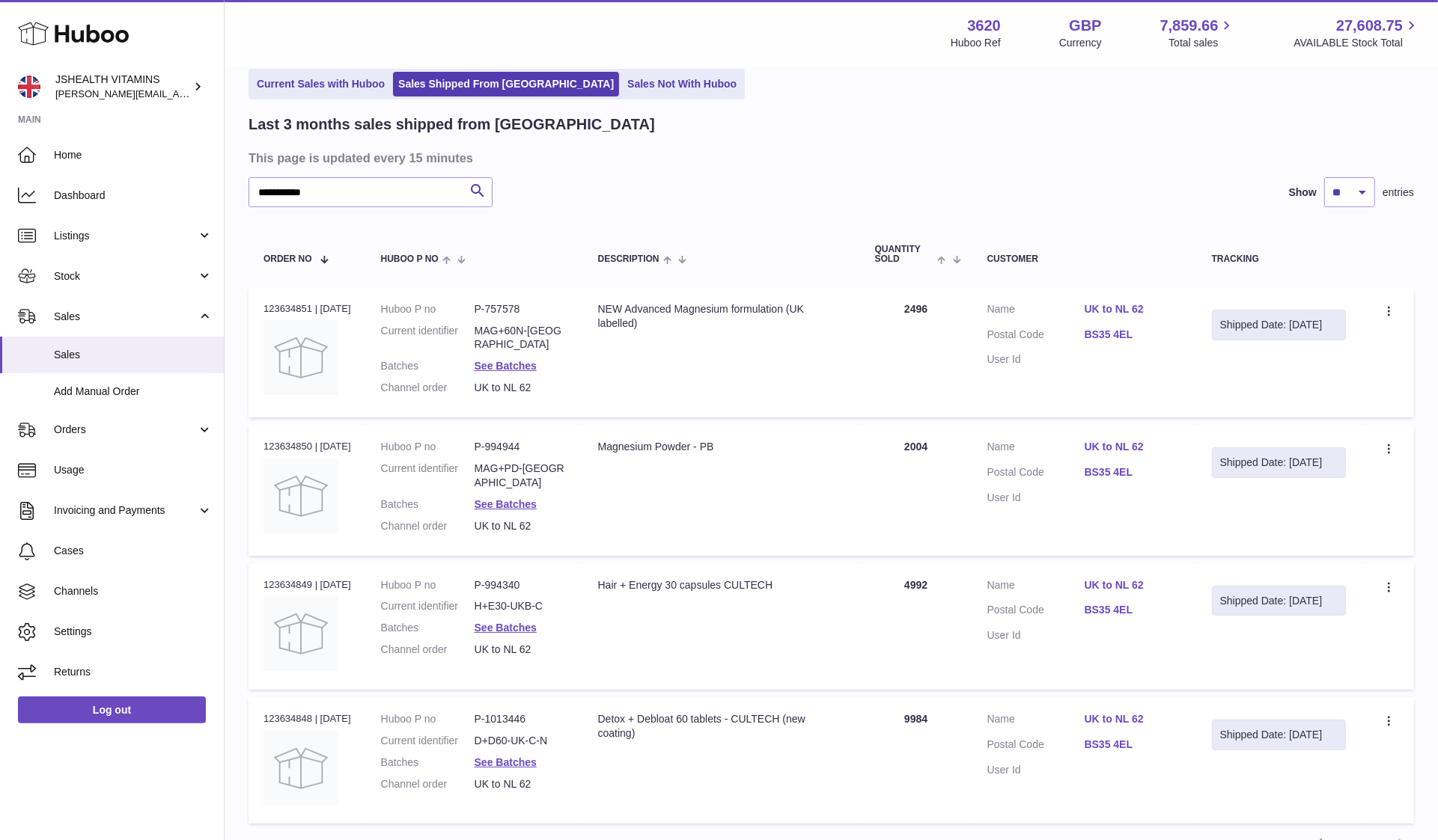
click at [478, 638] on div at bounding box center [719, 420] width 1438 height 840
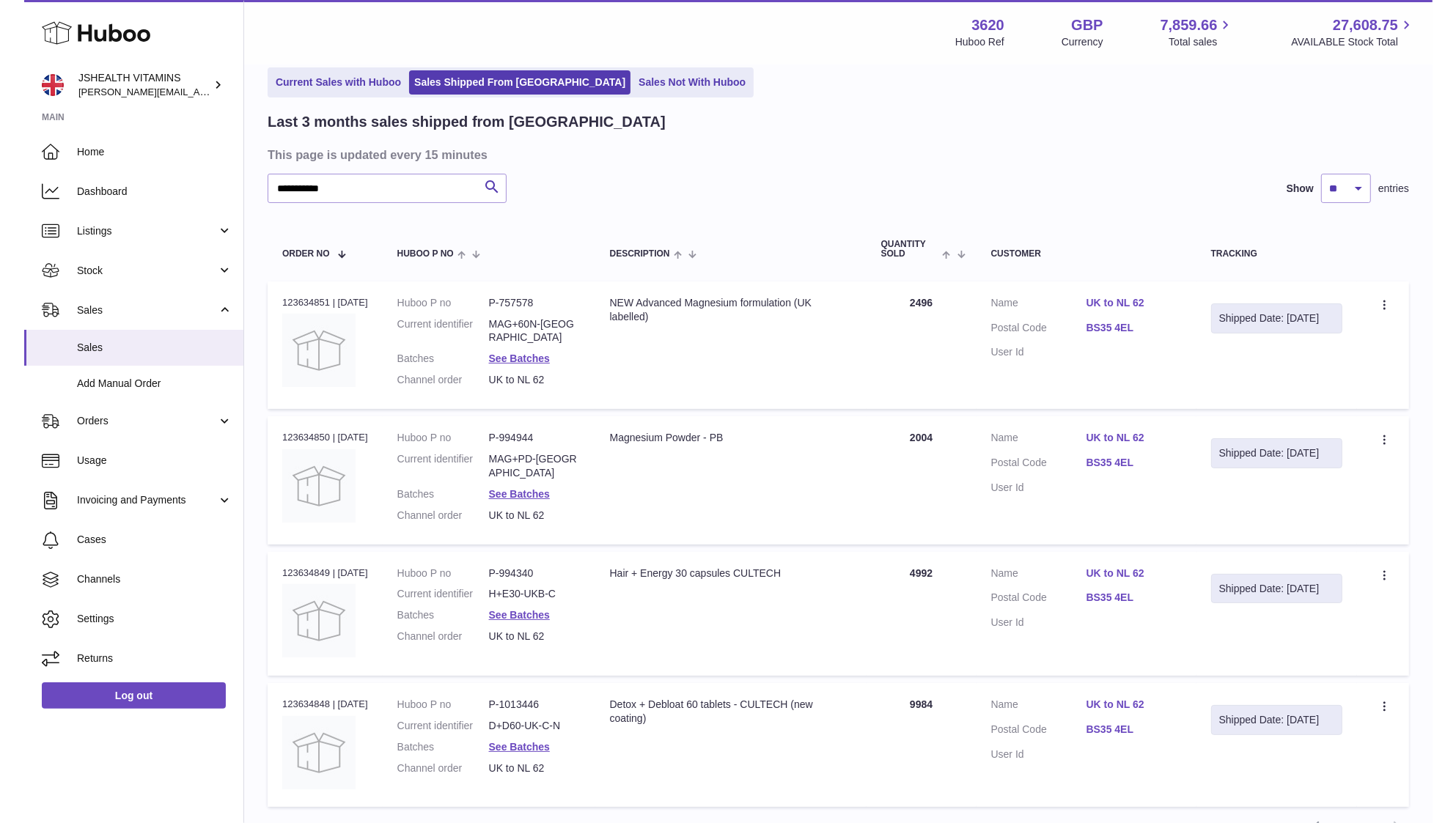
scroll to position [203, 0]
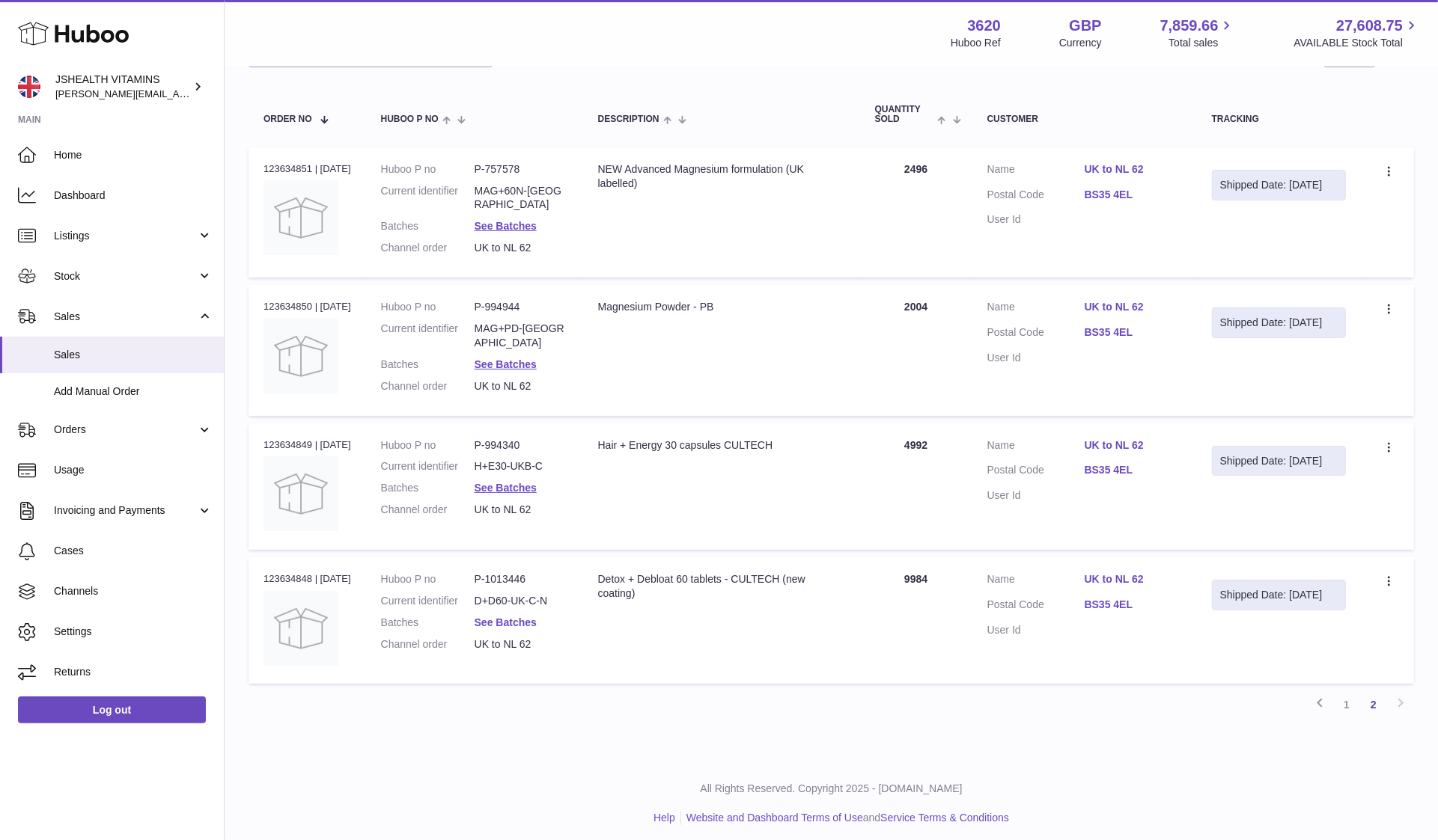
click at [492, 617] on link "See Batches" at bounding box center [505, 623] width 62 height 12
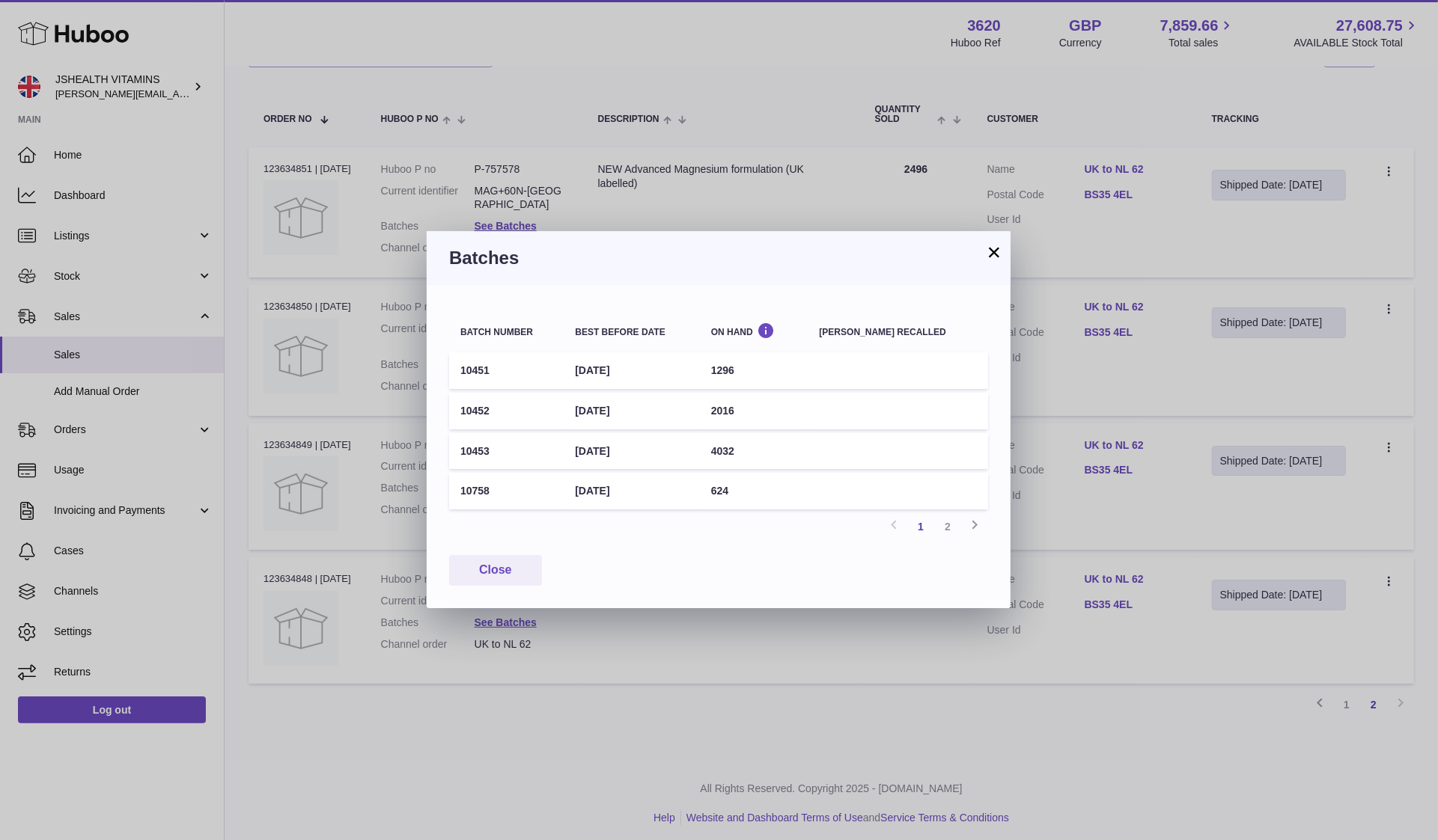
click at [479, 364] on td "10451" at bounding box center [506, 371] width 115 height 37
click at [468, 408] on td "10452" at bounding box center [506, 412] width 115 height 37
click at [473, 448] on td "10453" at bounding box center [506, 452] width 115 height 37
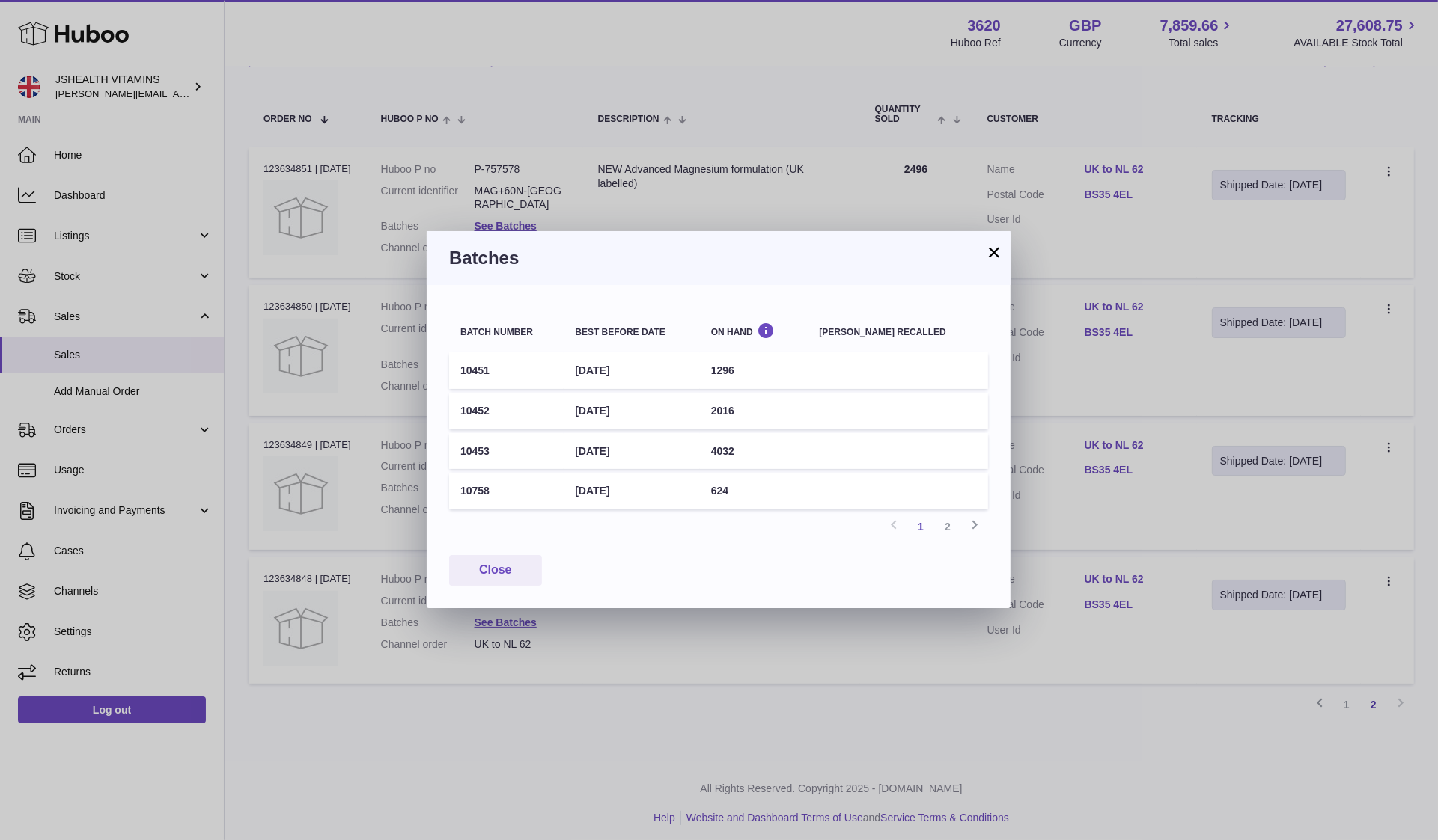
click at [473, 448] on td "10453" at bounding box center [506, 452] width 115 height 37
click at [457, 484] on td "10758" at bounding box center [506, 491] width 115 height 37
click at [746, 371] on td "1296" at bounding box center [754, 371] width 108 height 37
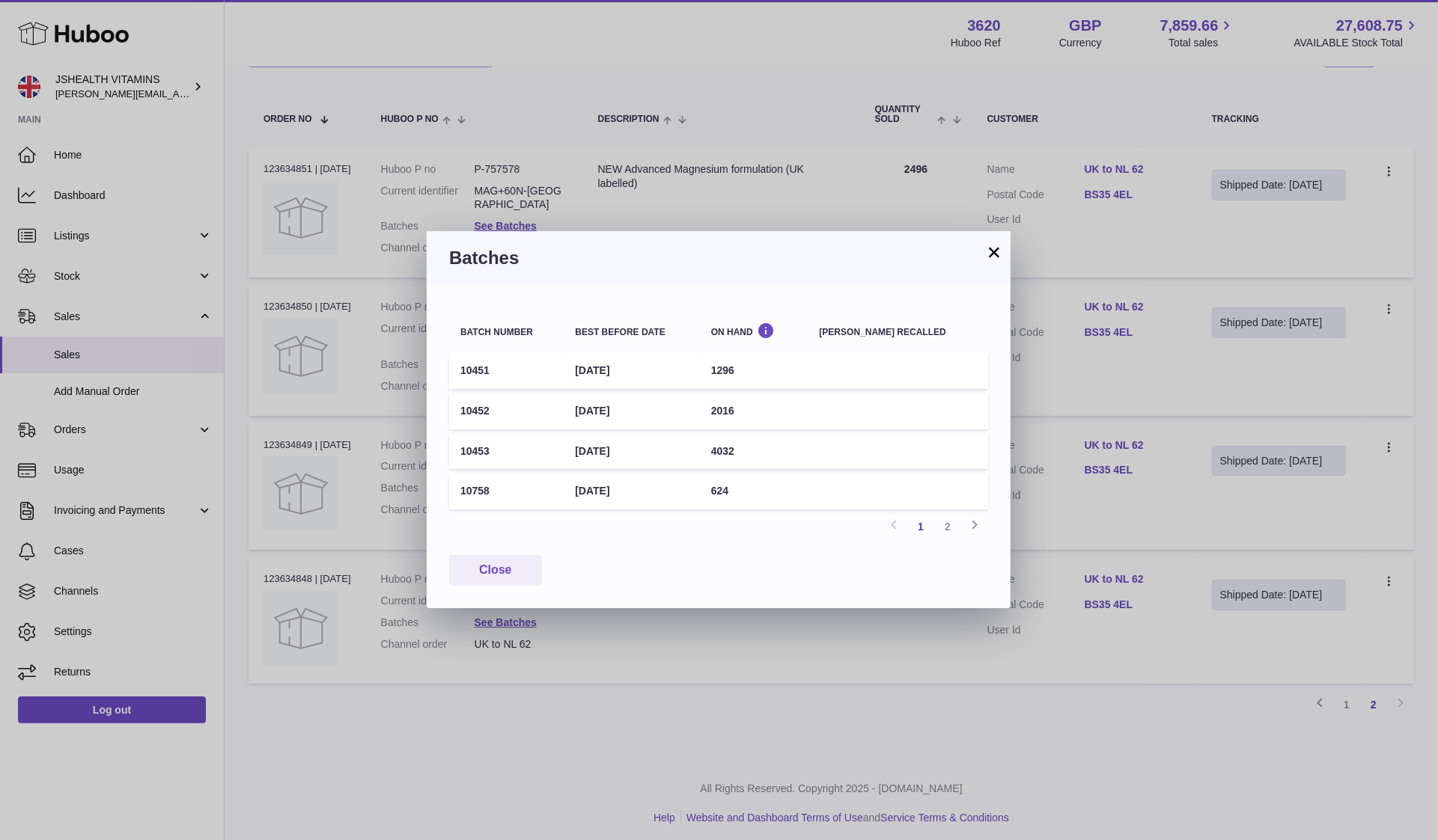
click at [746, 371] on td "1296" at bounding box center [754, 371] width 108 height 37
click at [943, 528] on link "2" at bounding box center [948, 527] width 27 height 27
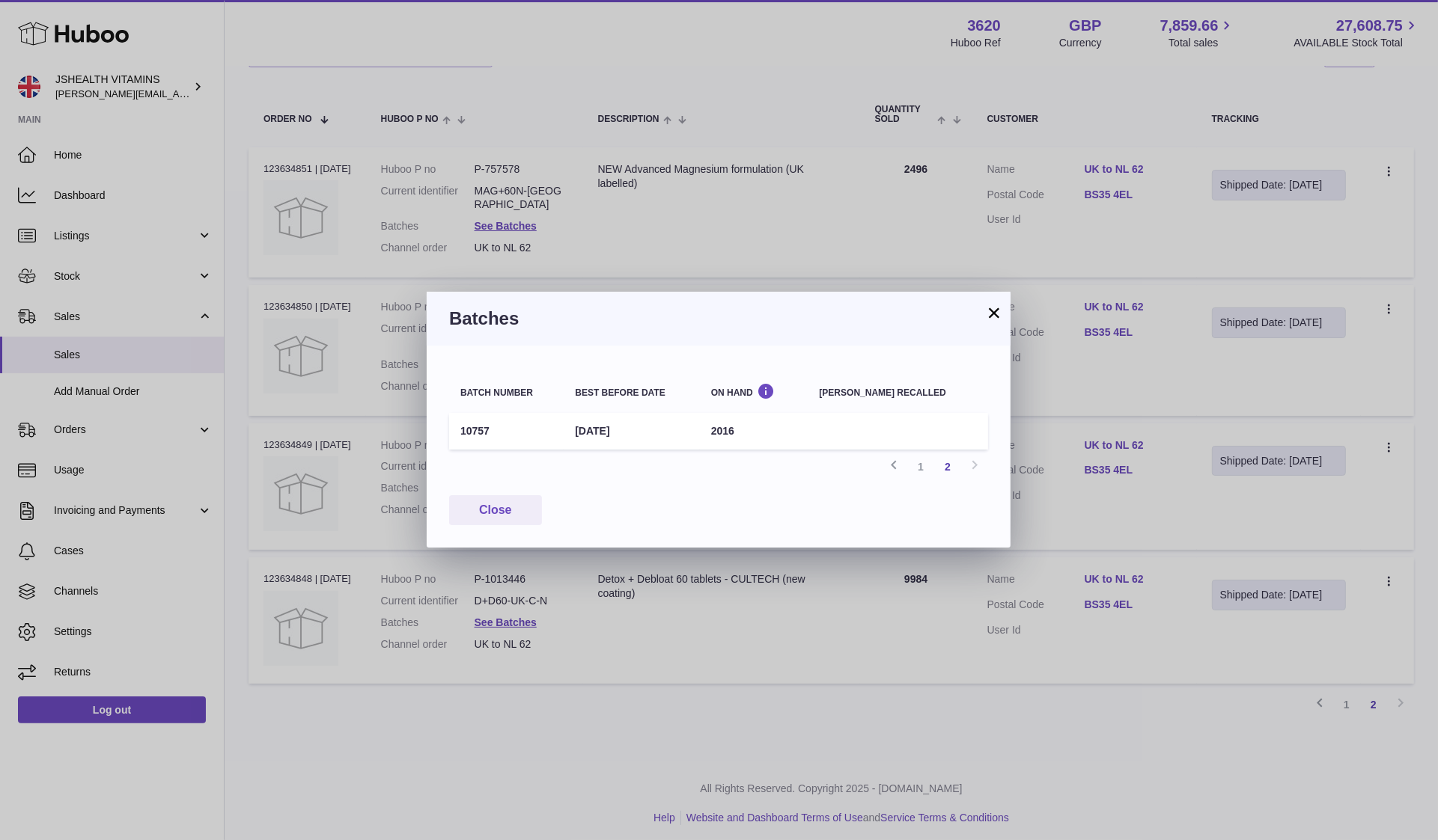
click at [469, 432] on td "10757" at bounding box center [506, 432] width 115 height 37
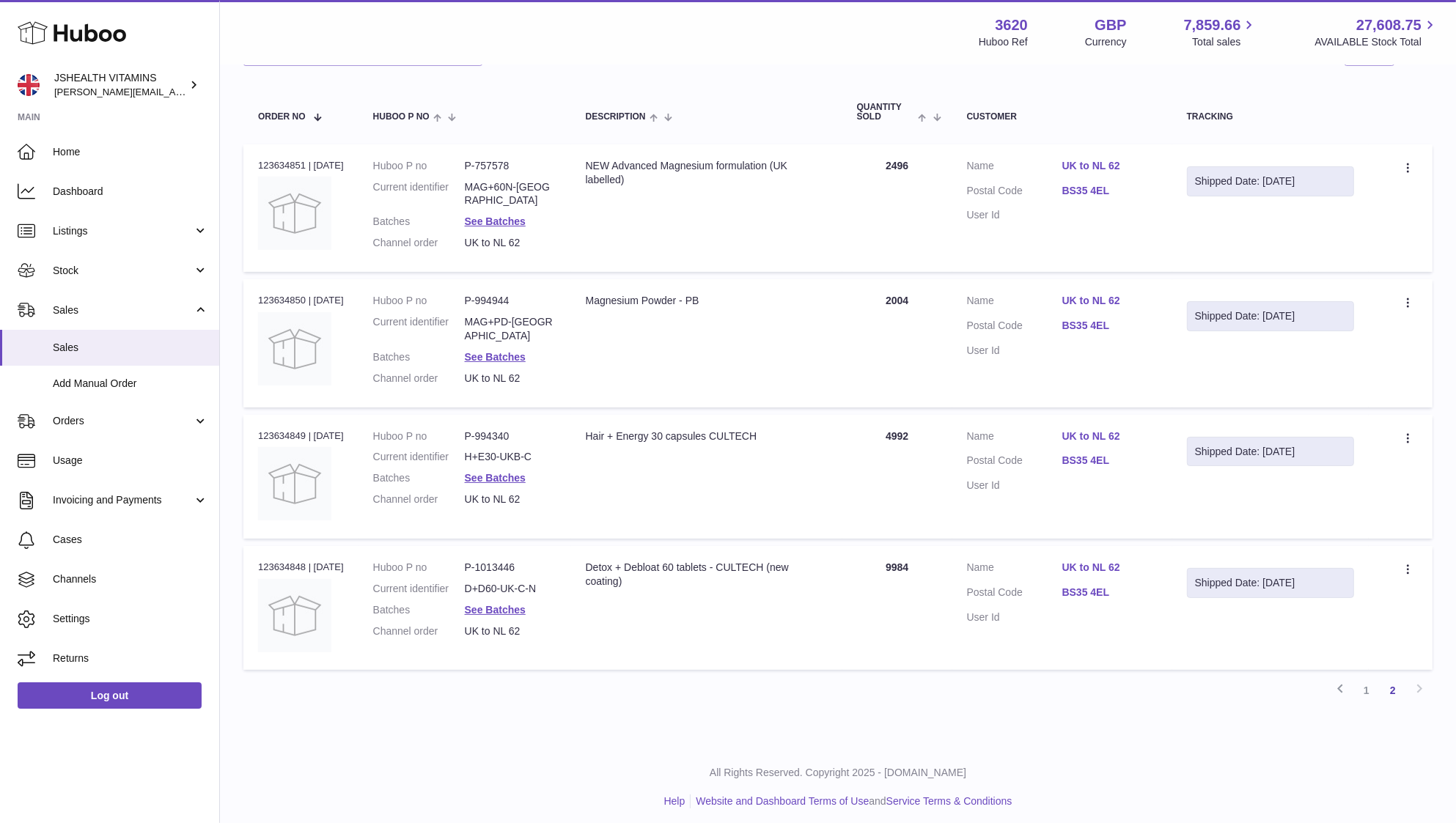
click at [337, 327] on div at bounding box center [728, 411] width 1456 height 823
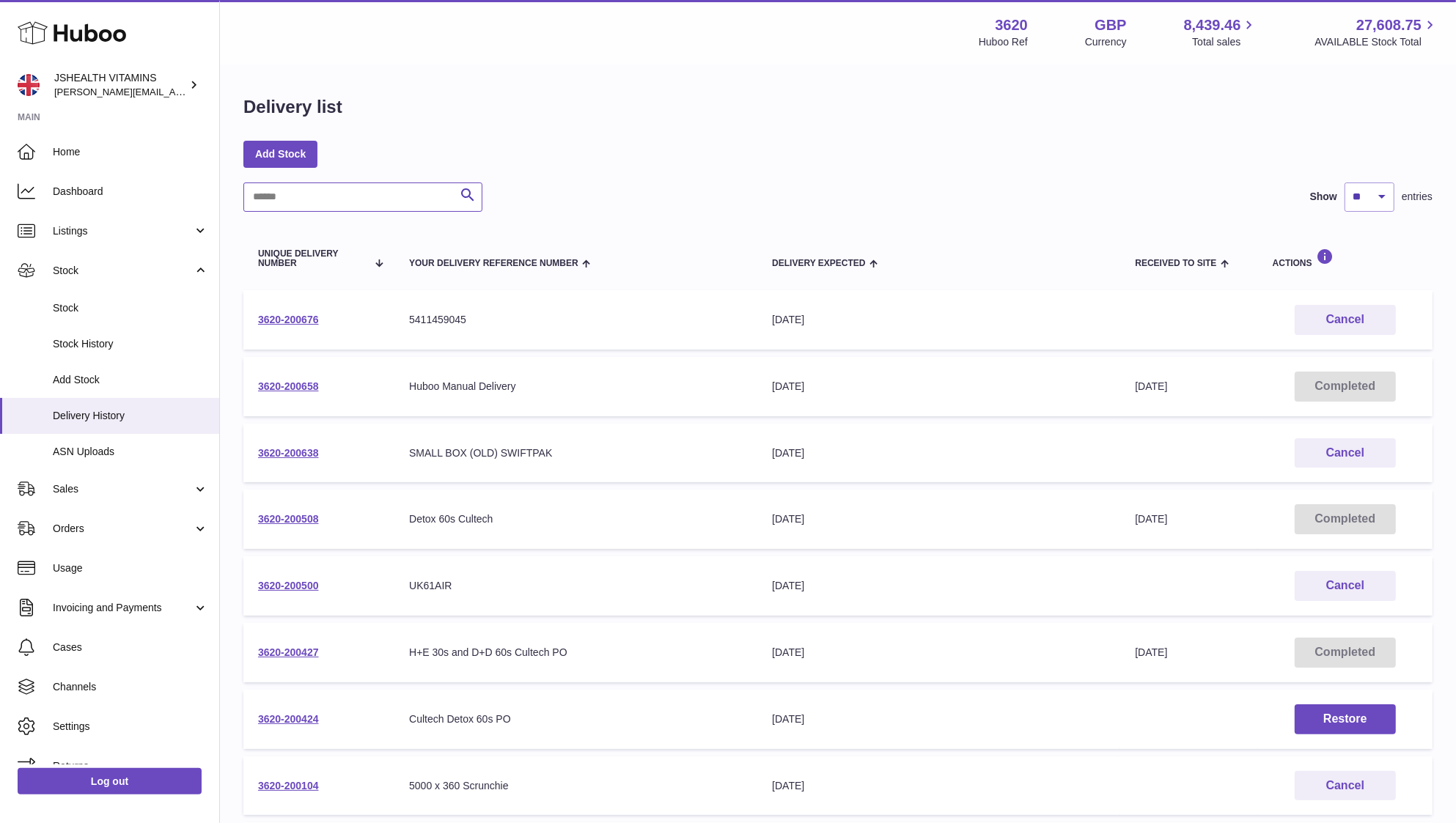
click at [302, 197] on input "text" at bounding box center [363, 197] width 239 height 29
paste input "**********"
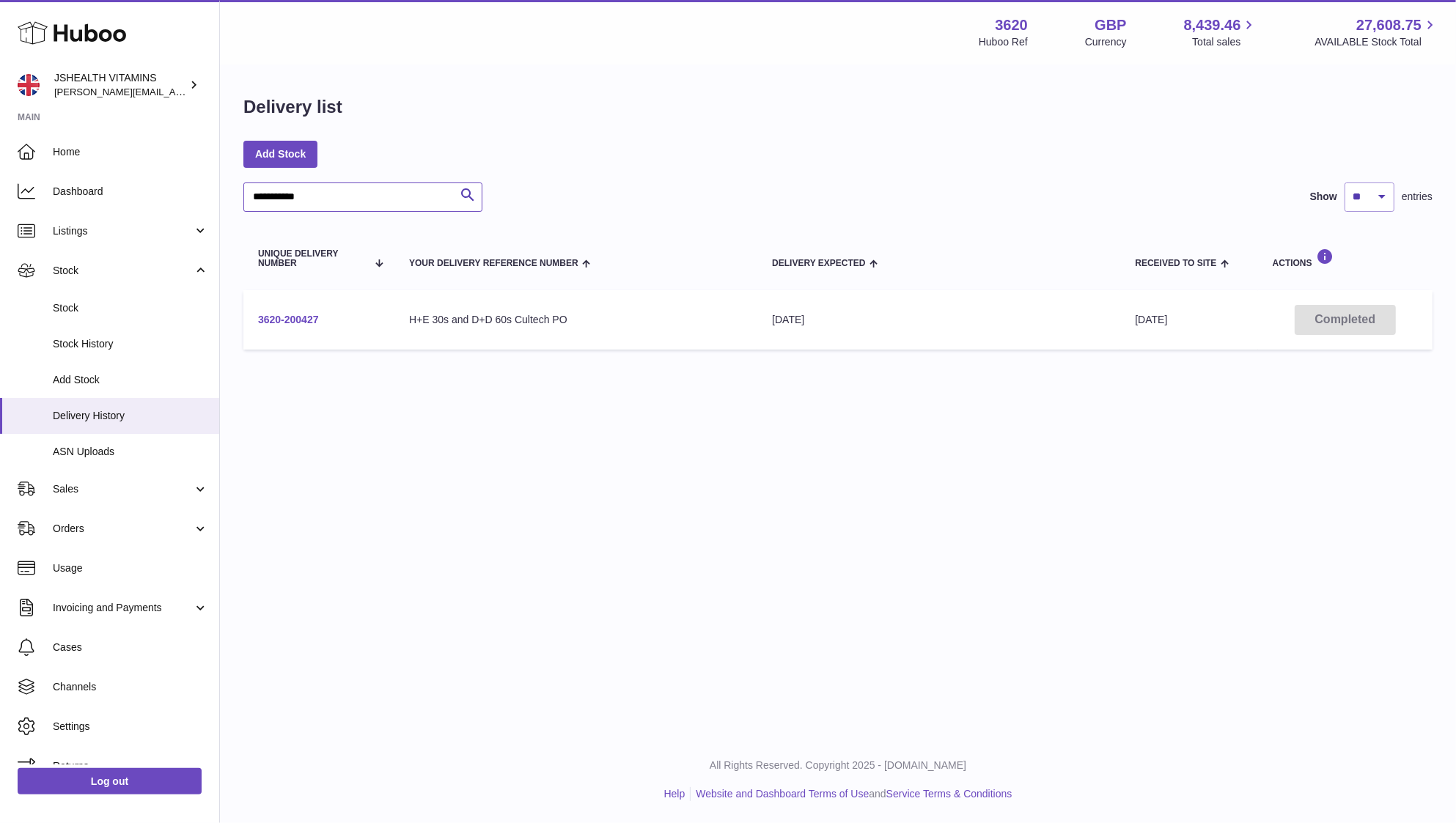
type input "**********"
click at [303, 320] on link "3620-200427" at bounding box center [288, 319] width 61 height 12
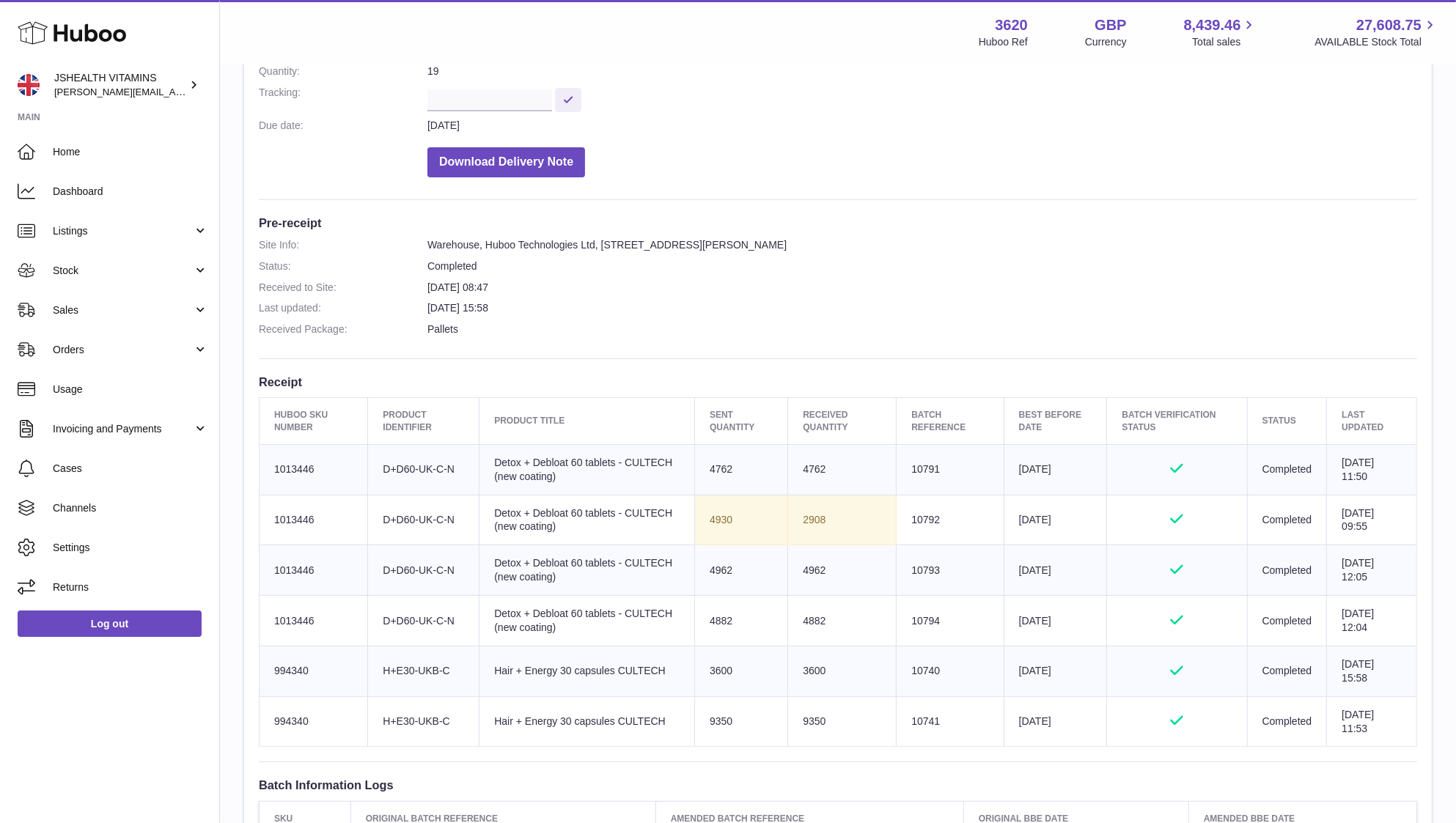
scroll to position [248, 0]
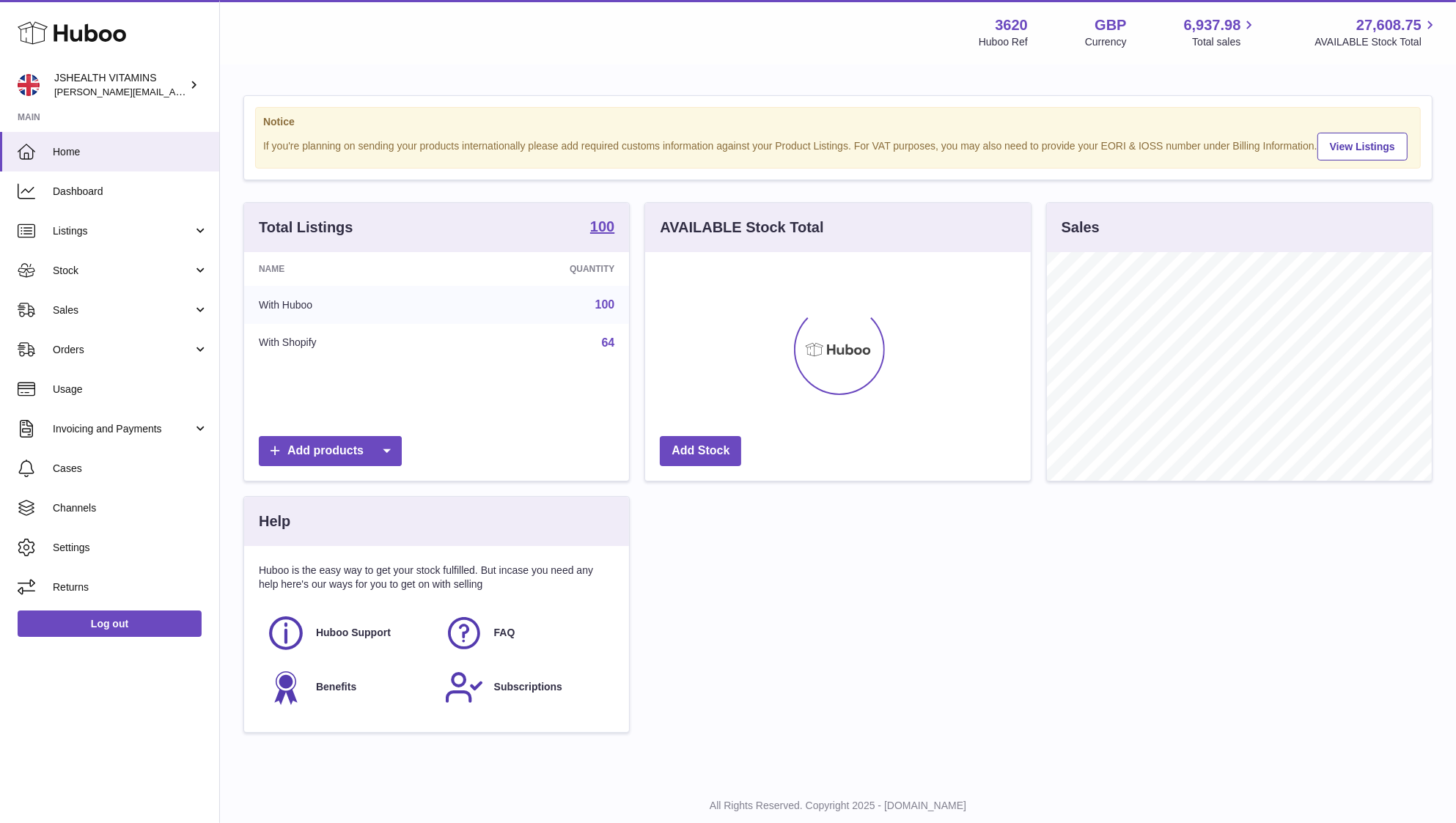
scroll to position [228, 385]
click at [94, 321] on link "Sales" at bounding box center [109, 310] width 219 height 39
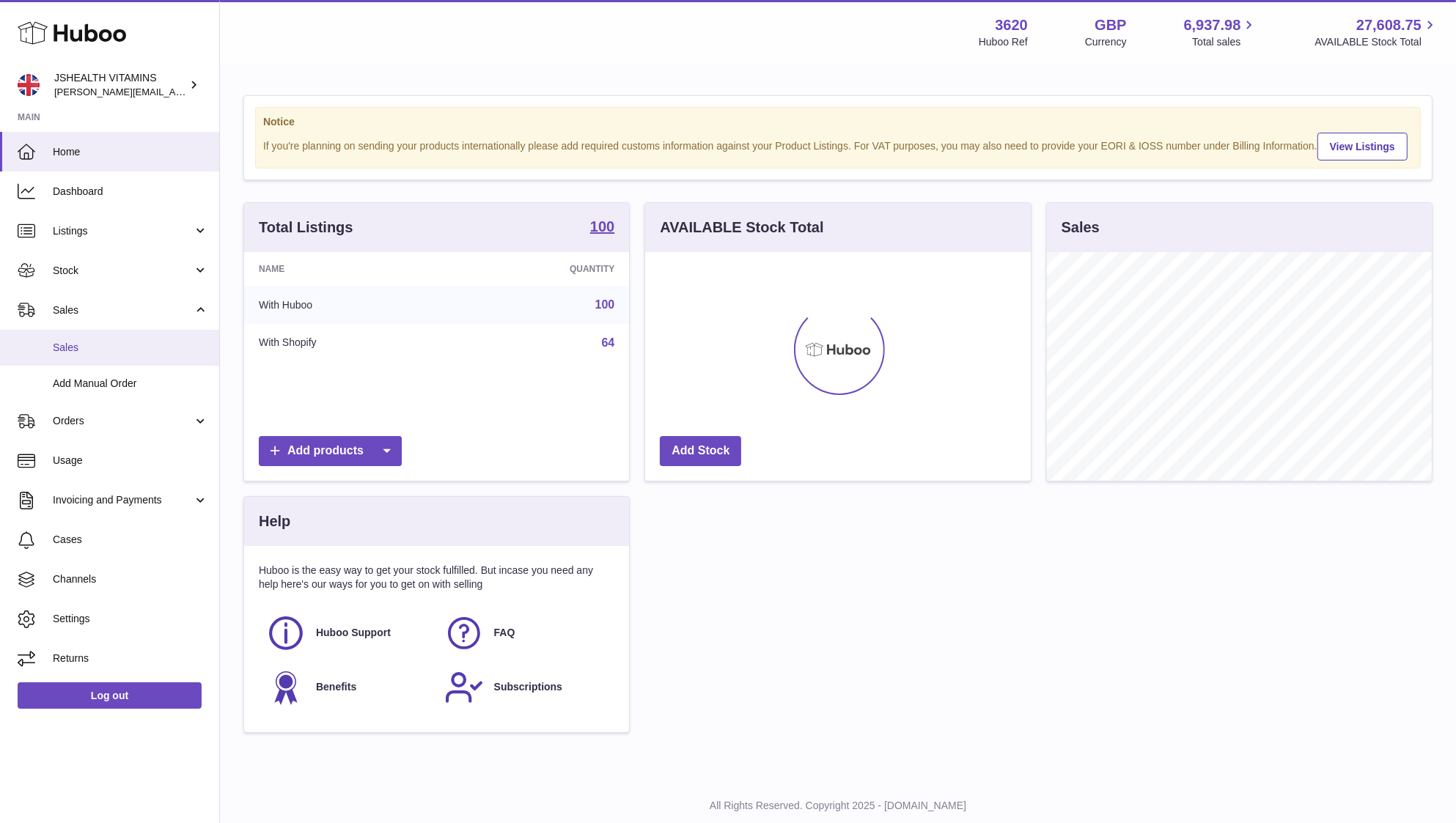
click at [83, 346] on span "Sales" at bounding box center [131, 348] width 156 height 14
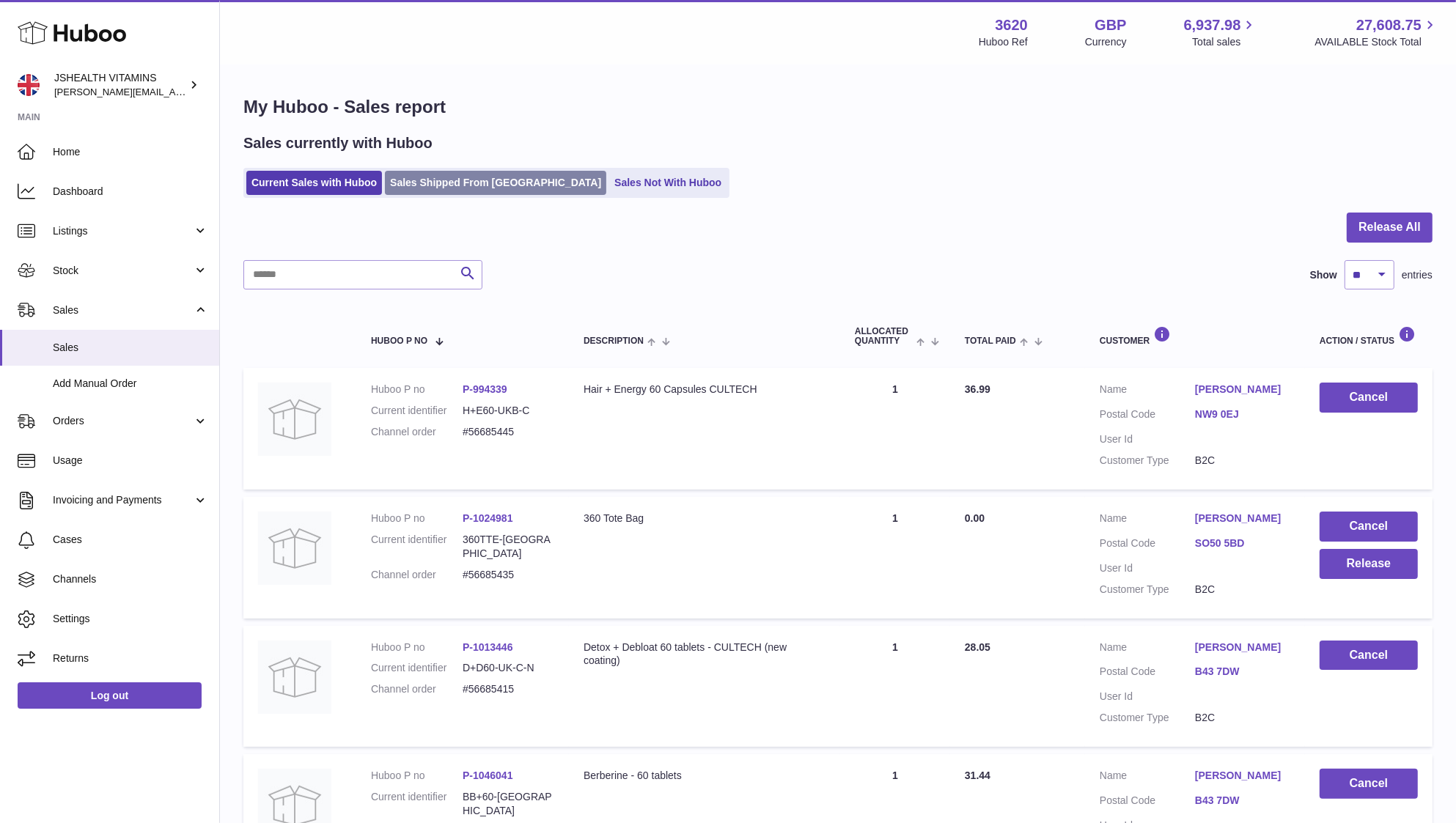
click at [447, 171] on link "Sales Shipped From [GEOGRAPHIC_DATA]" at bounding box center [496, 182] width 222 height 24
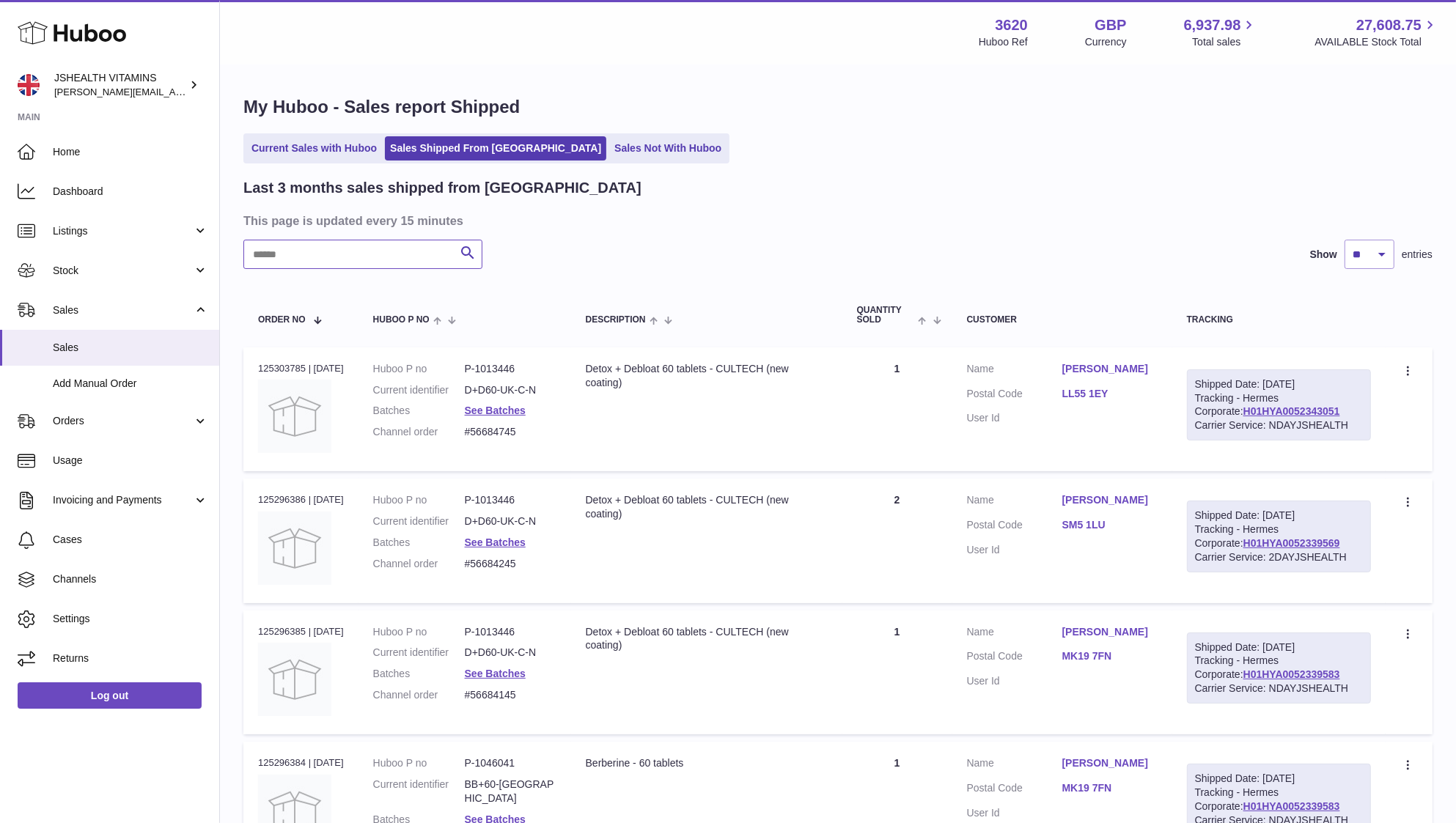
click at [377, 260] on input "text" at bounding box center [363, 254] width 239 height 29
paste input "**********"
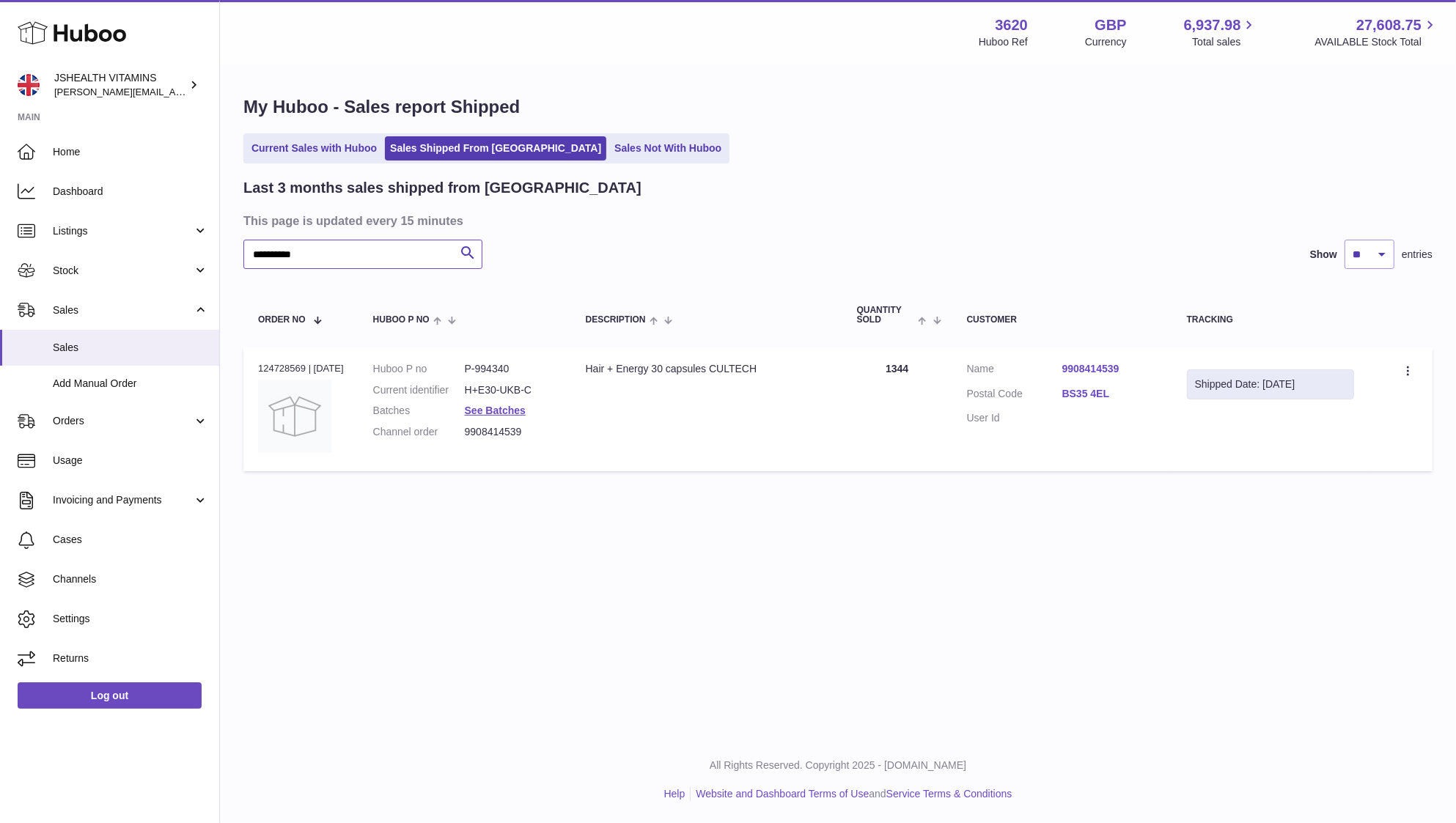
type input "**********"
click at [504, 388] on dd "H+E30-UKB-C" at bounding box center [510, 391] width 92 height 14
copy dl "H+E30-UKB-C"
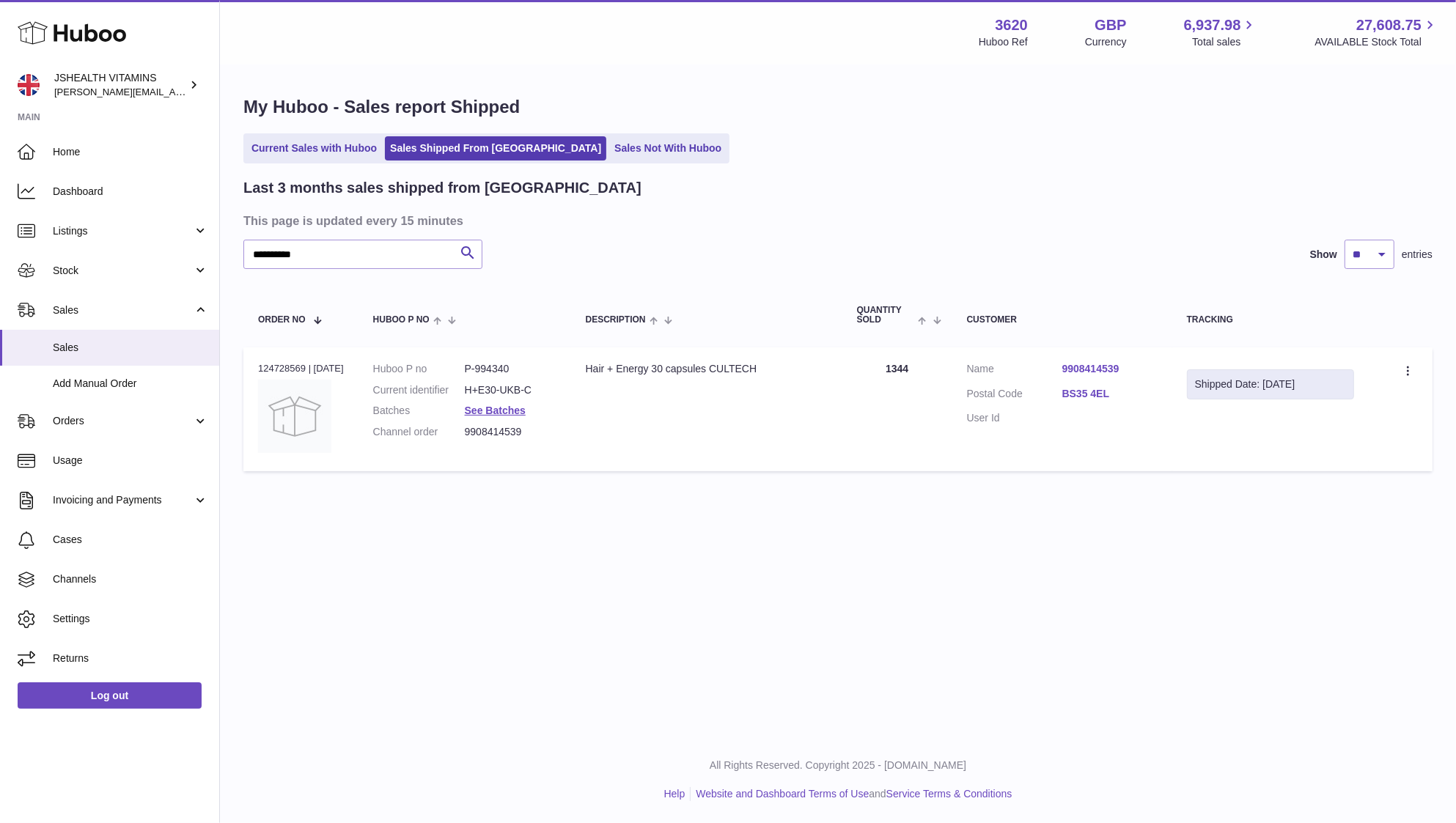
click at [895, 360] on td "Quantity 1344" at bounding box center [898, 410] width 110 height 124
copy td "1344"
click at [512, 417] on link "See Batches" at bounding box center [495, 410] width 61 height 12
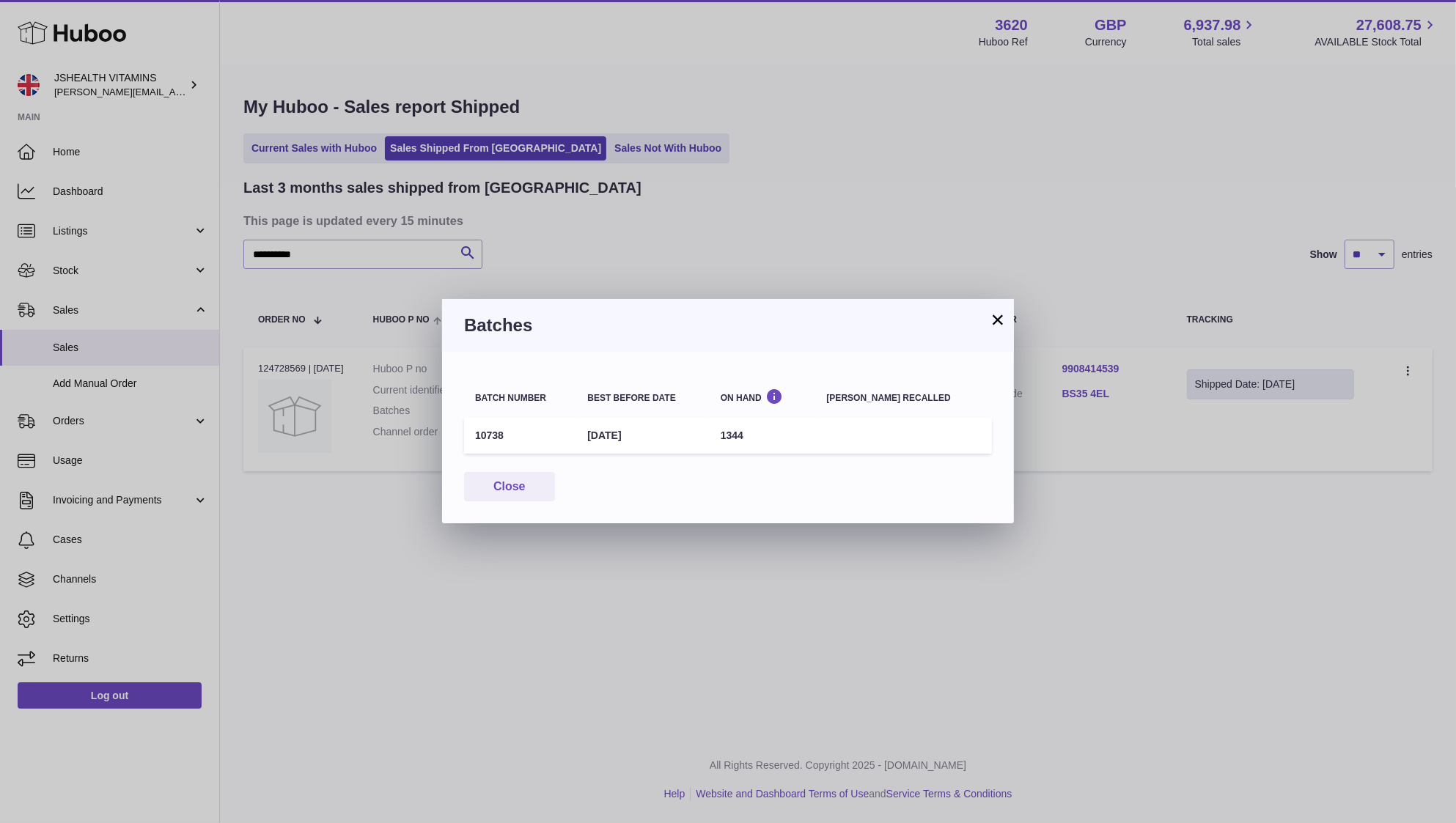
click at [487, 439] on td "10738" at bounding box center [520, 436] width 112 height 36
copy td "10738"
click at [361, 355] on div "× Batches Batch number Best before date On Hand Batch recalled 10738 31st Jul 2…" at bounding box center [728, 411] width 1456 height 823
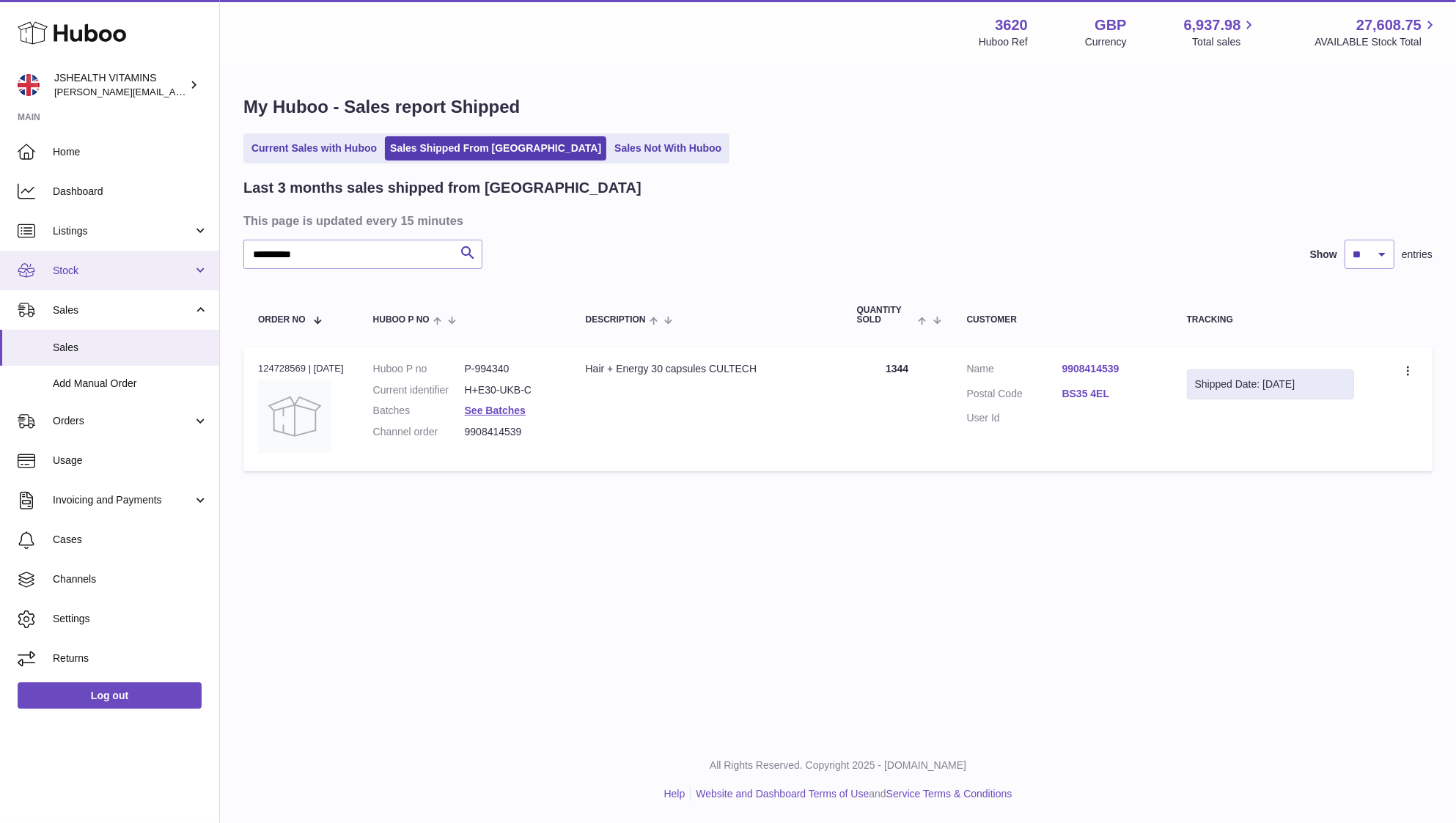
click at [82, 265] on span "Stock" at bounding box center [123, 271] width 140 height 14
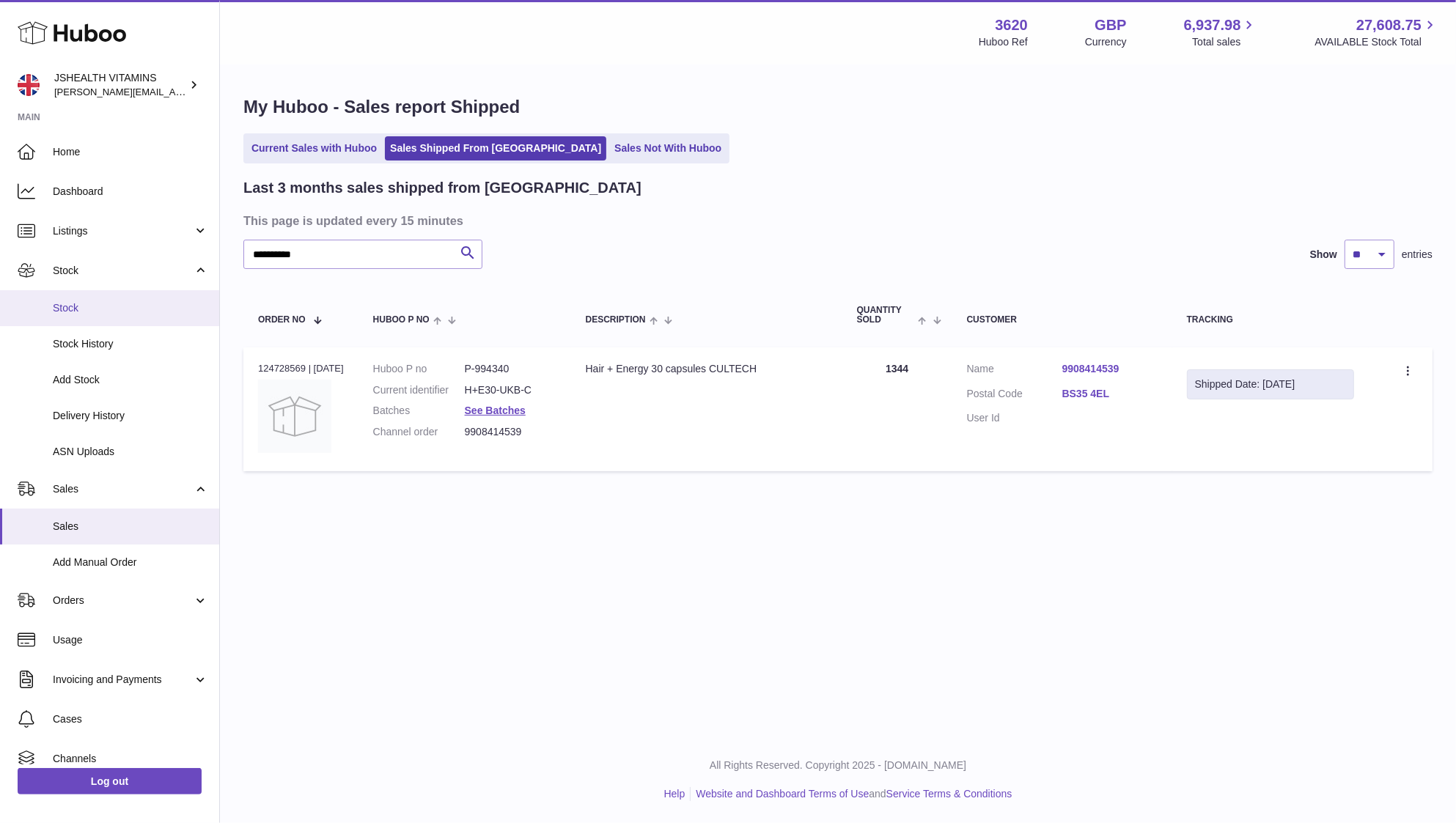
click at [90, 292] on link "Stock" at bounding box center [109, 308] width 219 height 36
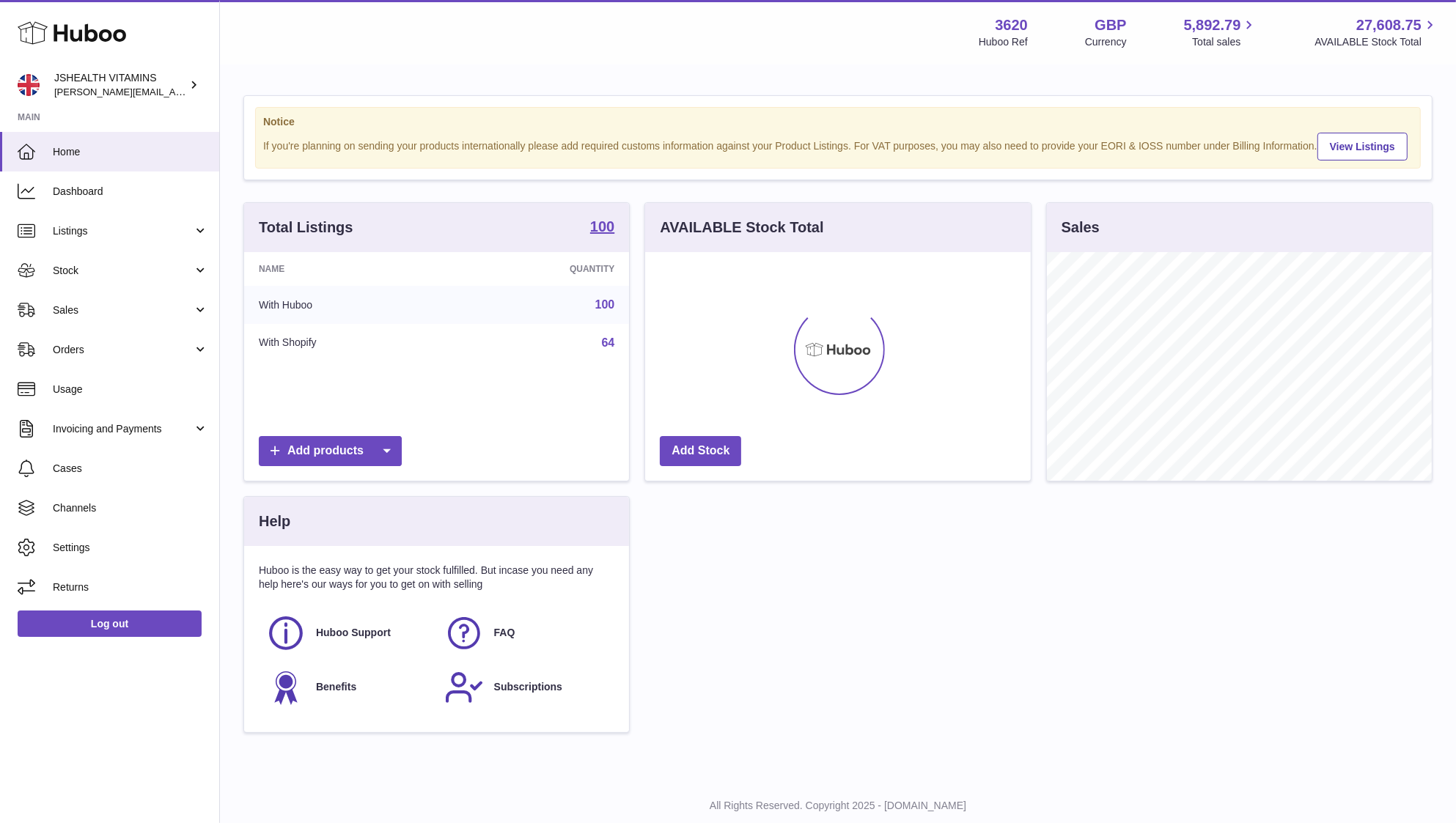
scroll to position [228, 385]
click at [109, 259] on link "Stock" at bounding box center [109, 270] width 219 height 39
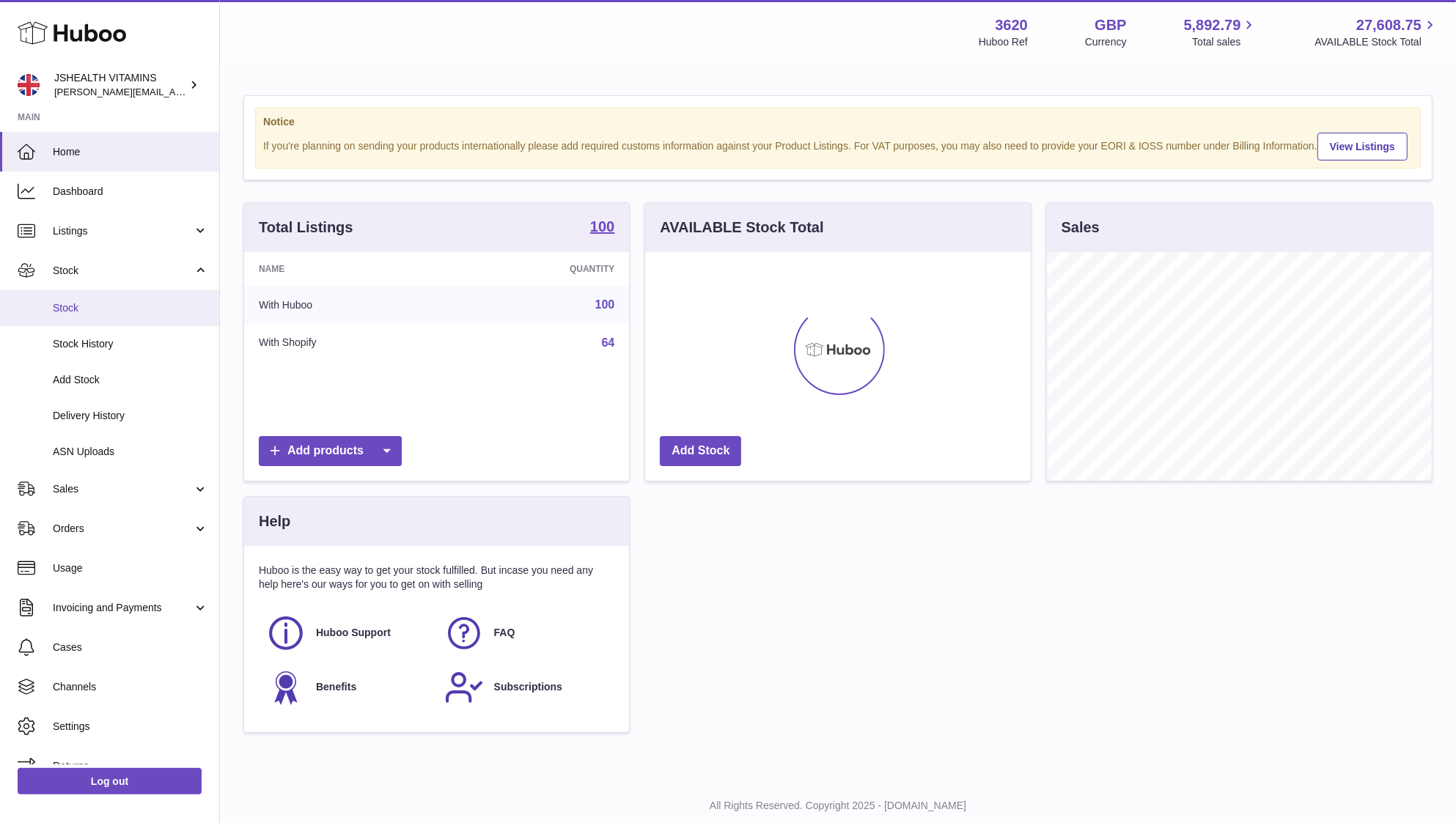
click at [107, 299] on link "Stock" at bounding box center [109, 308] width 219 height 36
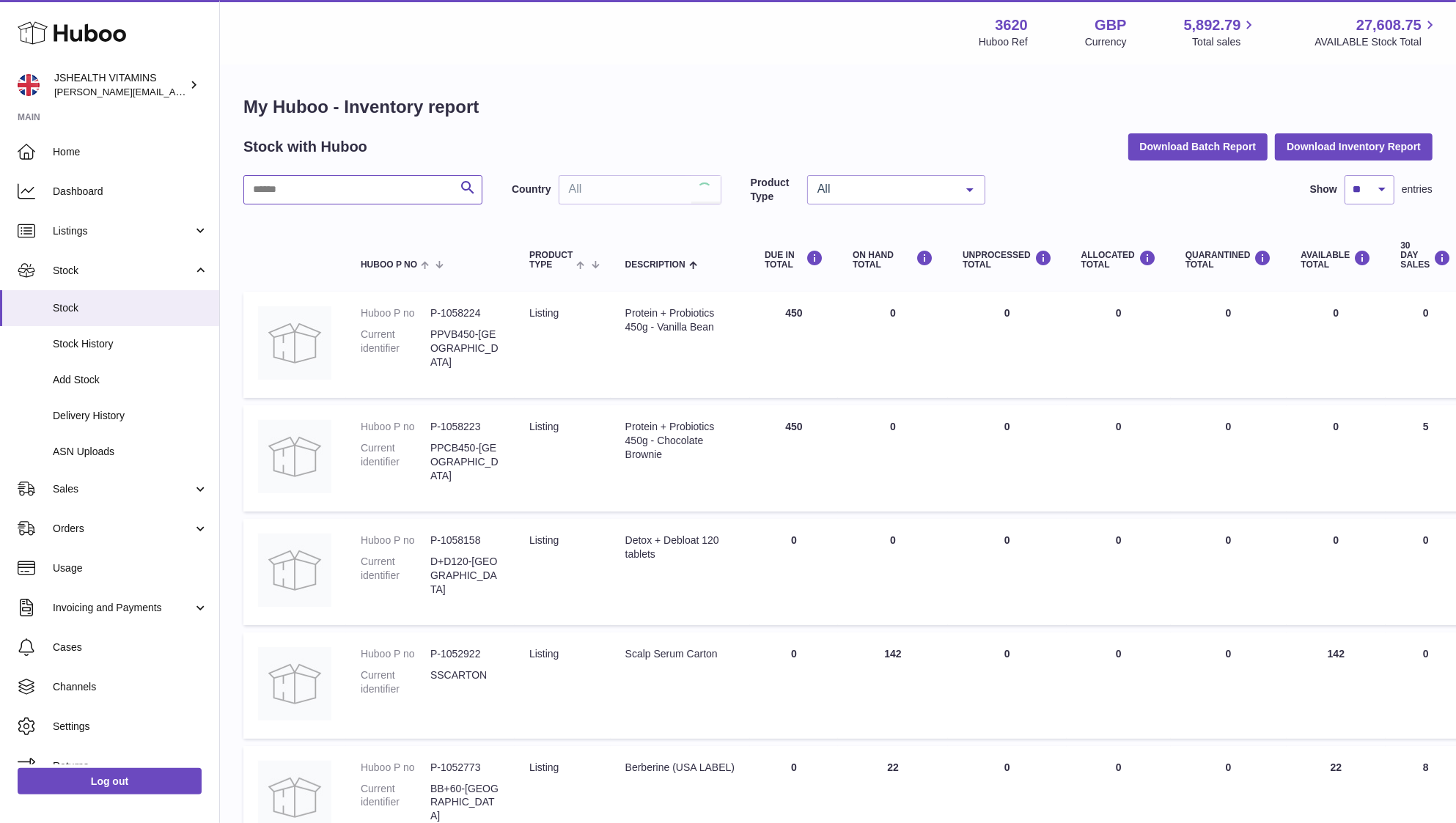
click at [337, 191] on input "text" at bounding box center [363, 189] width 239 height 29
paste input "******"
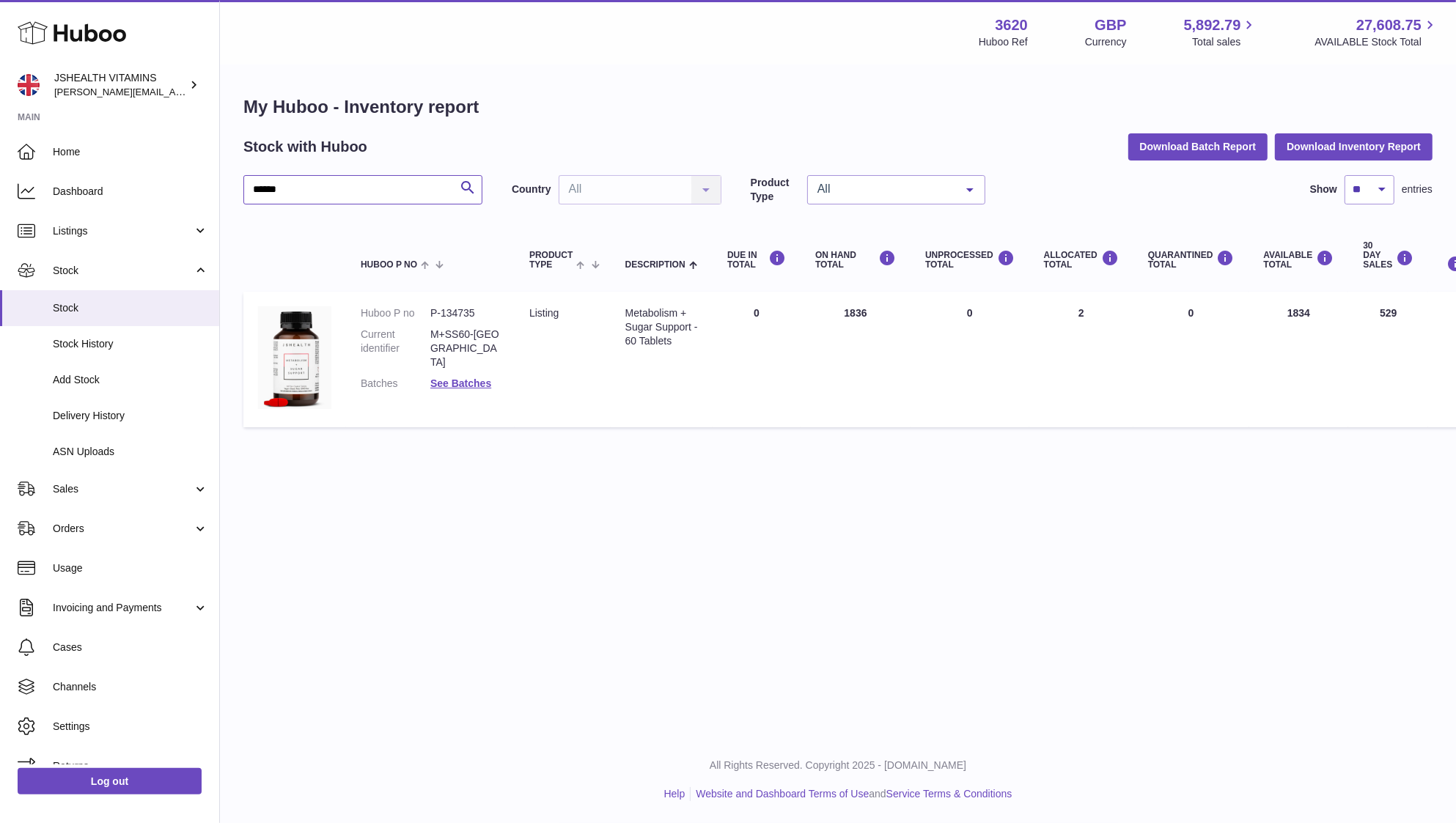
type input "******"
click at [105, 417] on span "Delivery History" at bounding box center [131, 416] width 156 height 14
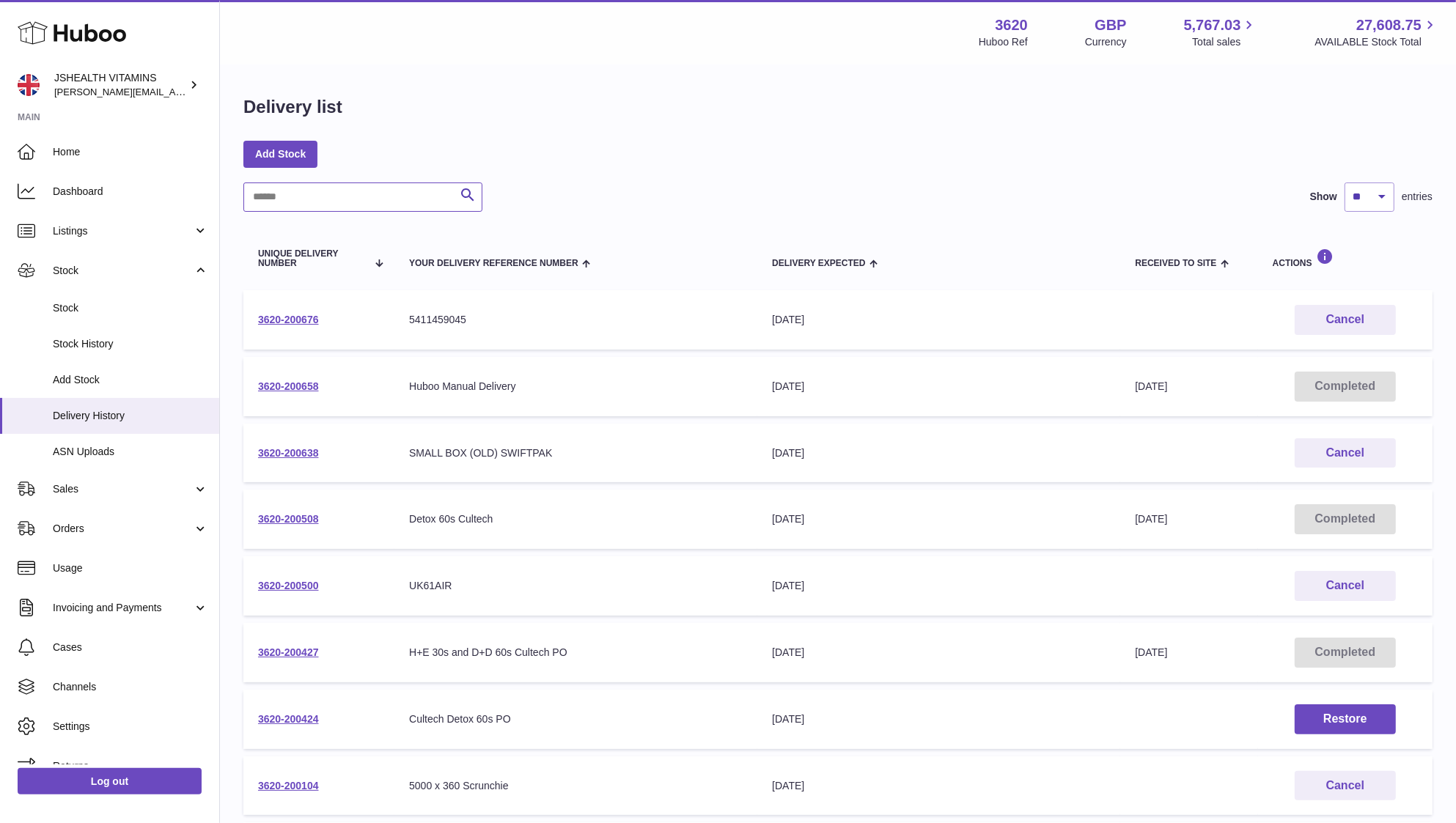
click at [340, 204] on input "text" at bounding box center [363, 197] width 239 height 29
paste input "**********"
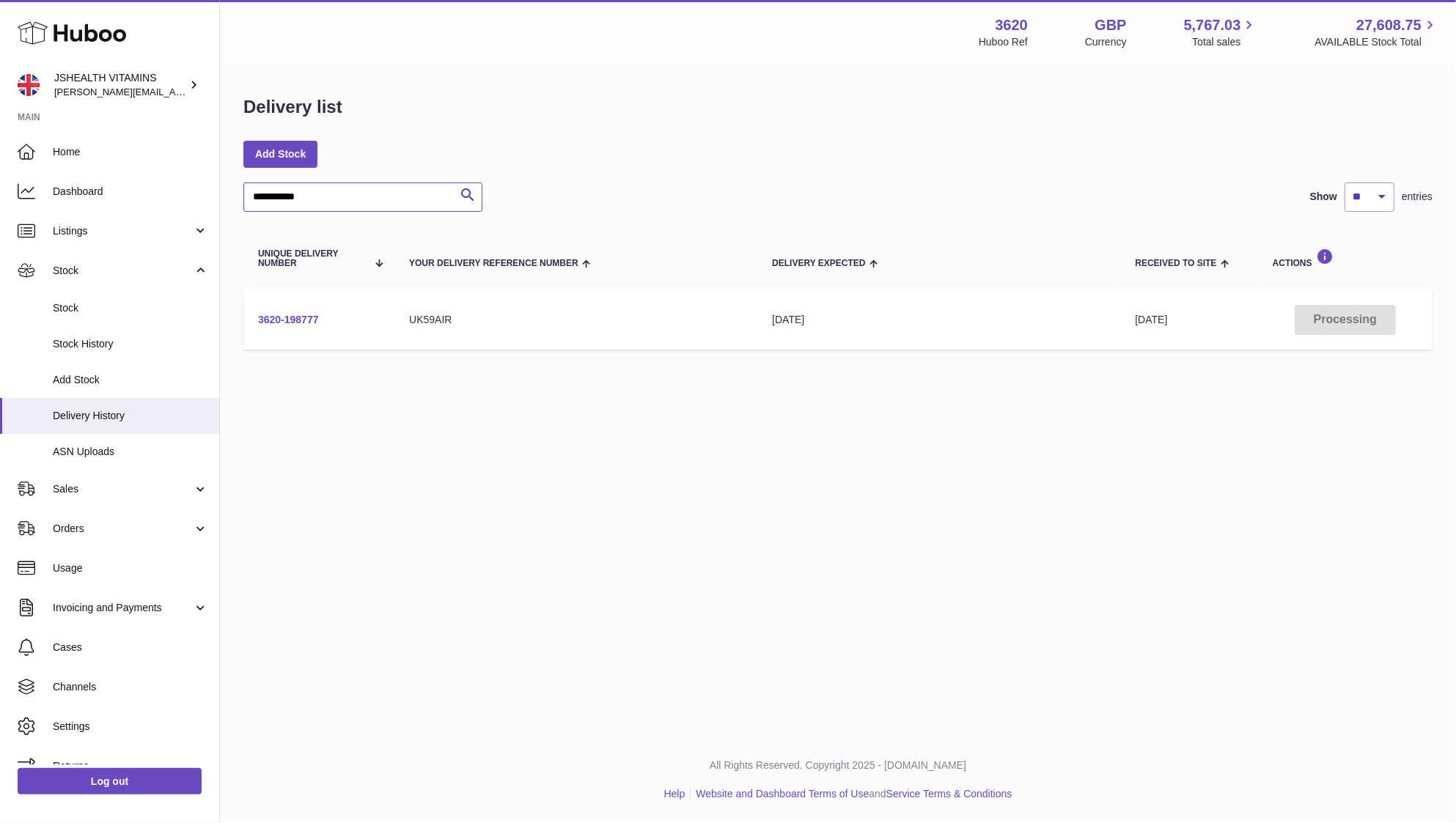
type input "**********"
click at [287, 314] on link "3620-198777" at bounding box center [288, 319] width 61 height 12
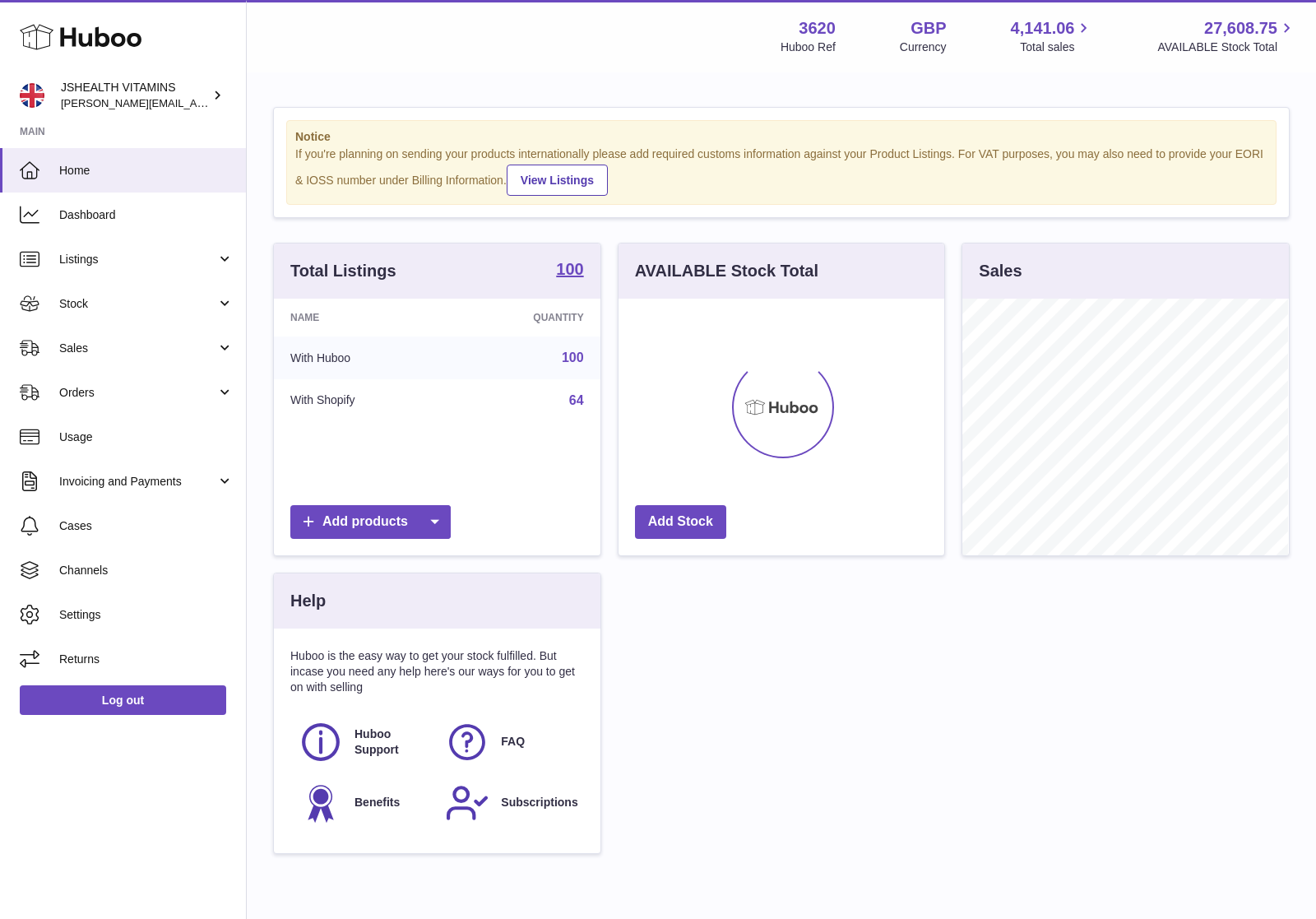
scroll to position [256, 325]
click at [138, 307] on span "Stock" at bounding box center [138, 304] width 157 height 16
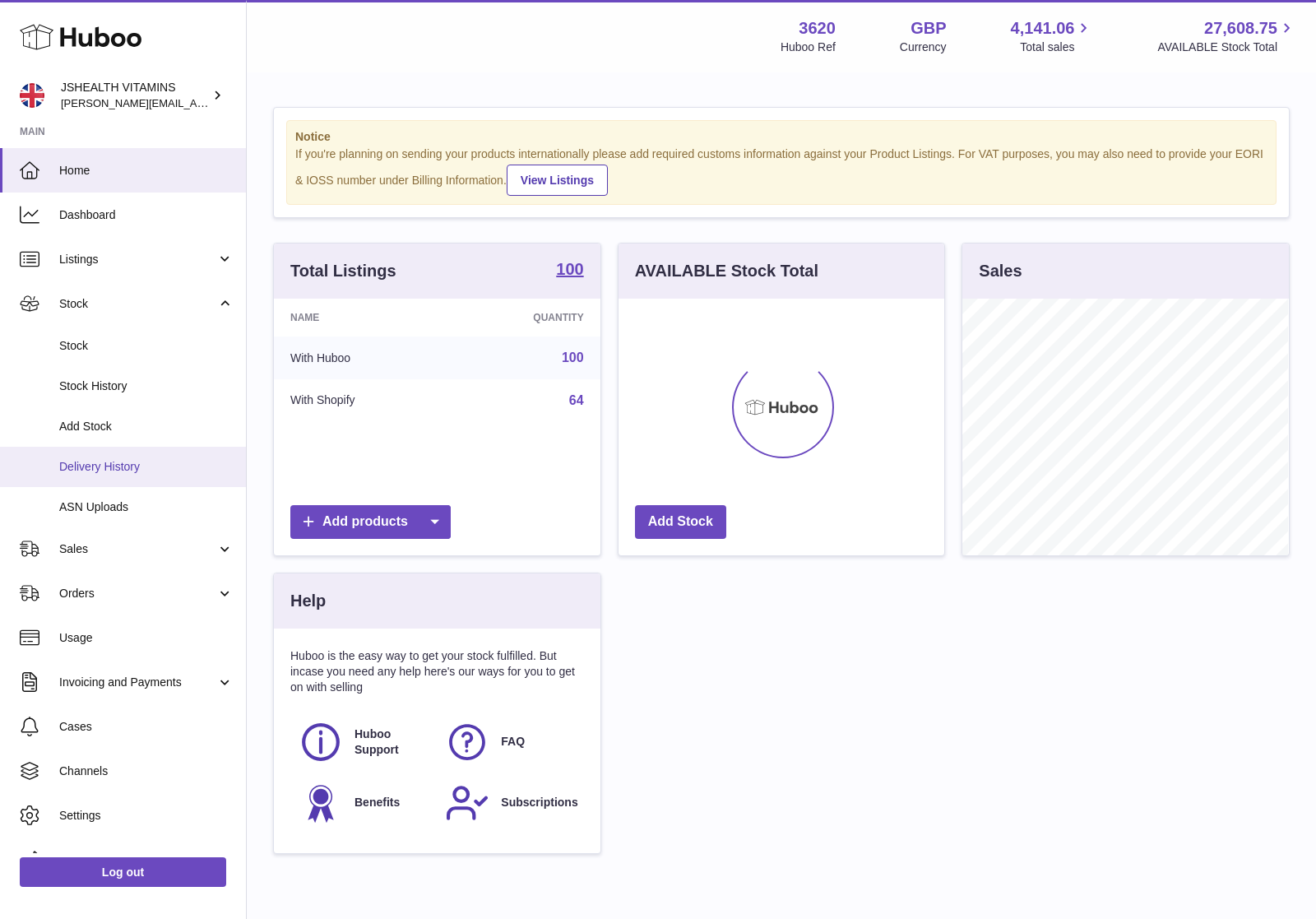
click at [133, 456] on link "Delivery History" at bounding box center [123, 467] width 246 height 41
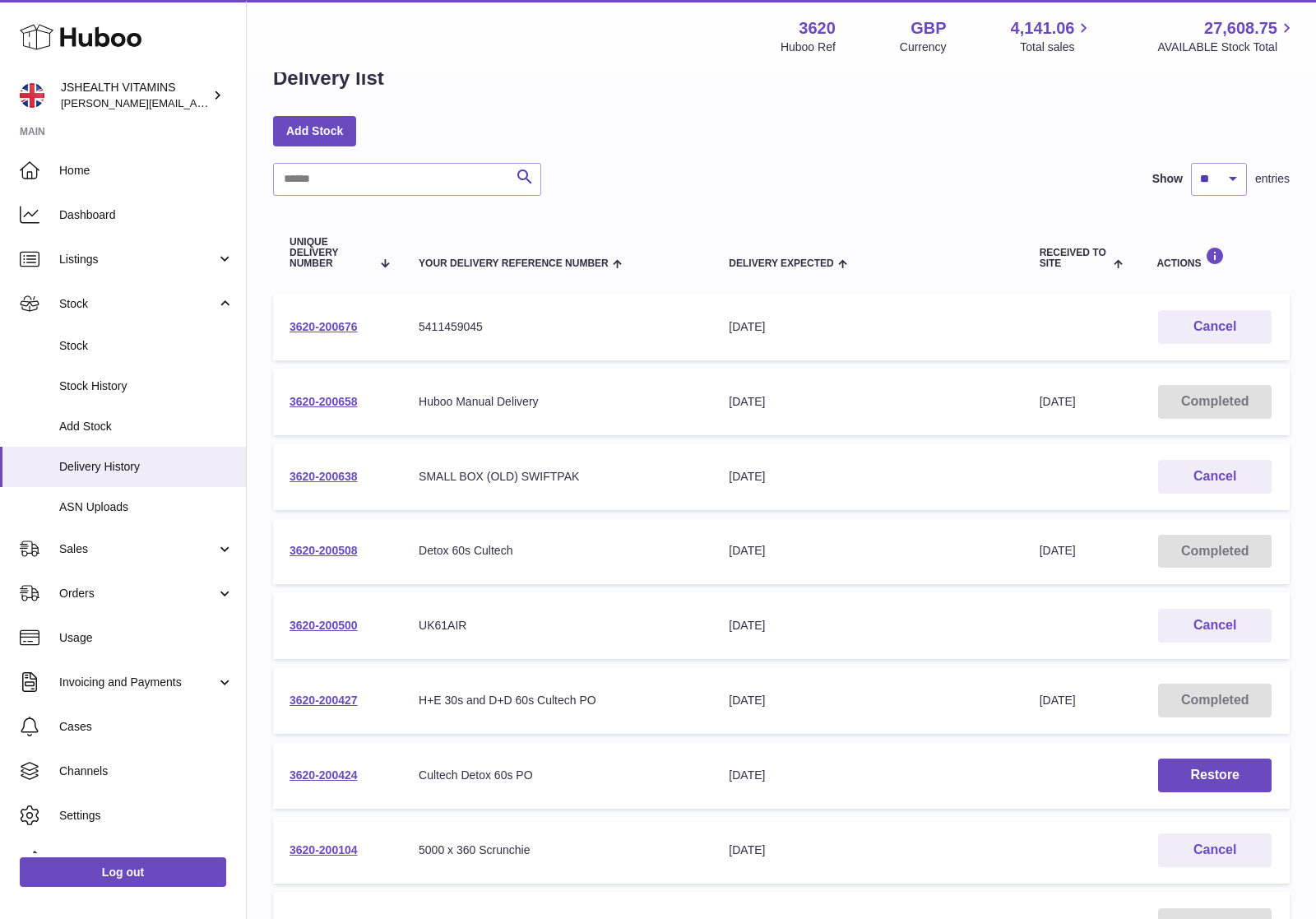
scroll to position [45, 0]
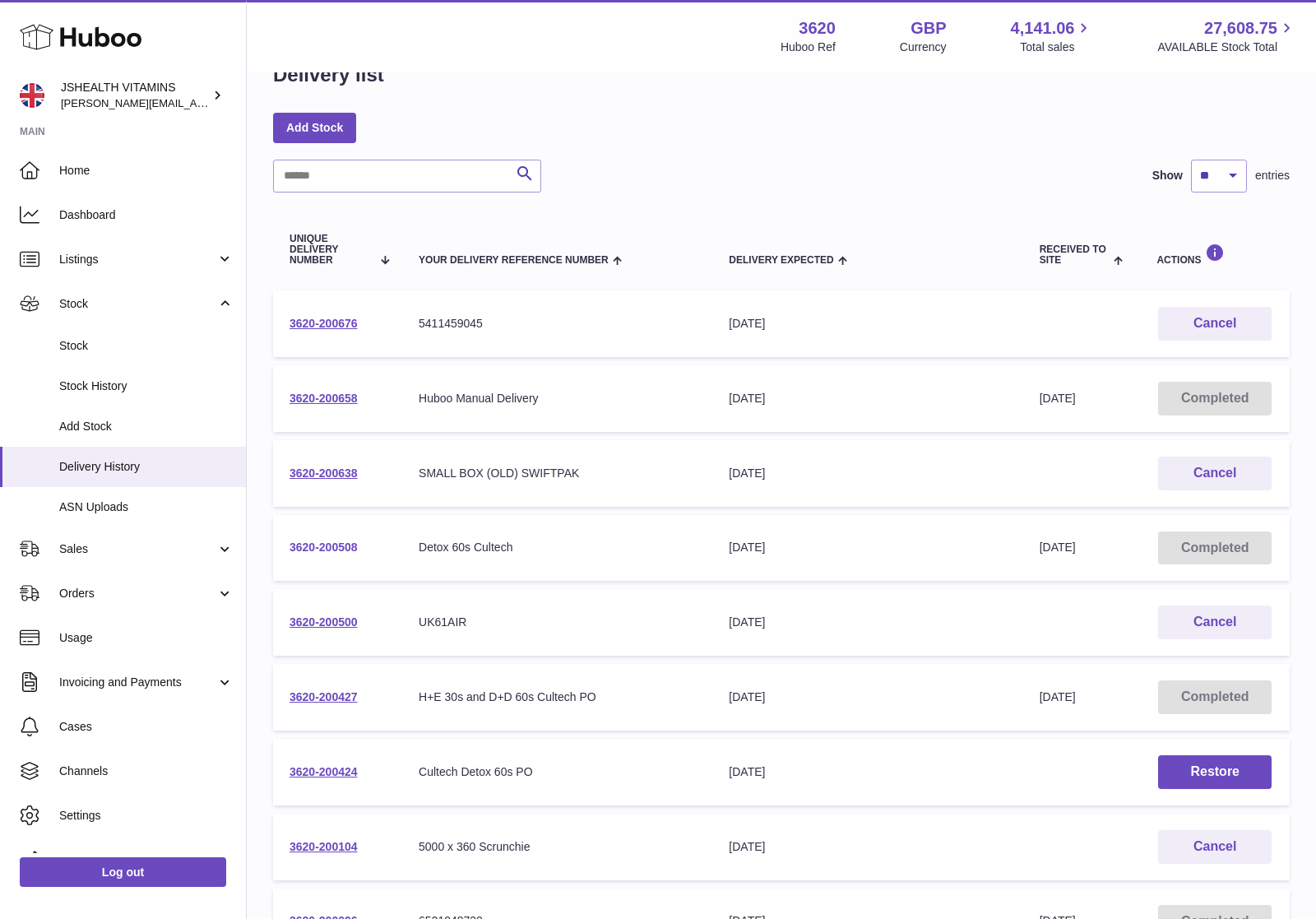
click at [341, 544] on link "3620-200508" at bounding box center [323, 547] width 68 height 13
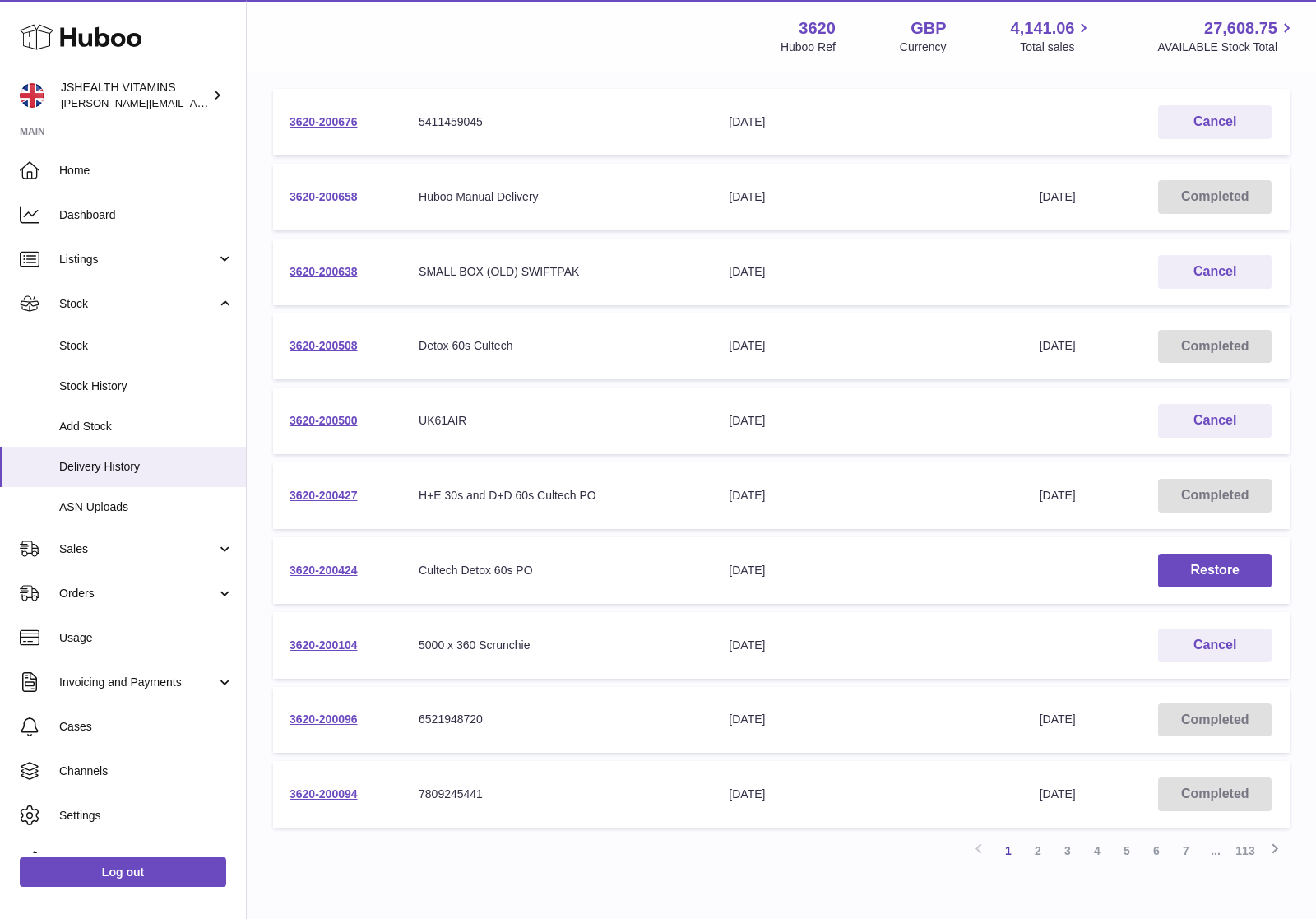
scroll to position [335, 0]
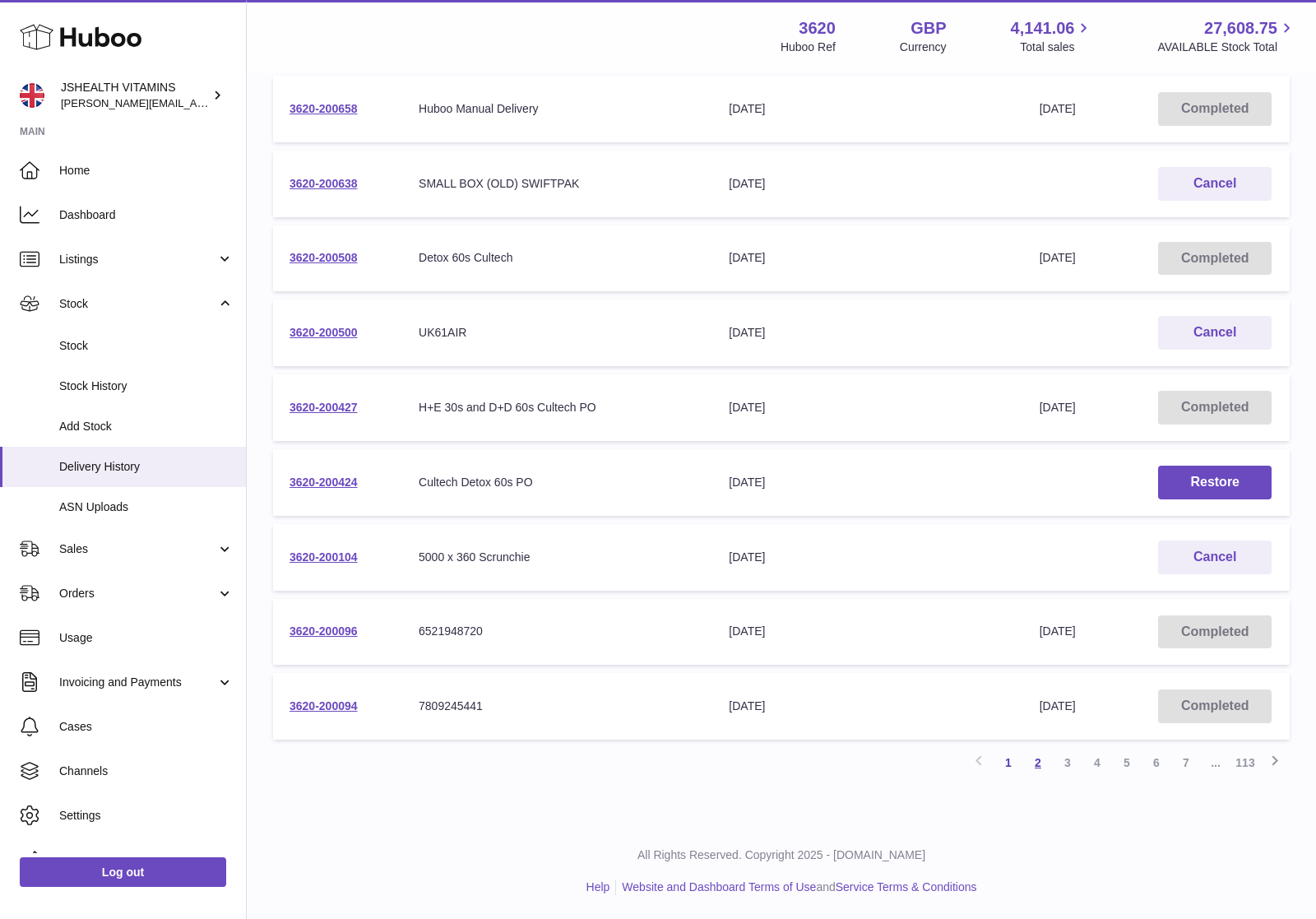
click at [1035, 773] on link "2" at bounding box center [1038, 763] width 30 height 30
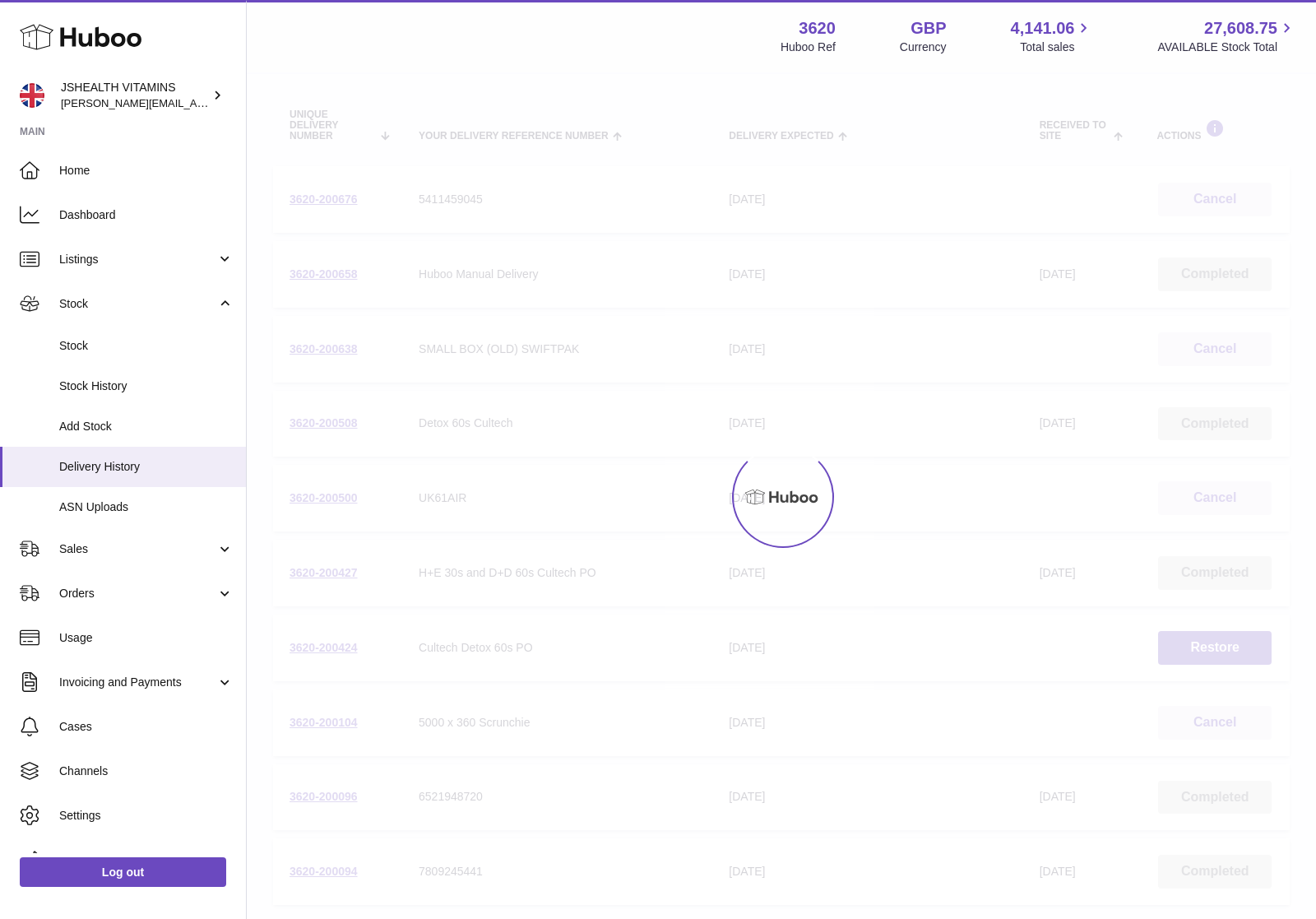
scroll to position [74, 0]
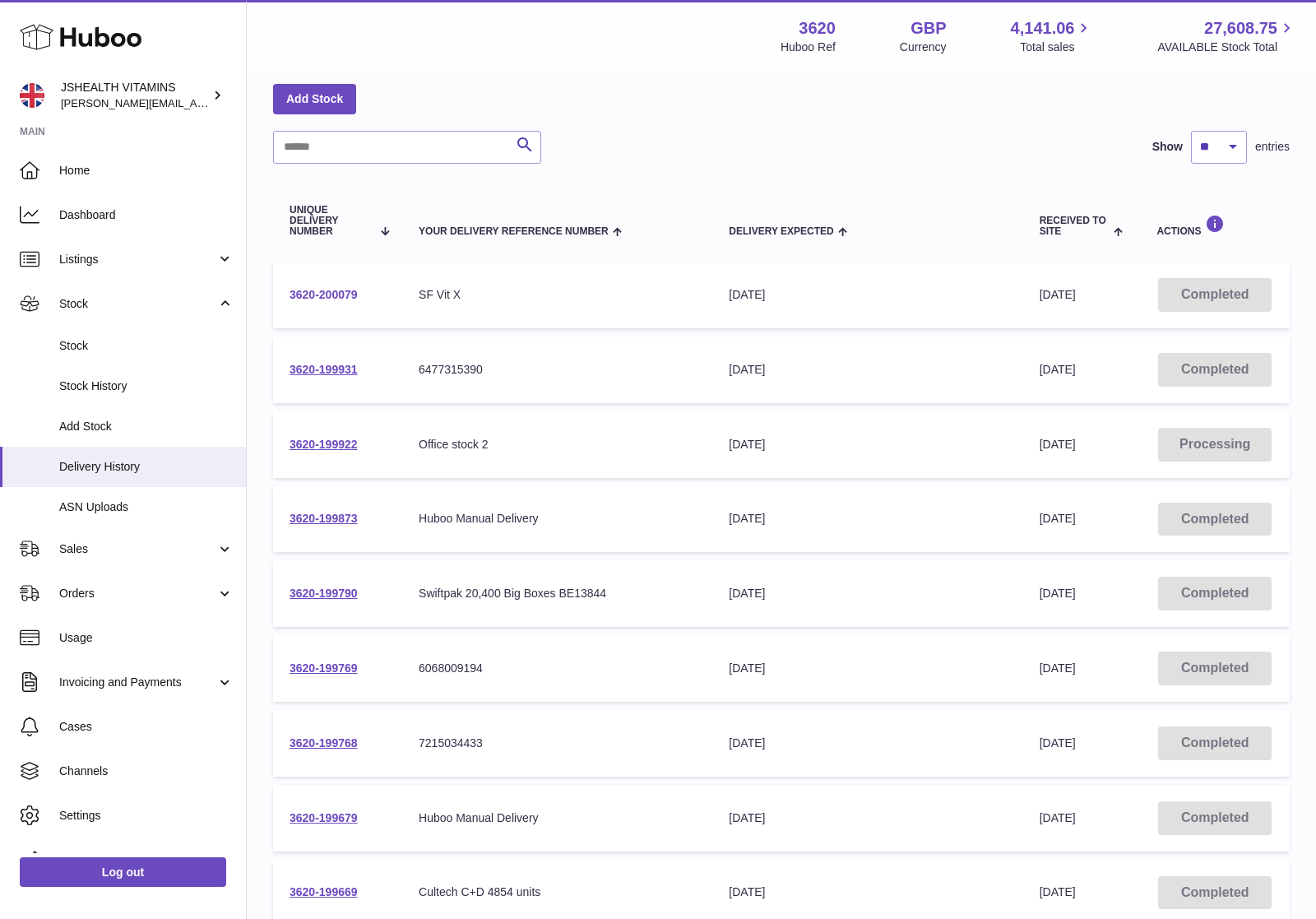
click at [312, 288] on link "3620-200079" at bounding box center [323, 294] width 68 height 13
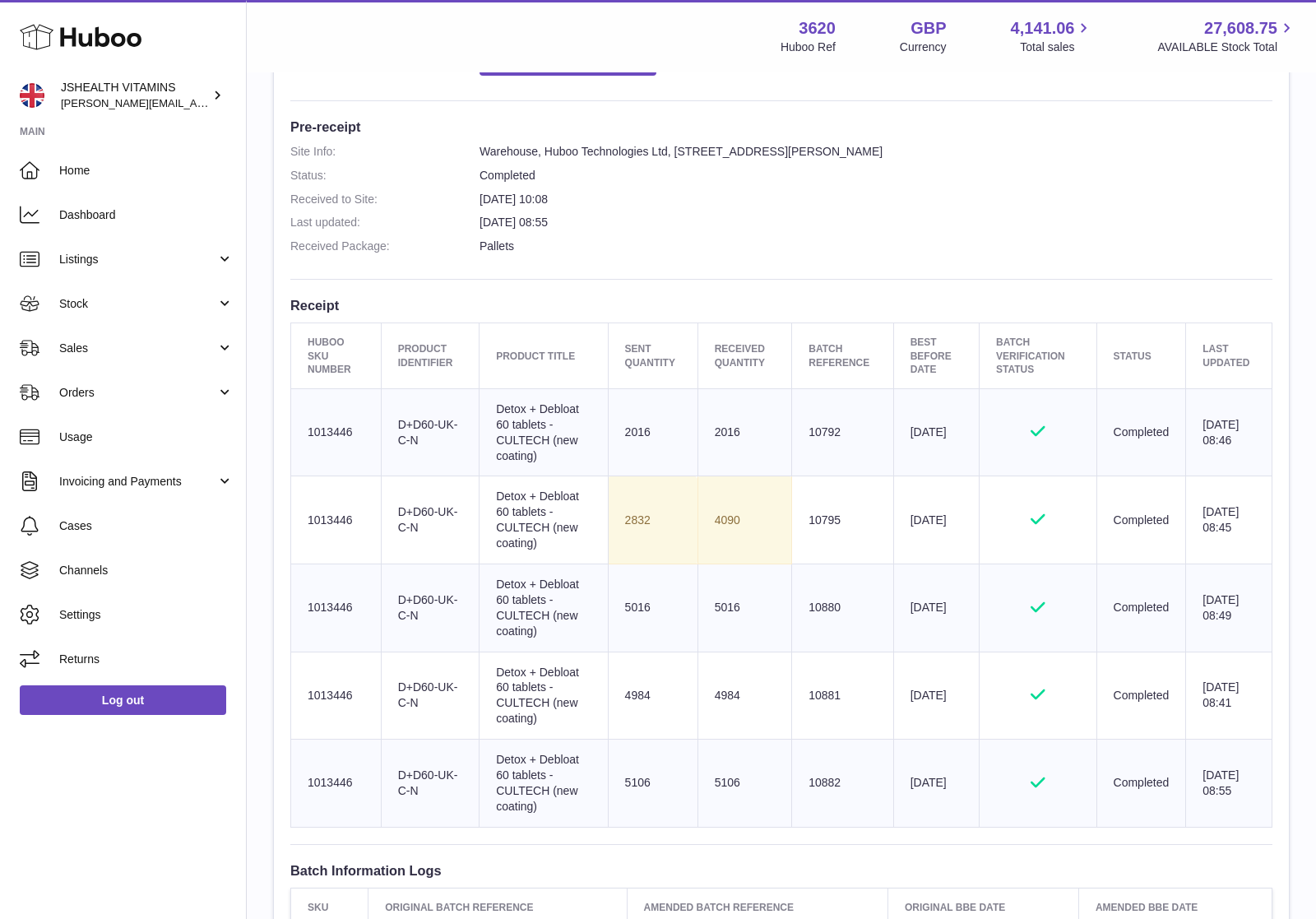
scroll to position [403, 0]
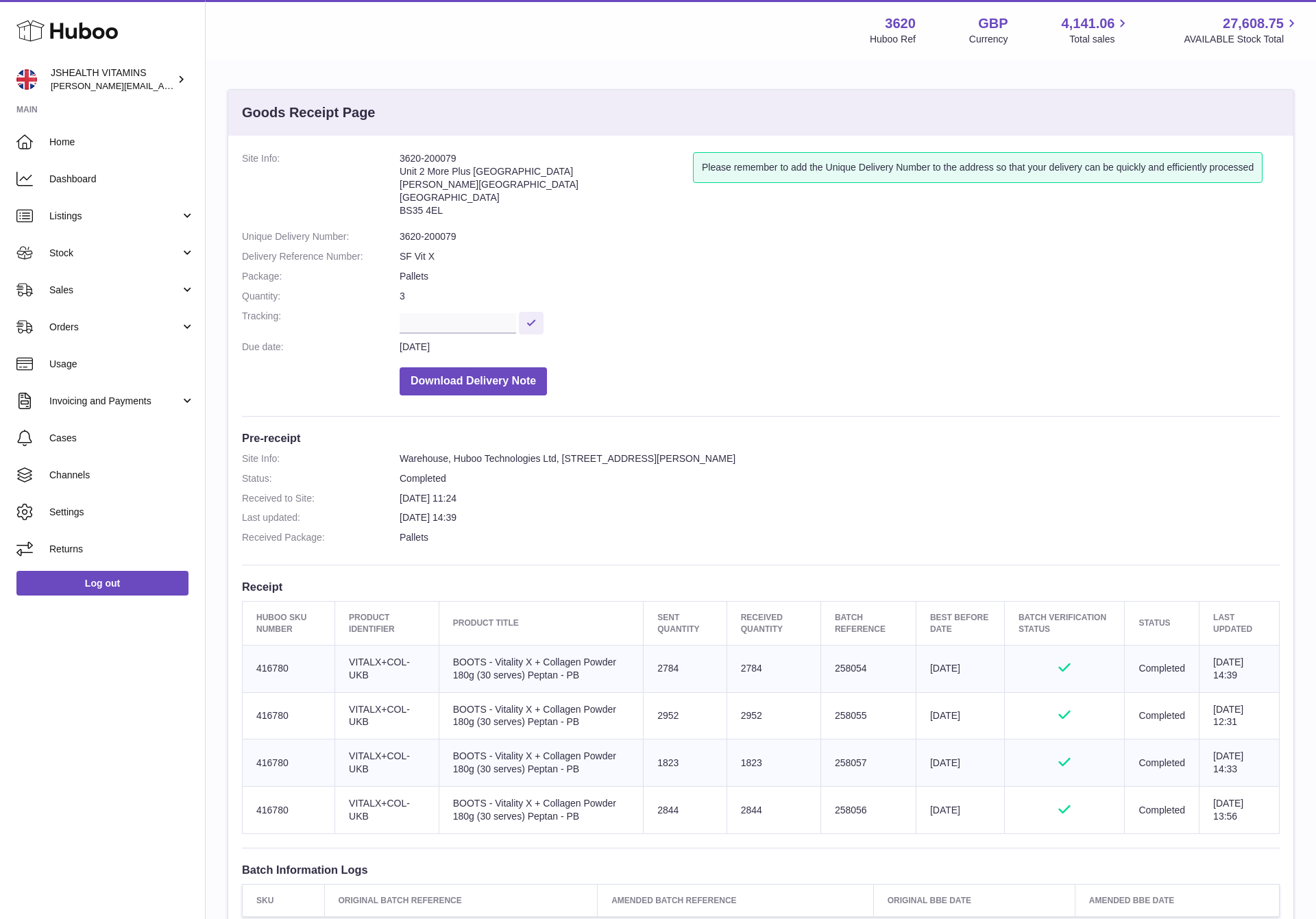
click at [329, 669] on td "Huboo SKU Number 416780" at bounding box center [289, 668] width 93 height 47
click at [368, 660] on td "Client Identifier VITALX+COL-UKB" at bounding box center [387, 668] width 104 height 47
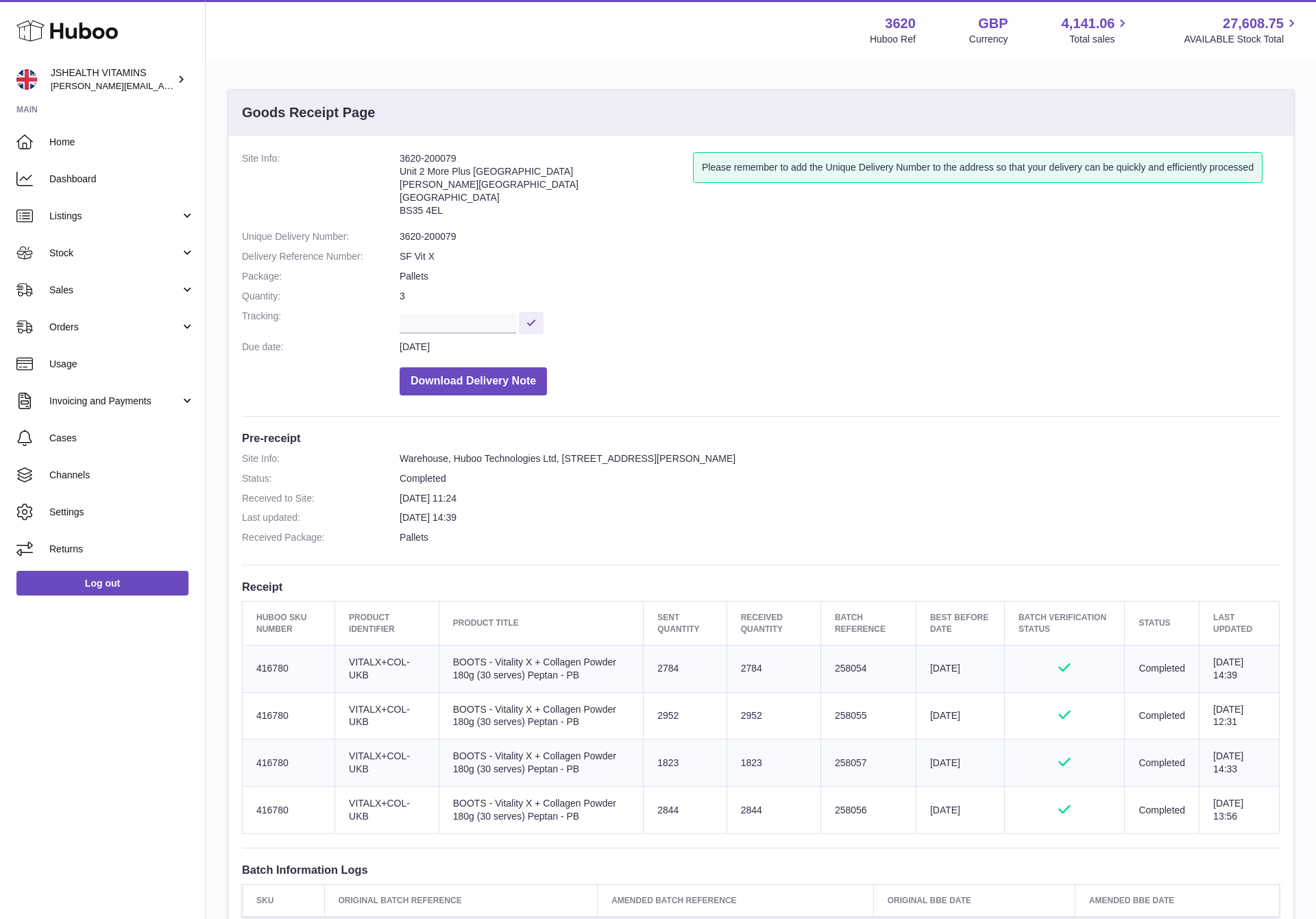
copy tr "VITALX+COL-UKB"
click at [83, 263] on link "Stock" at bounding box center [102, 253] width 205 height 37
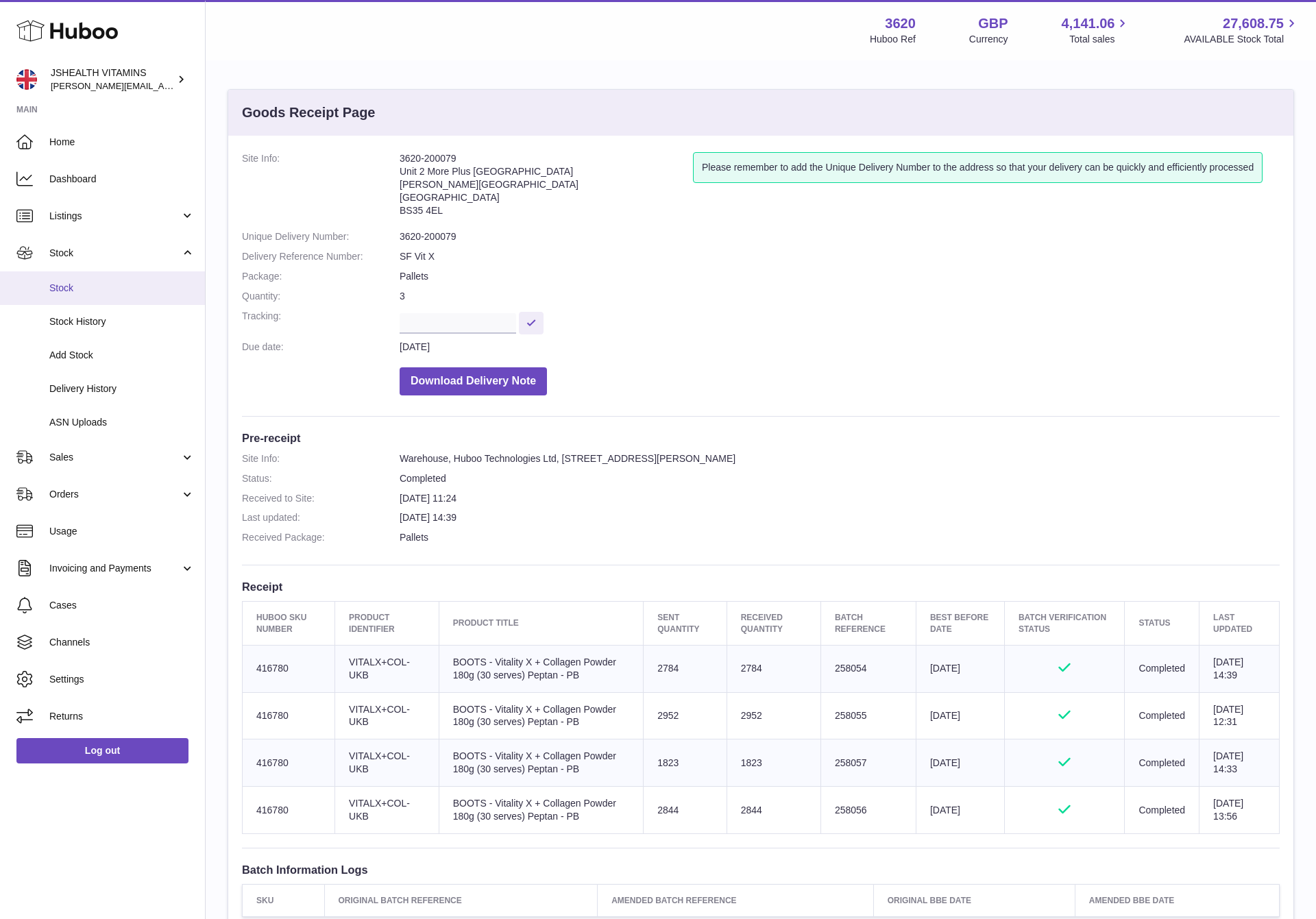
click at [79, 300] on link "Stock" at bounding box center [102, 288] width 205 height 34
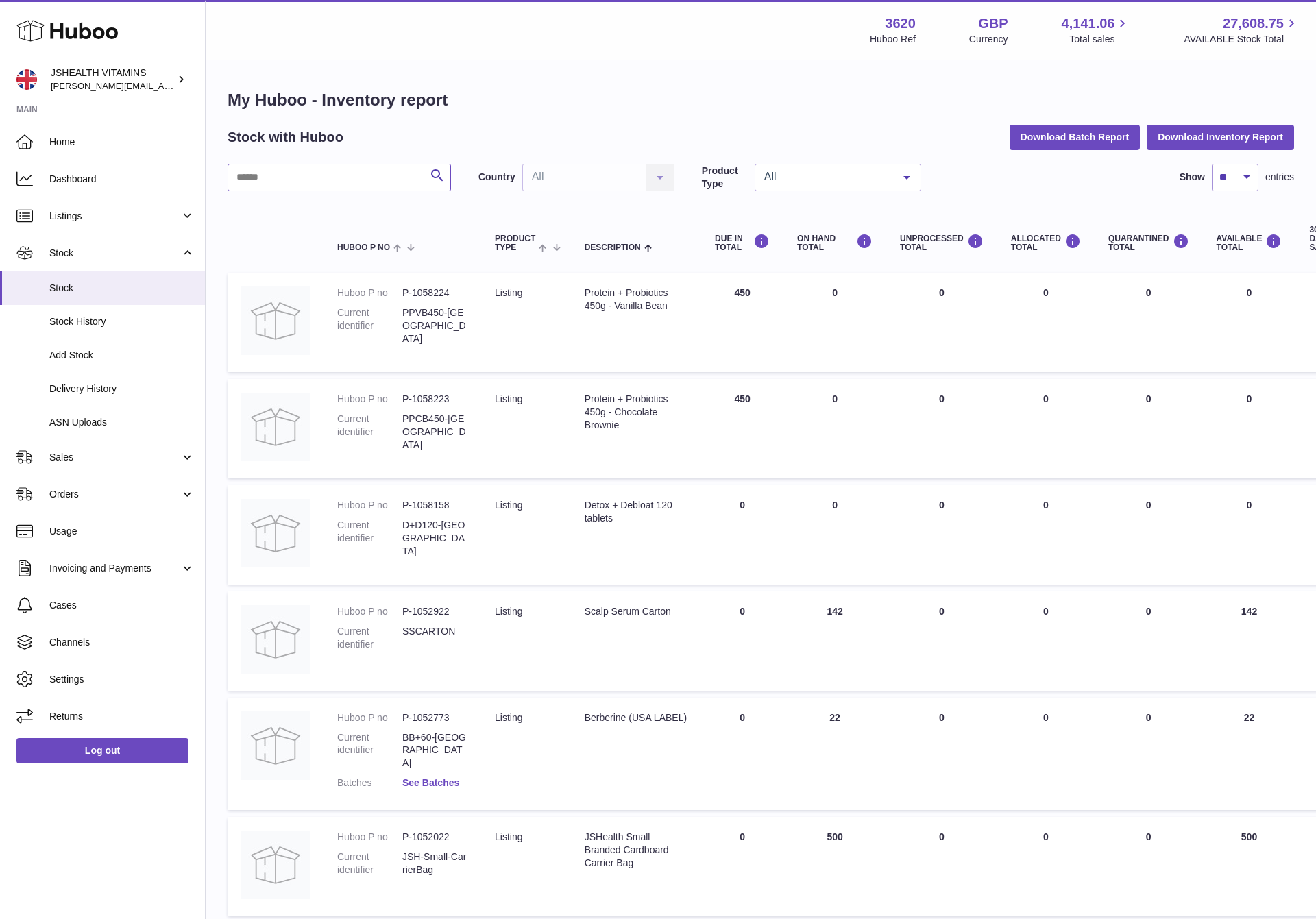
click at [317, 186] on input "text" at bounding box center [339, 177] width 223 height 27
type input "*****"
click at [135, 386] on span "Delivery History" at bounding box center [122, 389] width 145 height 13
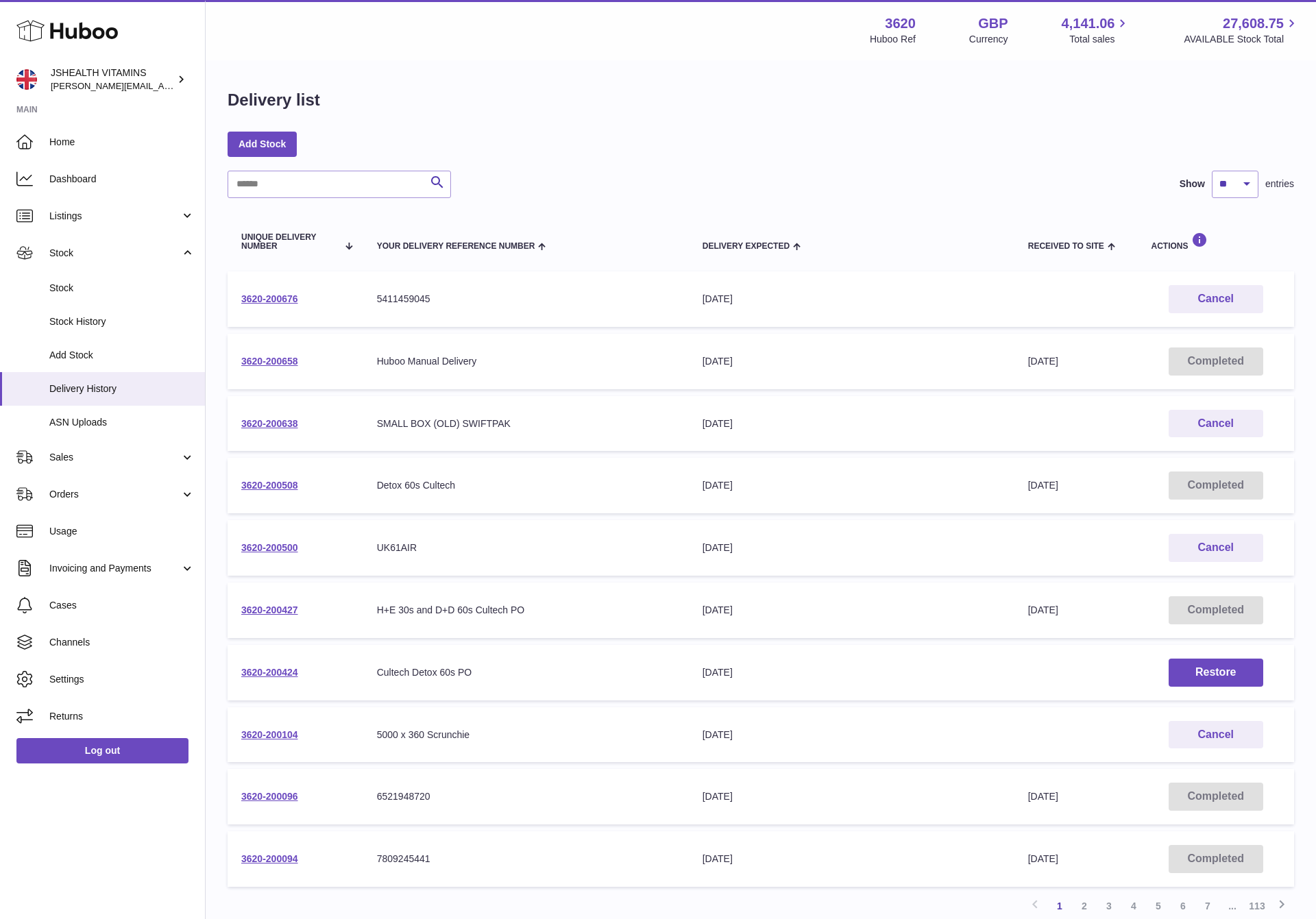
scroll to position [109, 0]
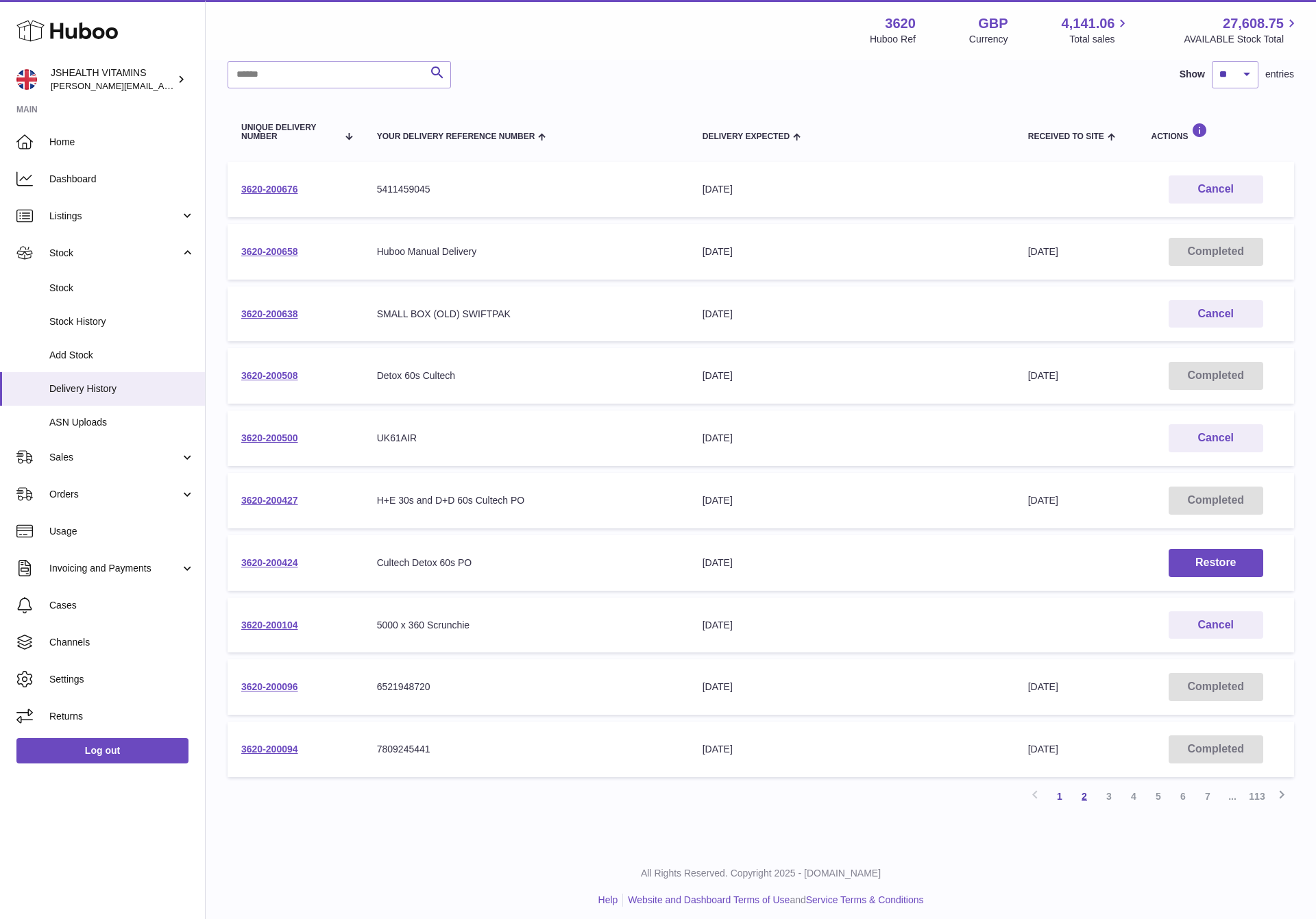
click at [1085, 794] on link "2" at bounding box center [1085, 796] width 25 height 25
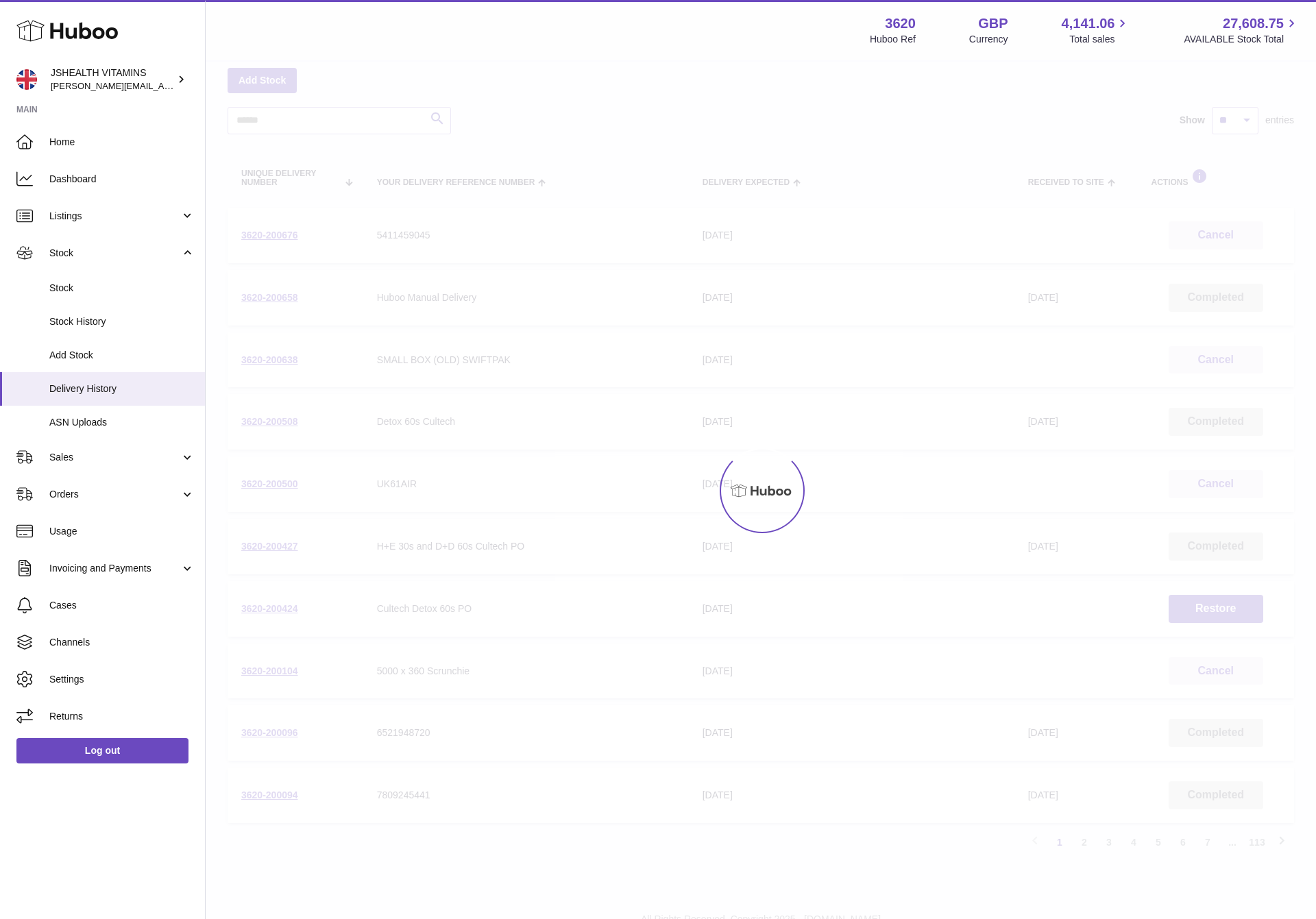
scroll to position [62, 0]
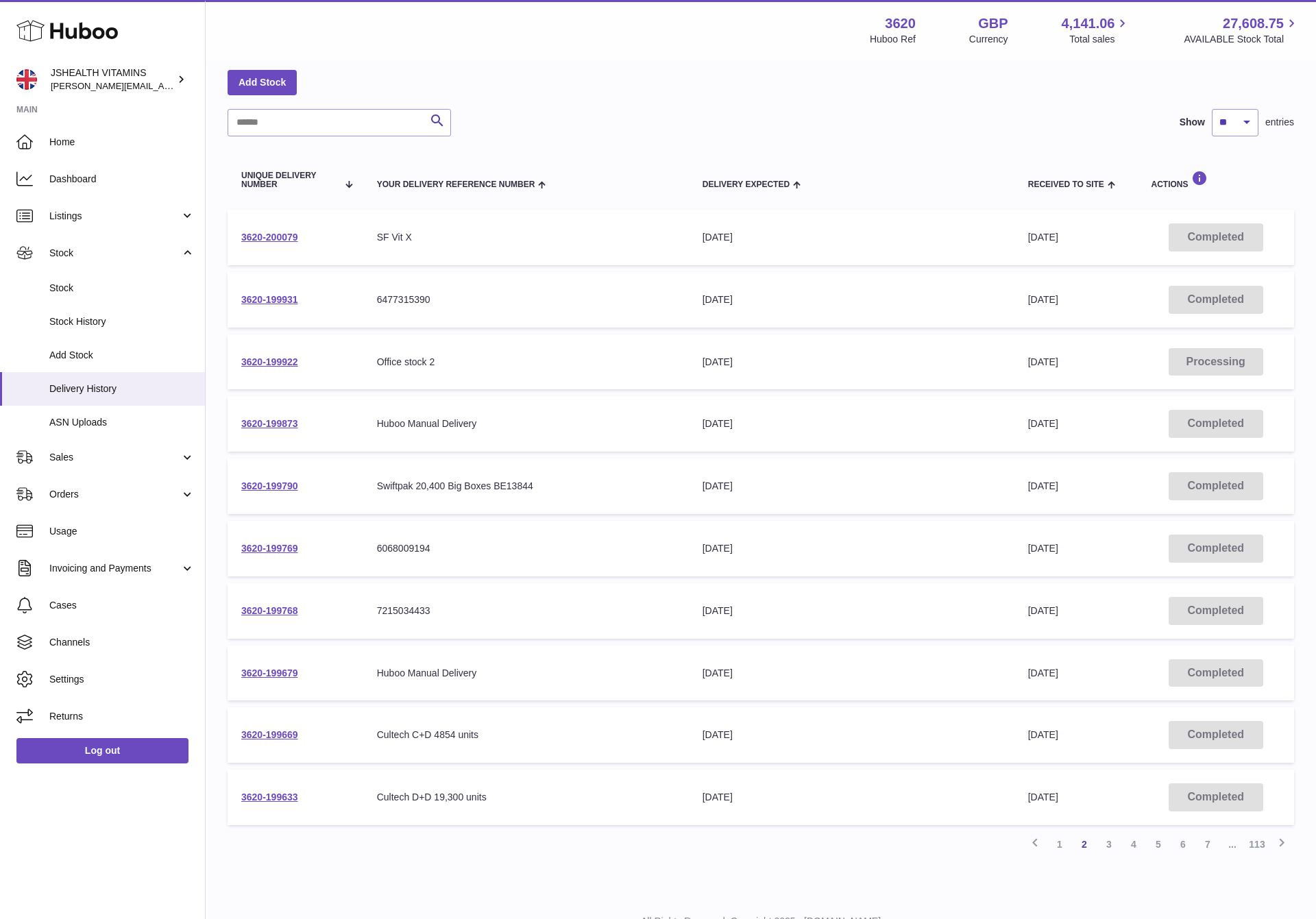
click at [256, 228] on td "3620-200079" at bounding box center [295, 237] width 136 height 56
click at [256, 231] on link "3620-200079" at bounding box center [269, 237] width 57 height 11
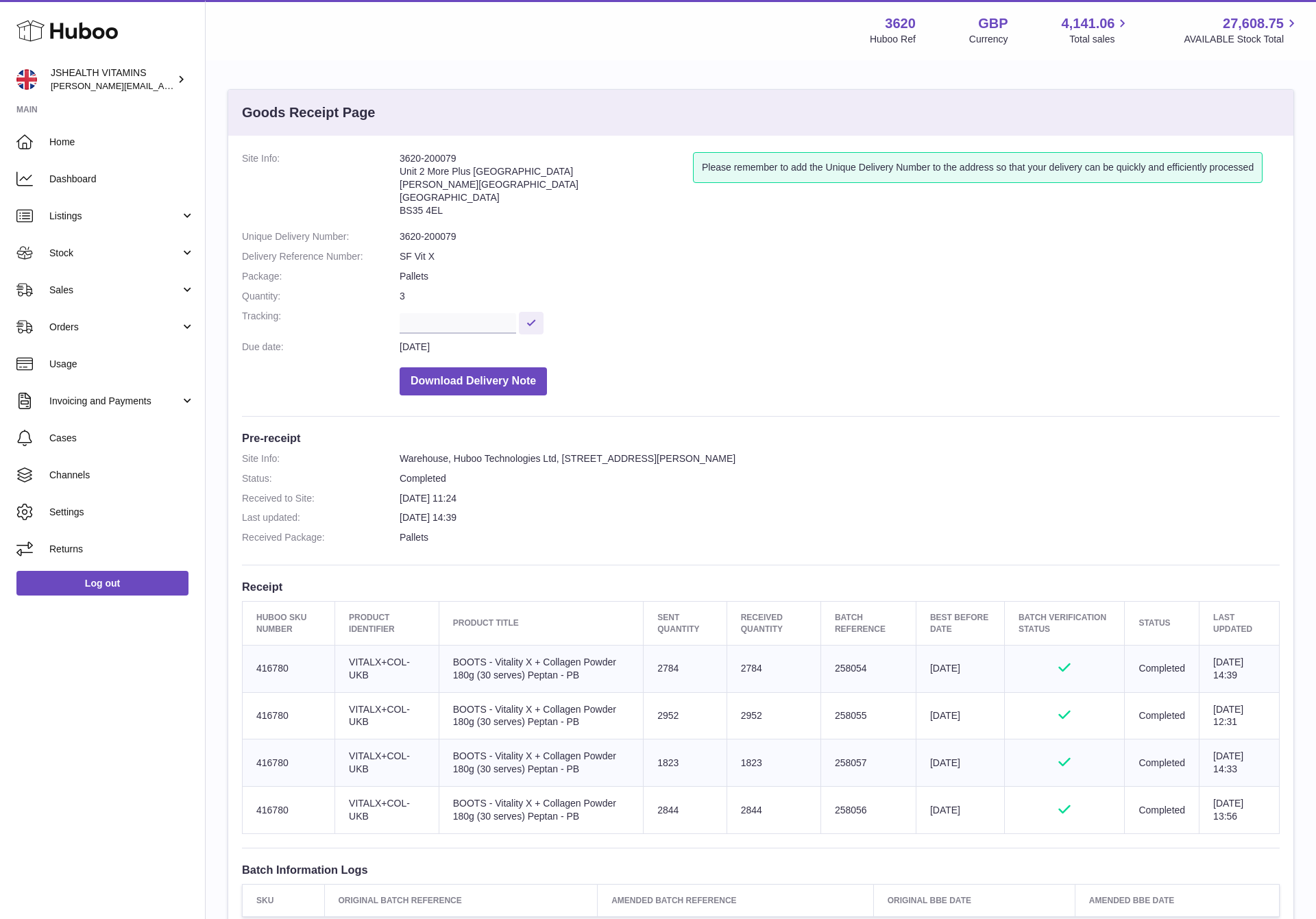
click at [416, 525] on dl "Site Info: Warehouse, Huboo Technologies Ltd, Unit 2, More Plus Central Park, H…" at bounding box center [761, 502] width 1038 height 98
click at [79, 247] on span "Stock" at bounding box center [115, 253] width 131 height 13
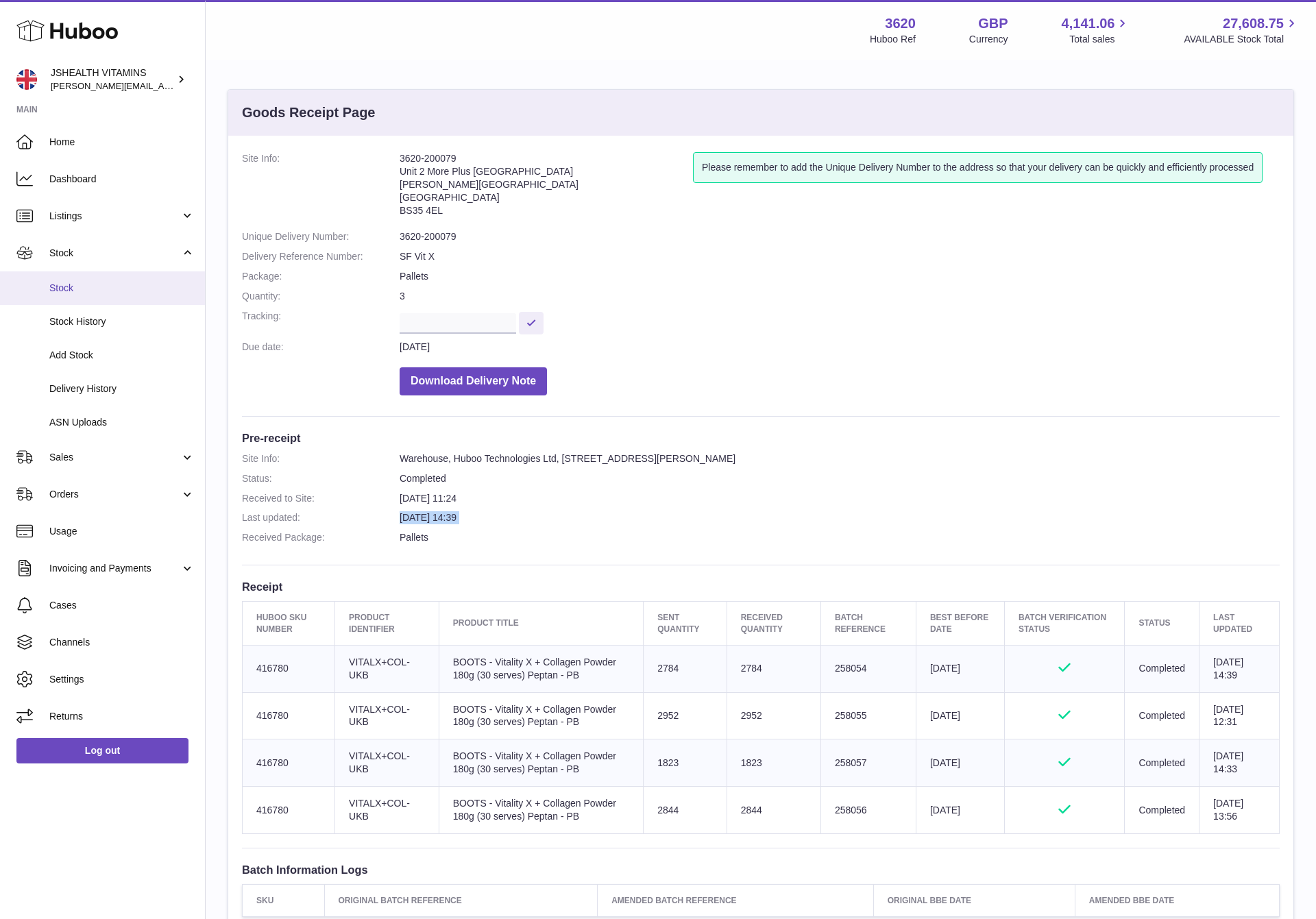
click at [71, 288] on span "Stock" at bounding box center [122, 288] width 145 height 13
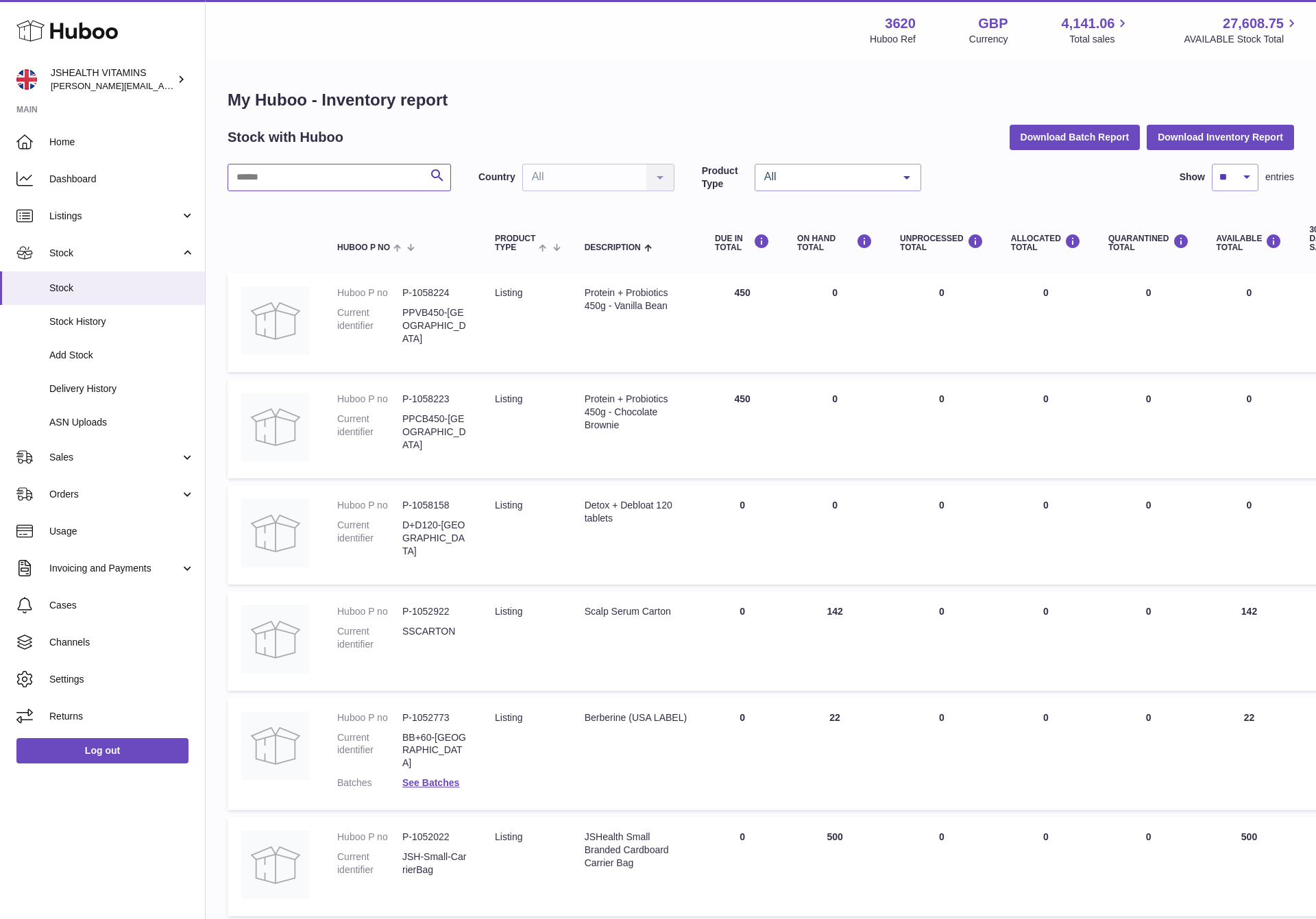
click at [301, 167] on input "text" at bounding box center [339, 177] width 223 height 27
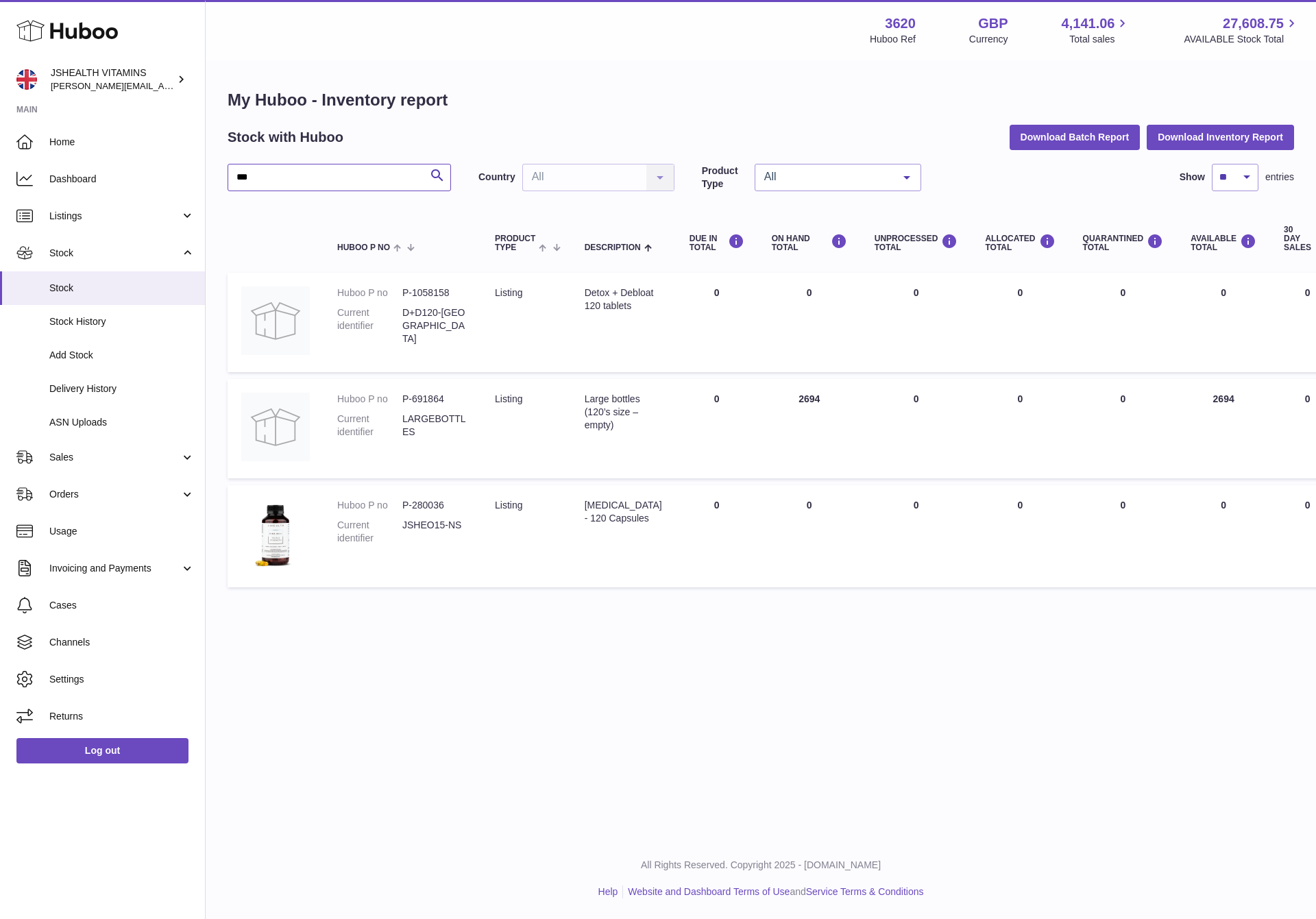
type input "***"
click at [135, 736] on div "Log out" at bounding box center [102, 759] width 205 height 48
click at [128, 752] on link "Log out" at bounding box center [102, 751] width 172 height 25
click at [627, 268] on table "Huboo P no Product Type Description DUE IN TOTAL ON HAND Total UNPROCESSED Tota…" at bounding box center [916, 400] width 1376 height 389
click at [605, 325] on td "Description Detox + Debloat 120 tablets" at bounding box center [623, 322] width 105 height 99
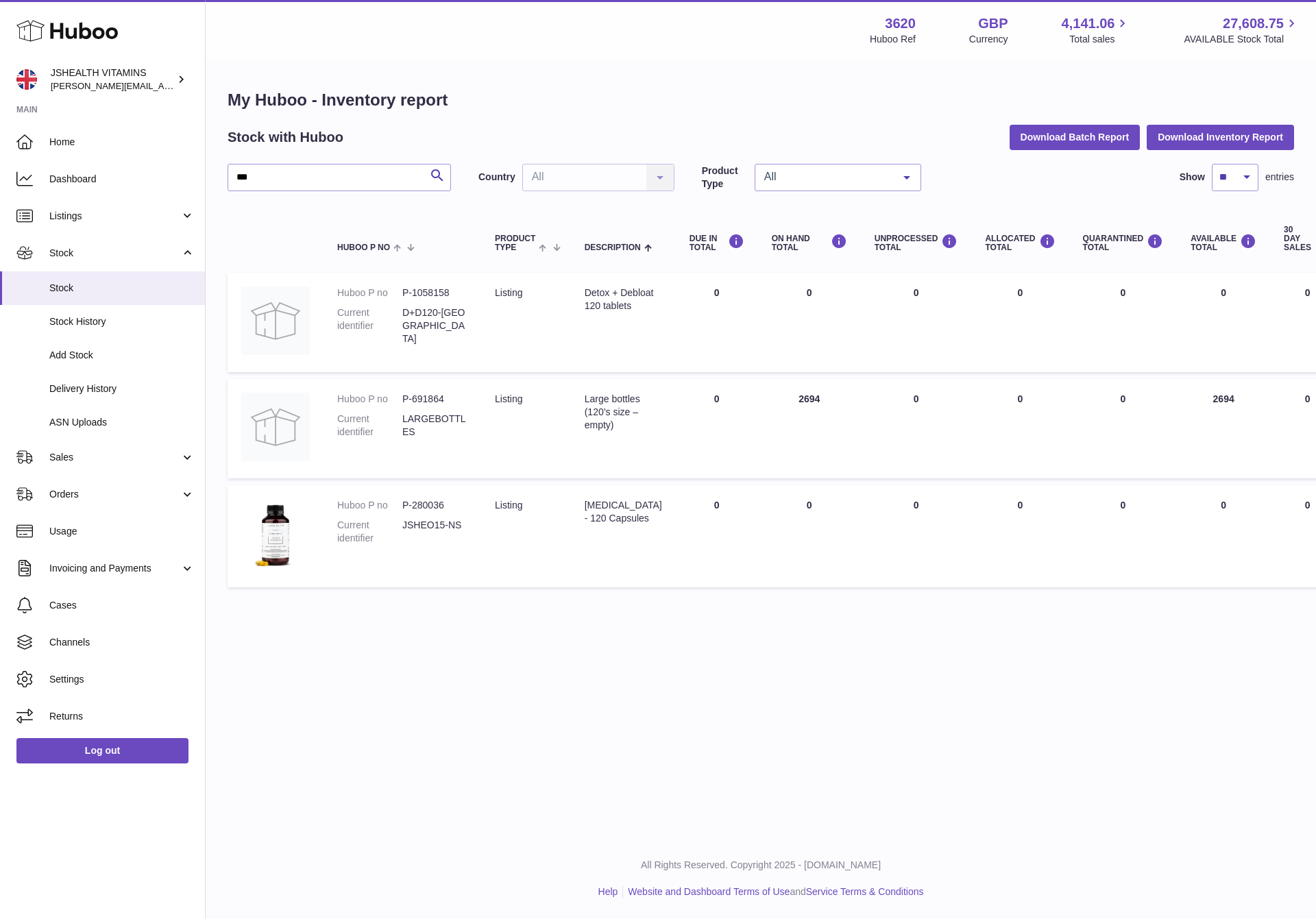
click at [605, 325] on td "Description Detox + Debloat 120 tablets" at bounding box center [623, 322] width 105 height 99
click at [596, 304] on div "Detox + Debloat 120 tablets" at bounding box center [623, 299] width 77 height 26
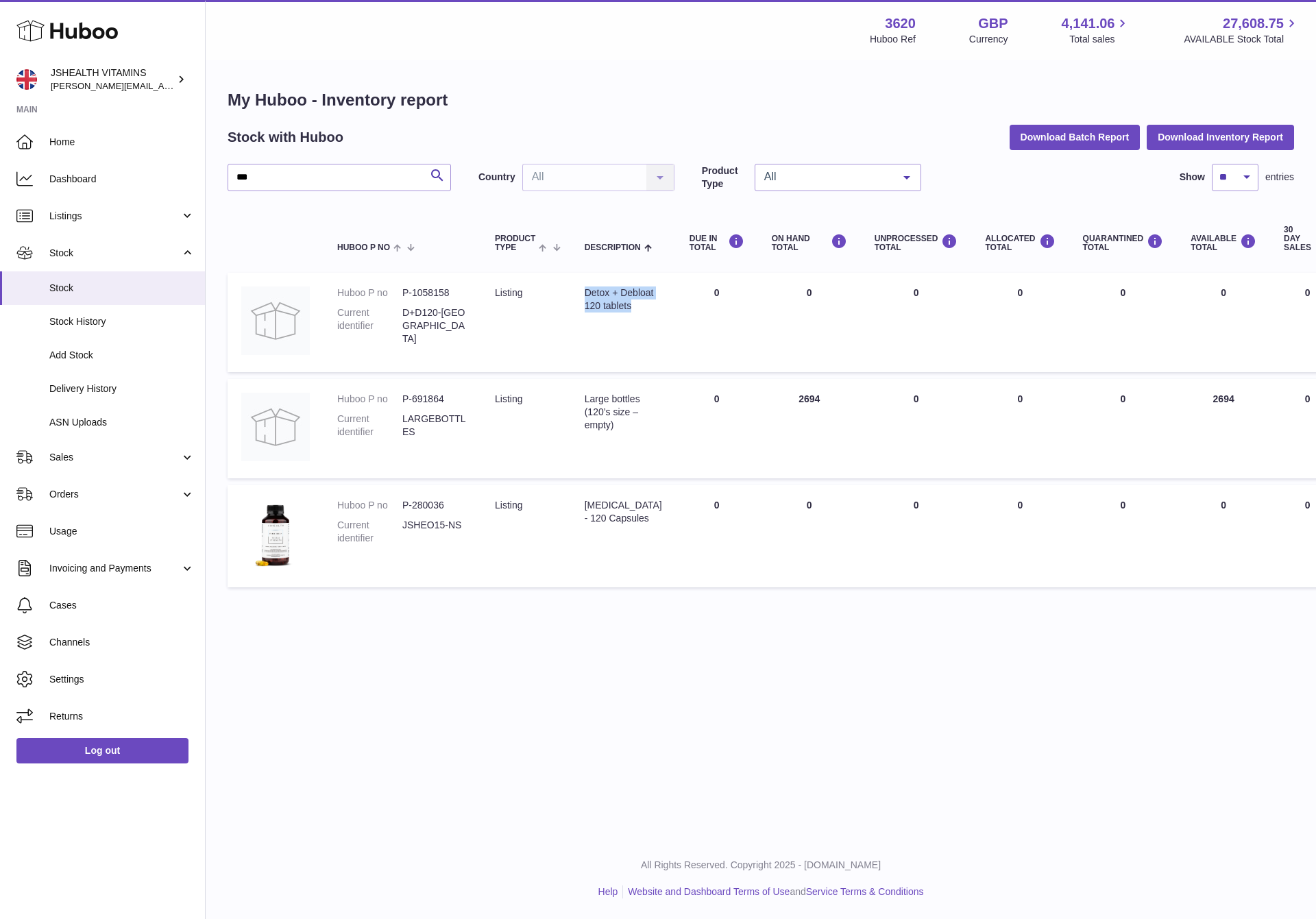
copy tr "Detox + Debloat 120 tablets"
click at [447, 317] on dd "D+D120-[GEOGRAPHIC_DATA]" at bounding box center [434, 325] width 65 height 39
copy tr "D+D120-[GEOGRAPHIC_DATA]"
